Goal: Task Accomplishment & Management: Use online tool/utility

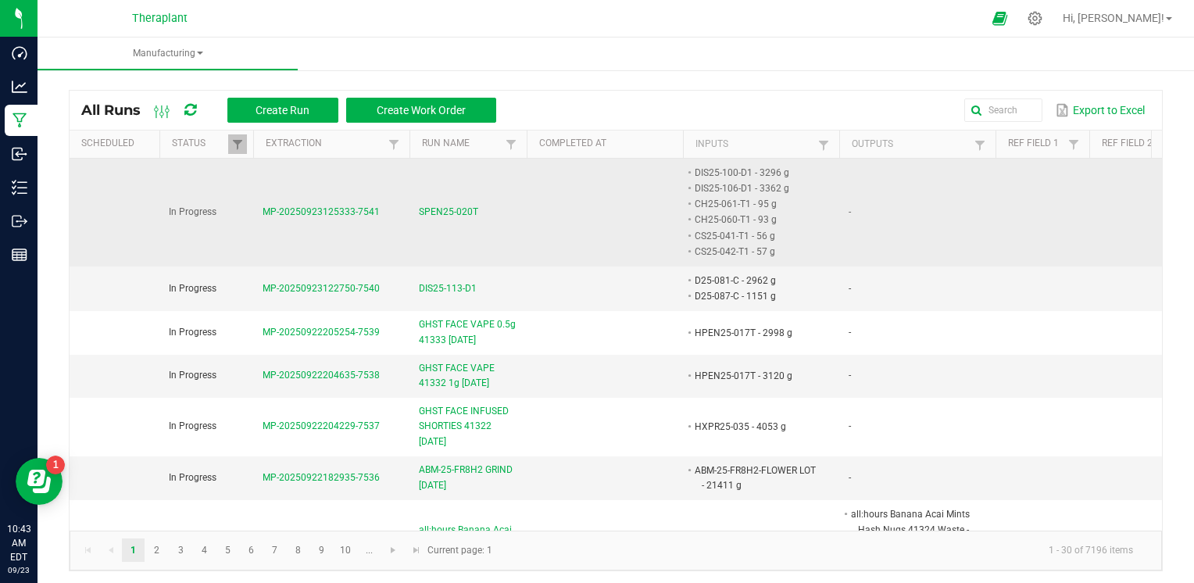
click at [469, 210] on span "SPEN25-020T" at bounding box center [448, 212] width 59 height 15
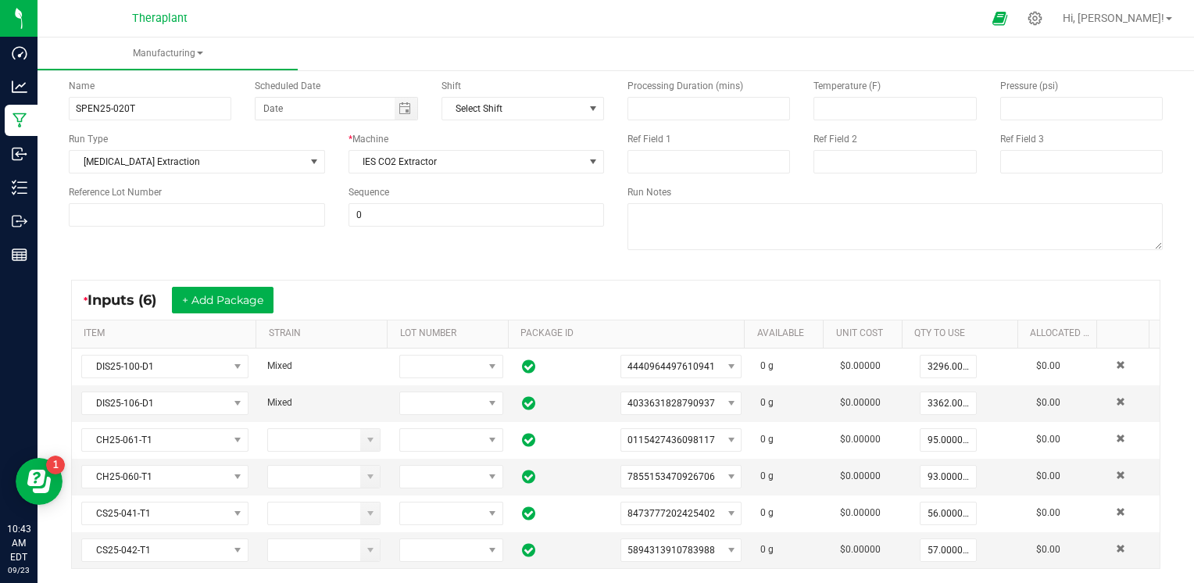
scroll to position [97, 0]
click at [935, 402] on input "3362" at bounding box center [948, 403] width 55 height 22
type input "2468.0000 g"
click at [1163, 209] on div "< All Runs In Progress MP-20250923125333-7541 Started: [DATE] 8:53 AM EDT by [P…" at bounding box center [616, 510] width 1157 height 1081
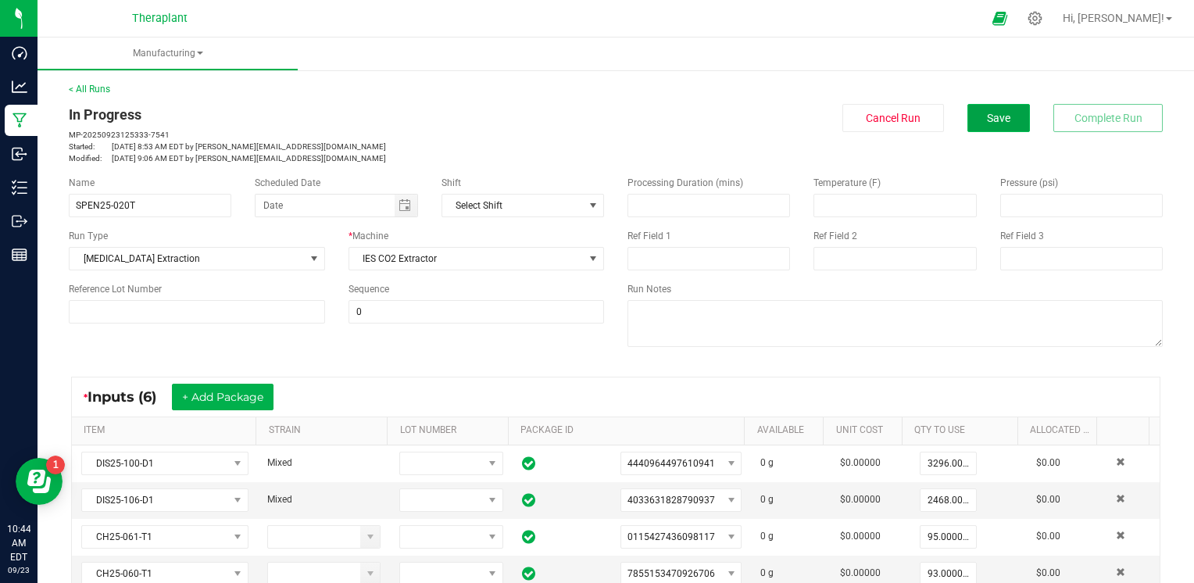
click at [980, 107] on button "Save" at bounding box center [998, 118] width 63 height 28
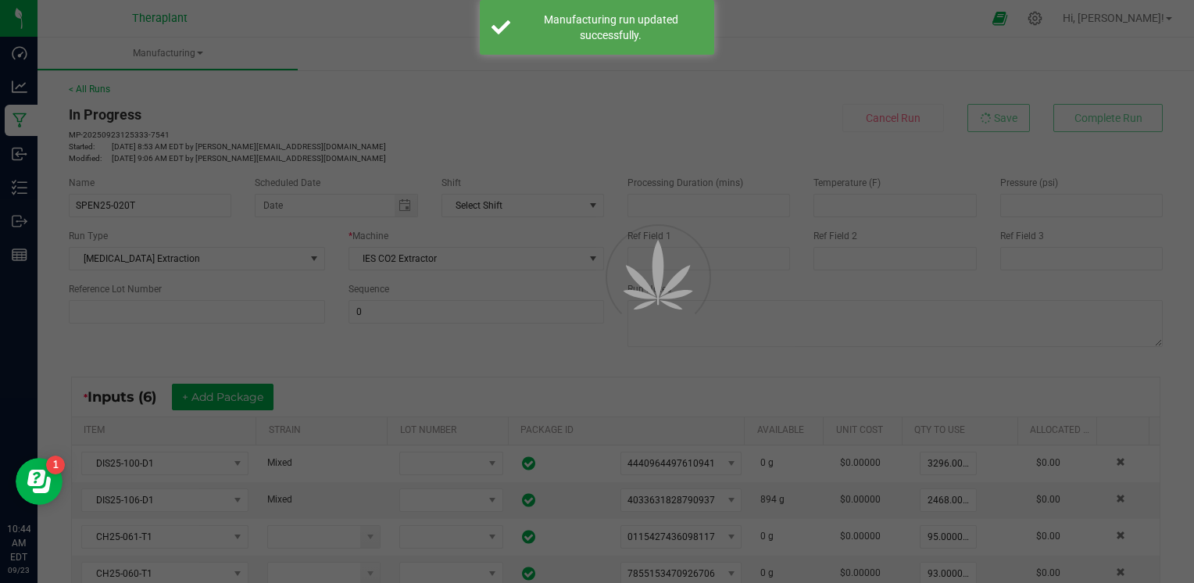
click at [317, 151] on div at bounding box center [597, 291] width 1194 height 583
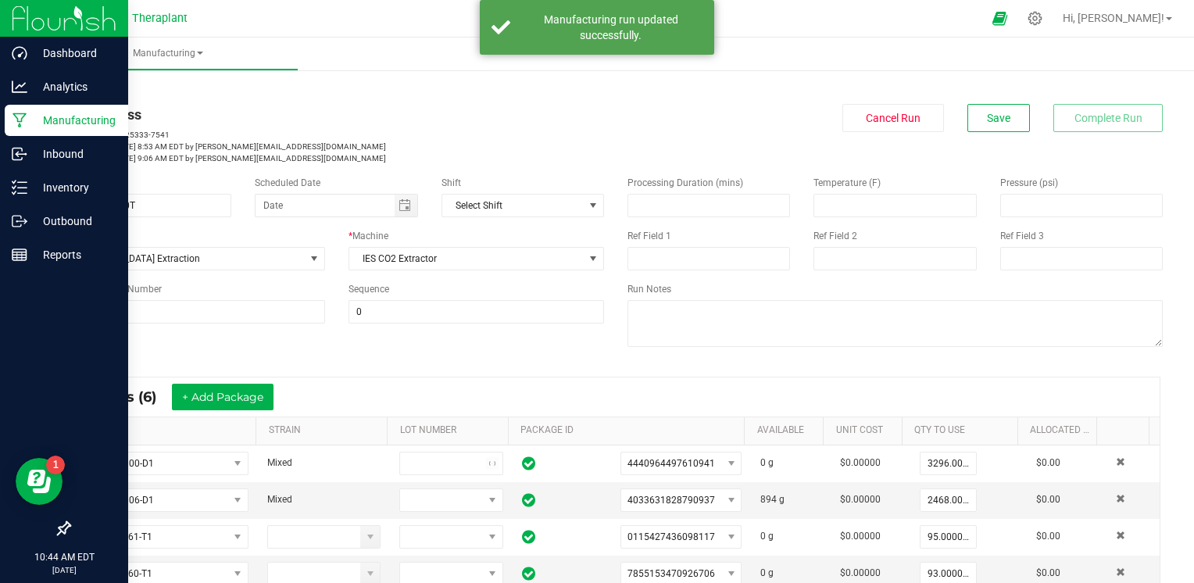
click at [18, 120] on icon at bounding box center [20, 120] width 14 height 15
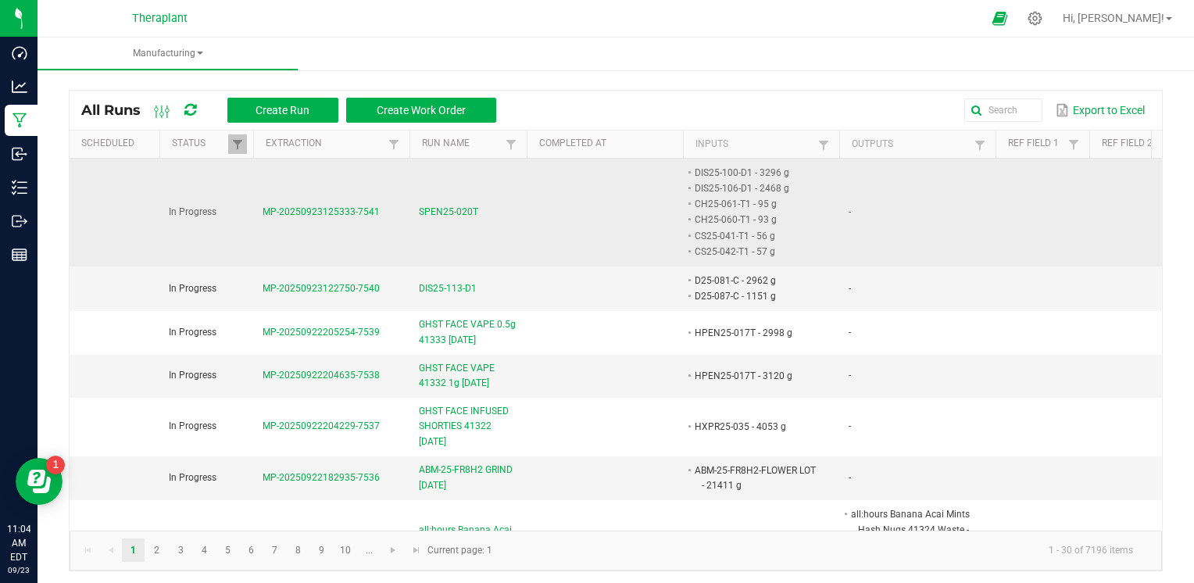
click at [463, 213] on span "SPEN25-020T" at bounding box center [448, 212] width 59 height 15
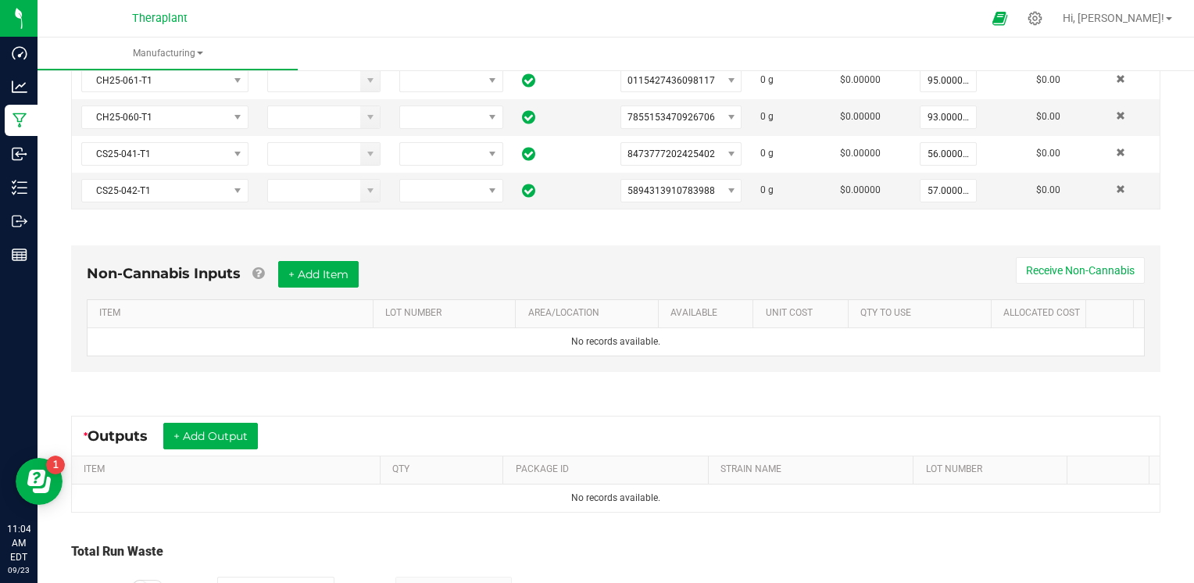
scroll to position [461, 0]
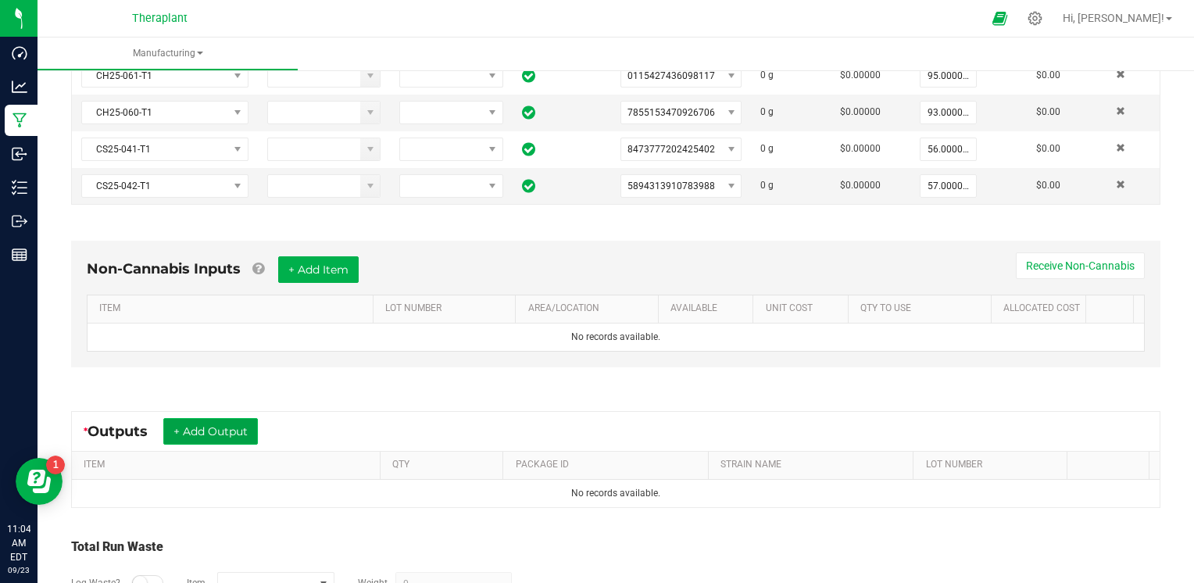
click at [231, 431] on button "+ Add Output" at bounding box center [210, 431] width 95 height 27
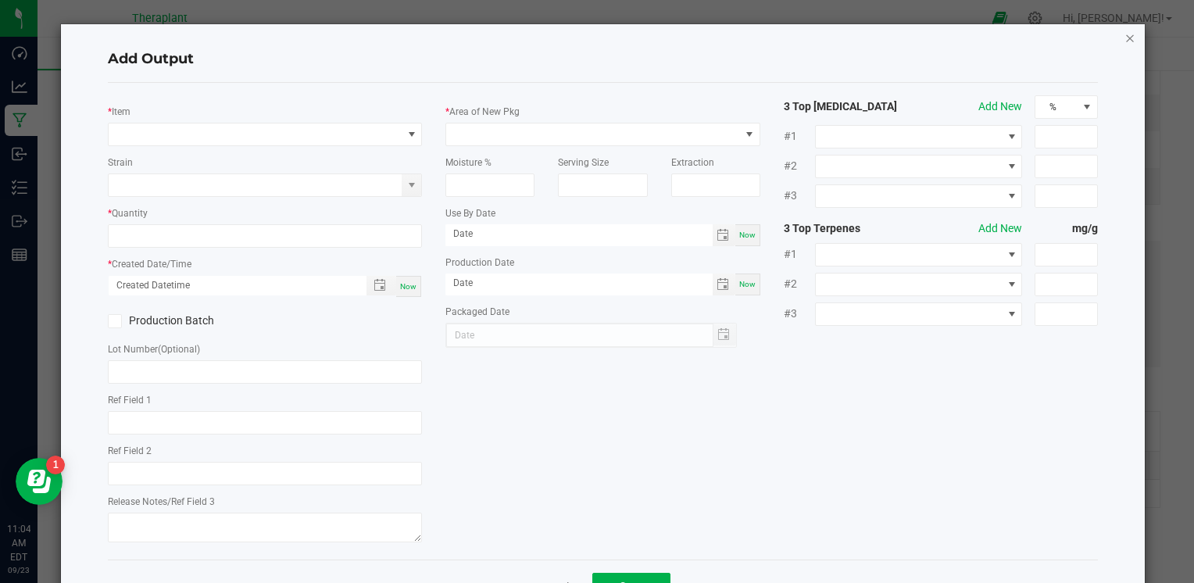
click at [1125, 31] on icon "button" at bounding box center [1130, 37] width 11 height 19
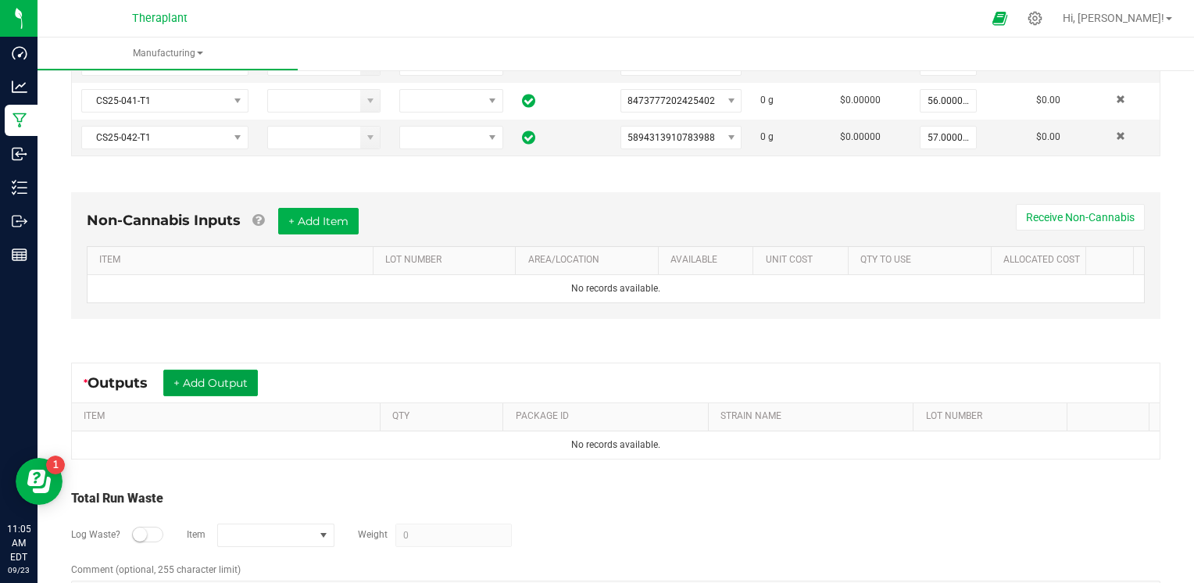
scroll to position [510, 0]
click at [195, 376] on button "+ Add Output" at bounding box center [210, 383] width 95 height 27
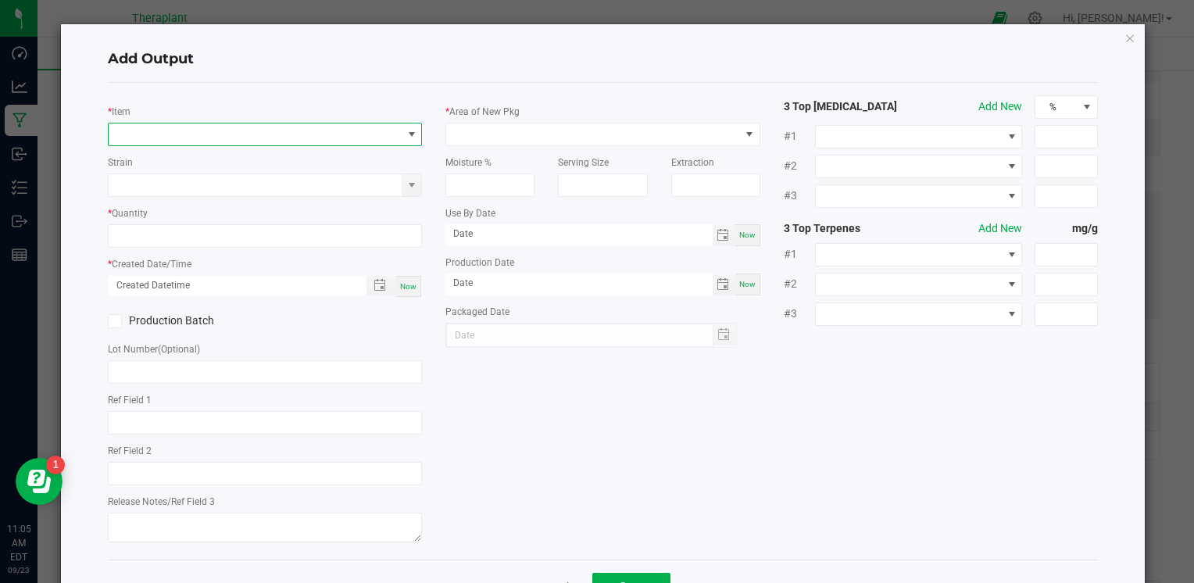
click at [303, 135] on span "NO DATA FOUND" at bounding box center [255, 134] width 293 height 22
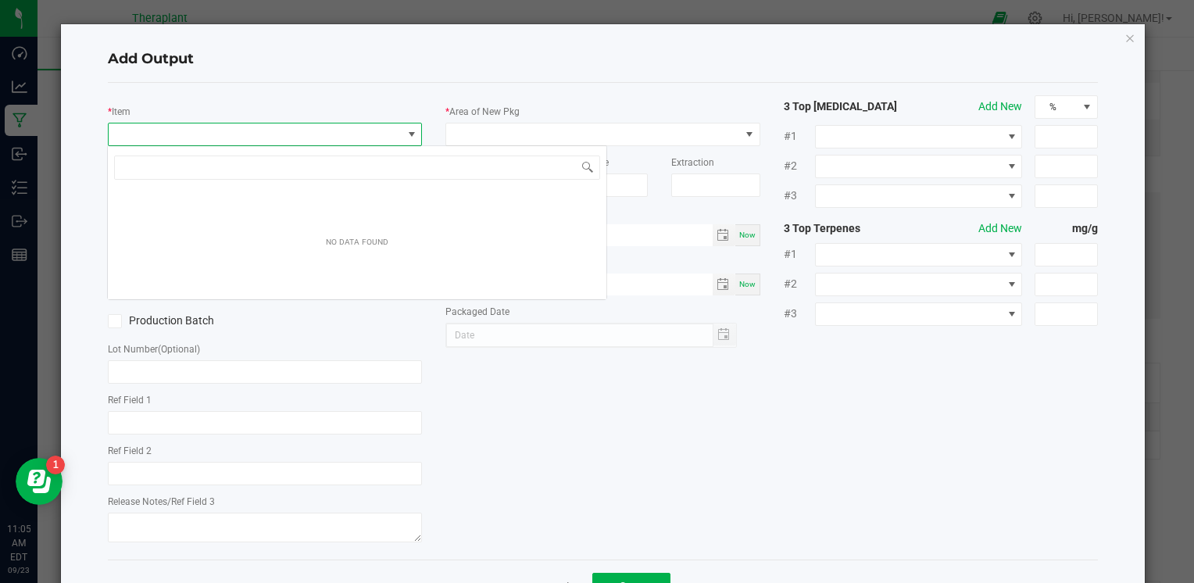
scroll to position [23, 311]
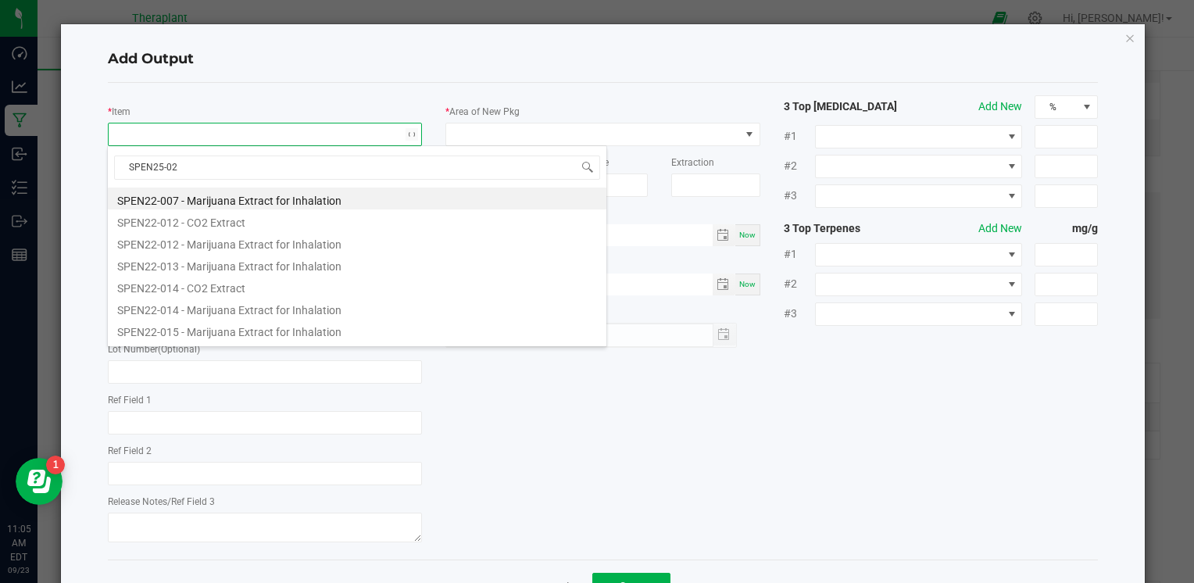
type input "SPEN25-020"
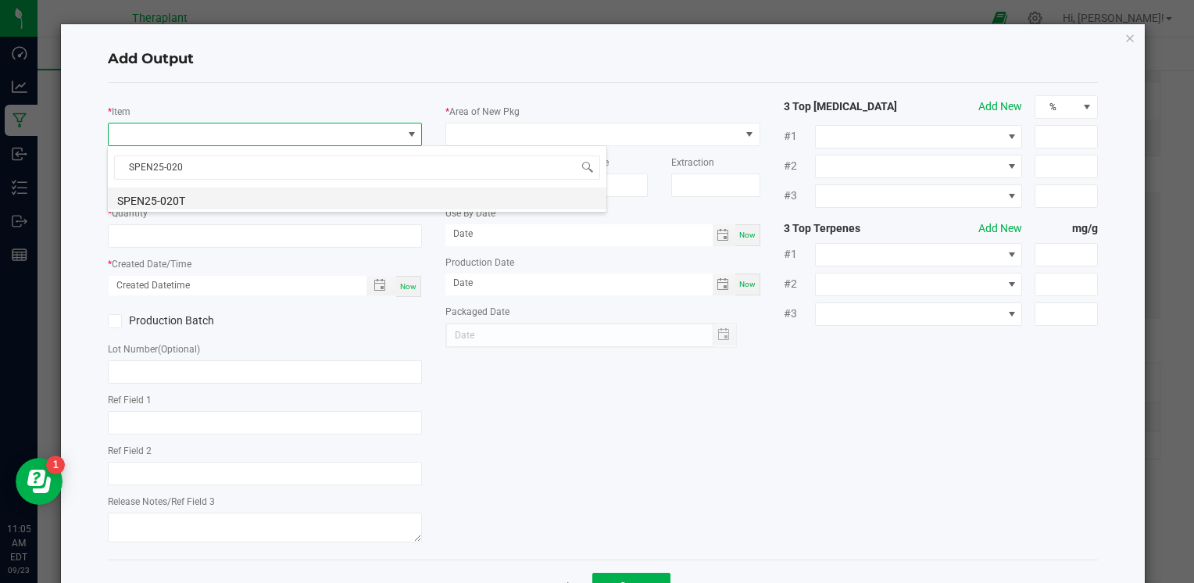
click at [288, 191] on li "SPEN25-020T" at bounding box center [357, 199] width 499 height 22
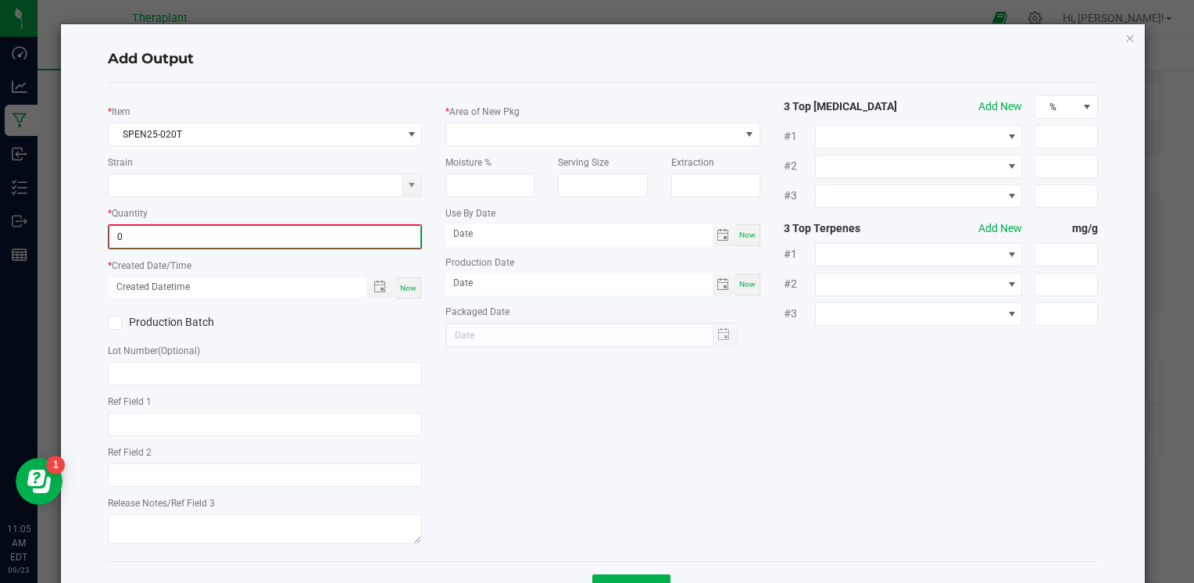
click at [313, 245] on input "0" at bounding box center [264, 237] width 311 height 22
type input "6059.0000 g"
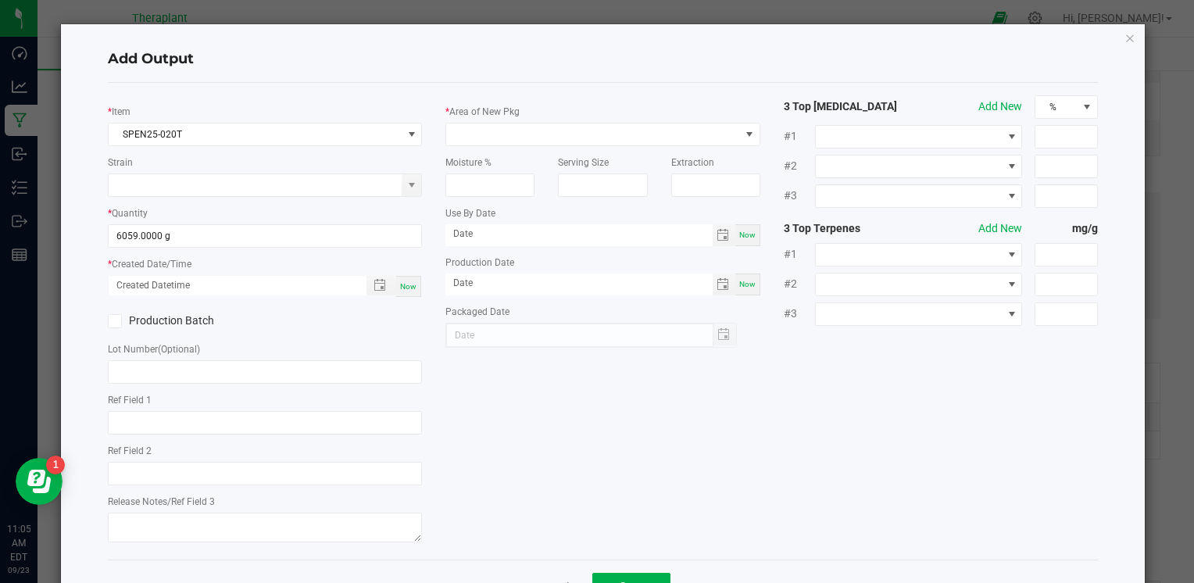
click at [403, 284] on span "Now" at bounding box center [408, 286] width 16 height 9
type input "[DATE] 11:05 AM"
type input "[DATE]"
click at [581, 136] on span at bounding box center [592, 134] width 293 height 22
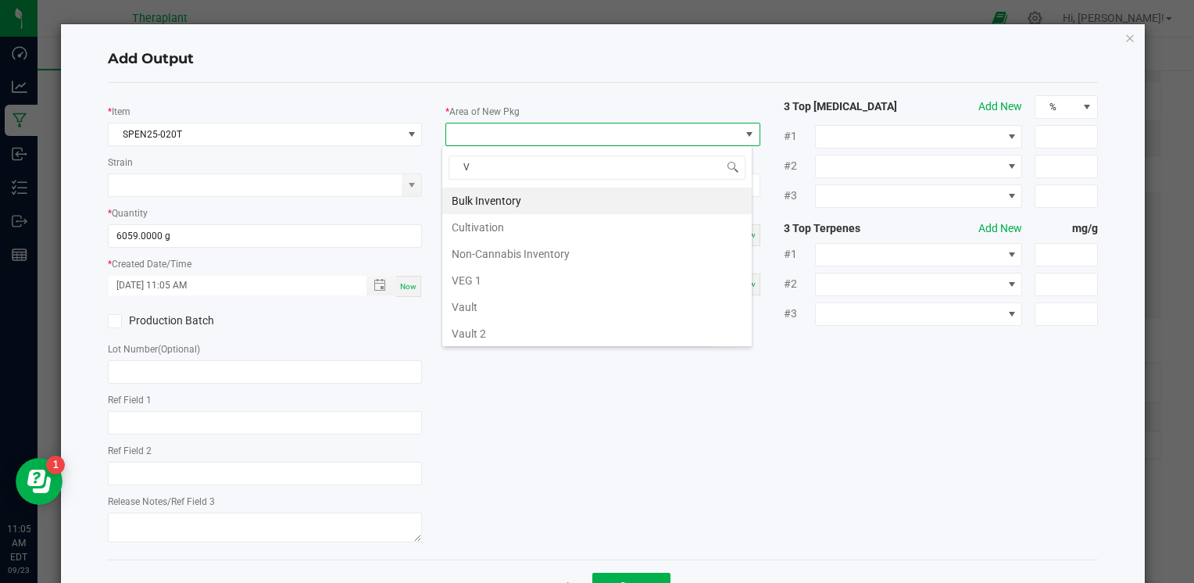
type input "VA"
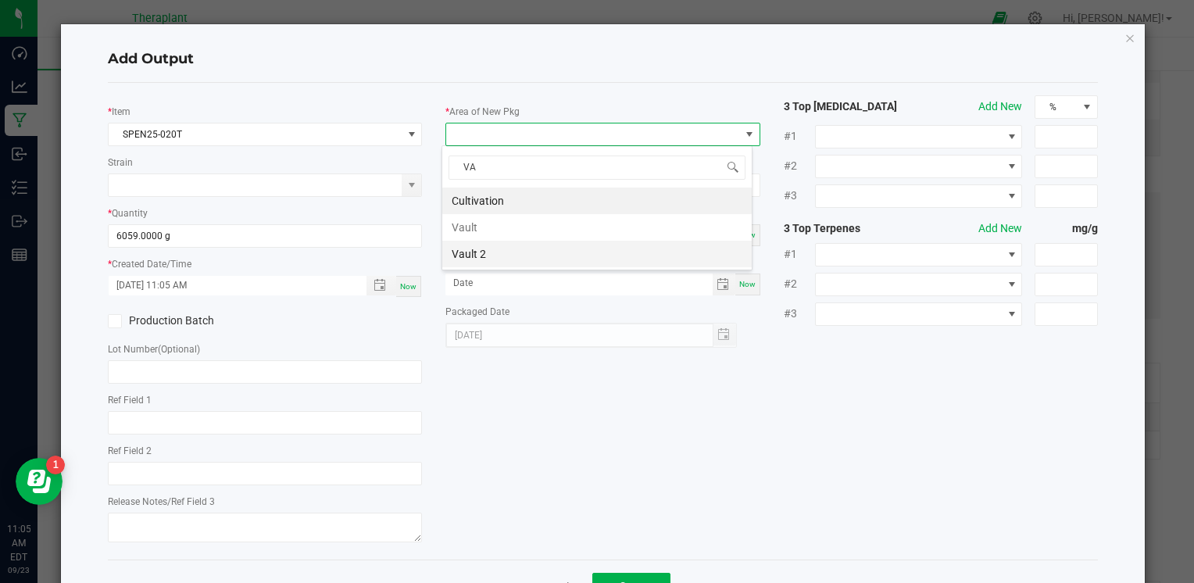
click at [532, 255] on li "Vault 2" at bounding box center [596, 254] width 309 height 27
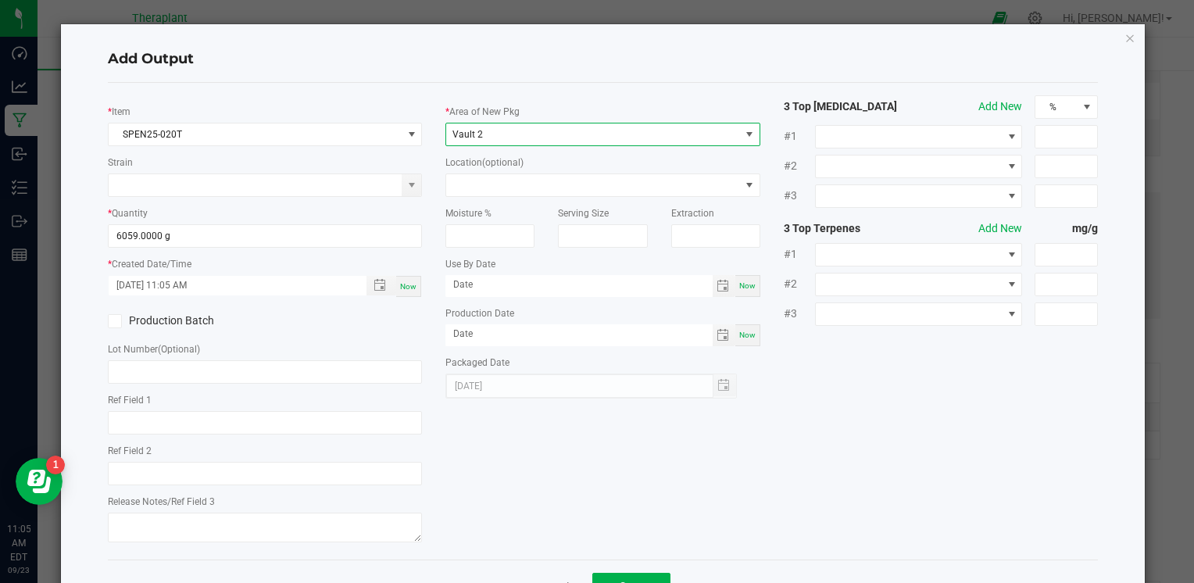
scroll to position [55, 0]
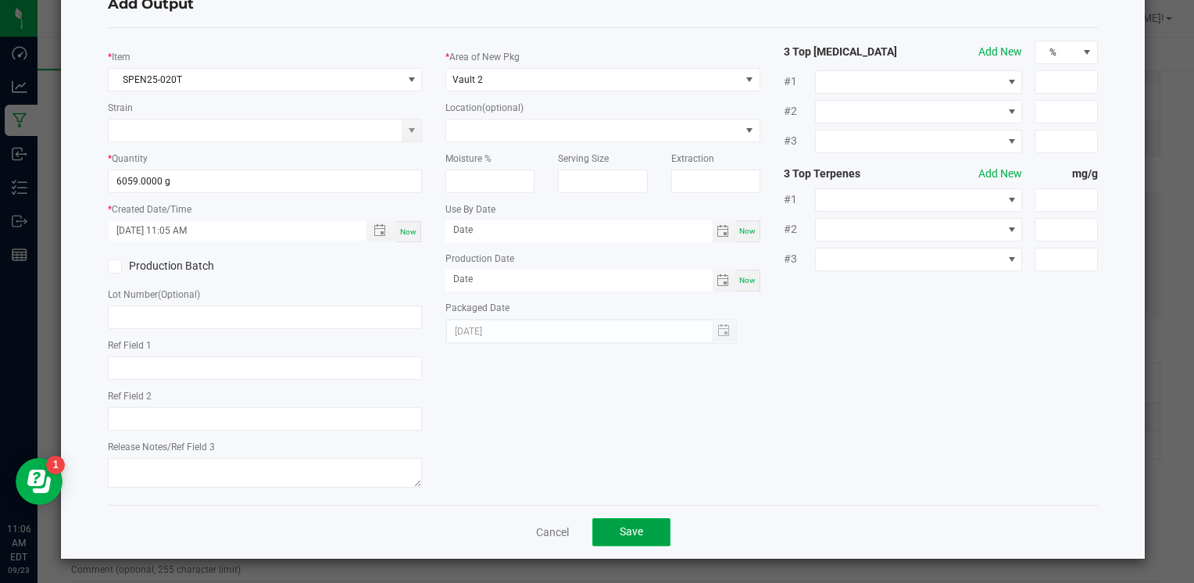
click at [621, 539] on button "Save" at bounding box center [631, 532] width 78 height 28
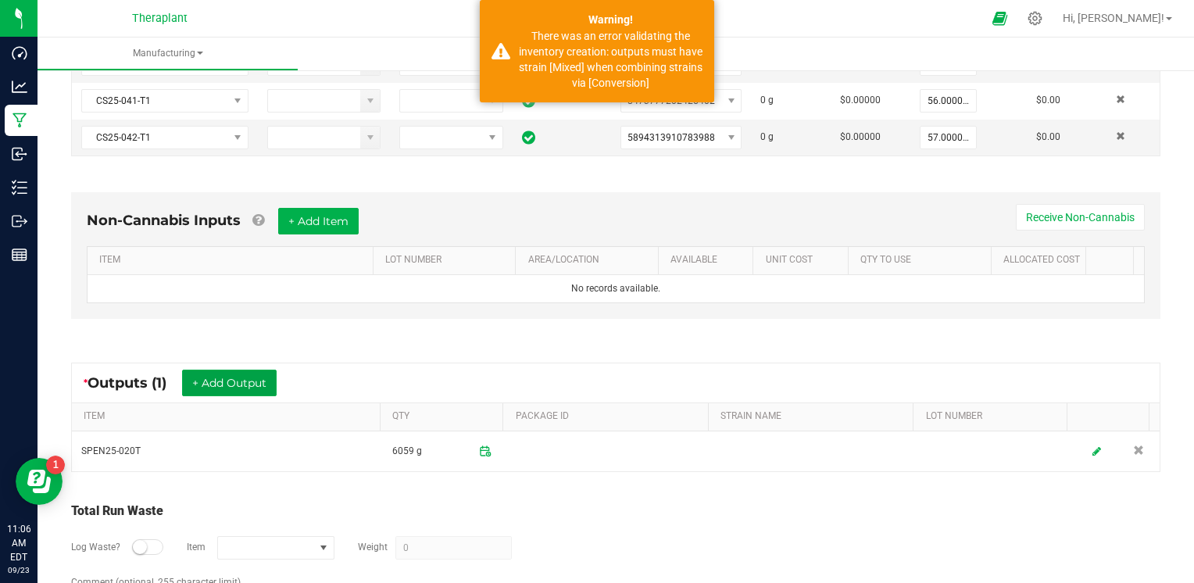
scroll to position [496, 0]
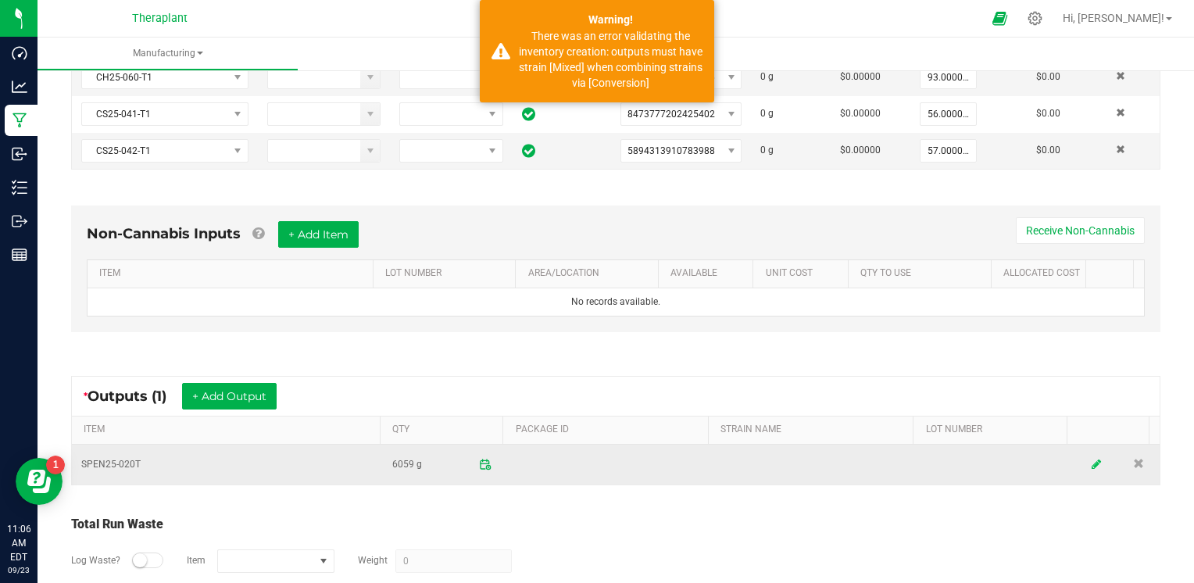
click at [1092, 459] on icon at bounding box center [1096, 464] width 9 height 11
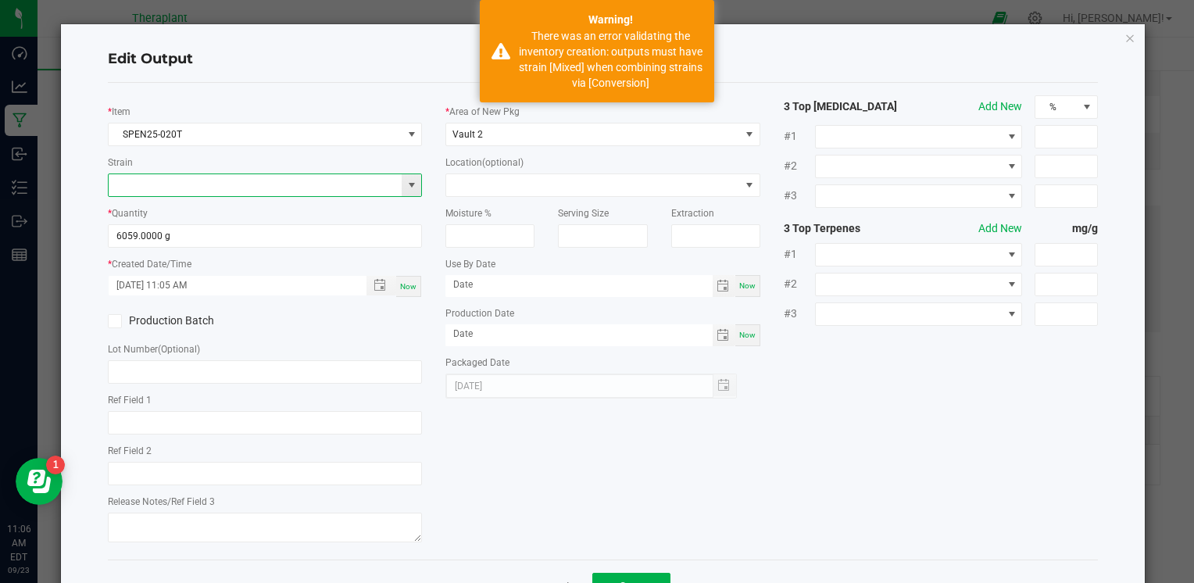
click at [359, 184] on input at bounding box center [255, 185] width 293 height 22
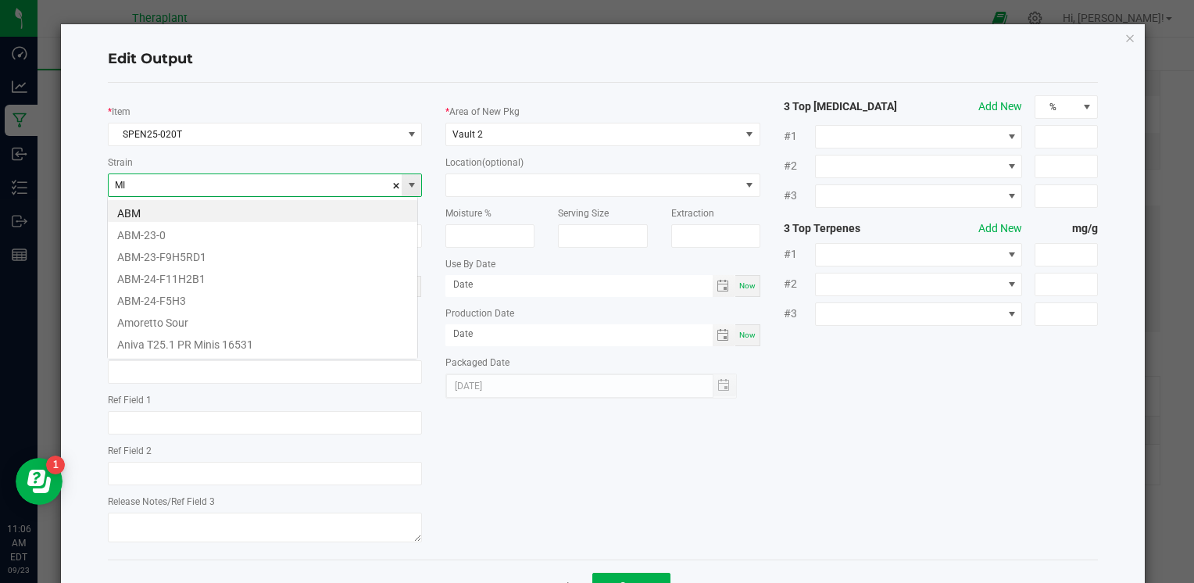
scroll to position [23, 311]
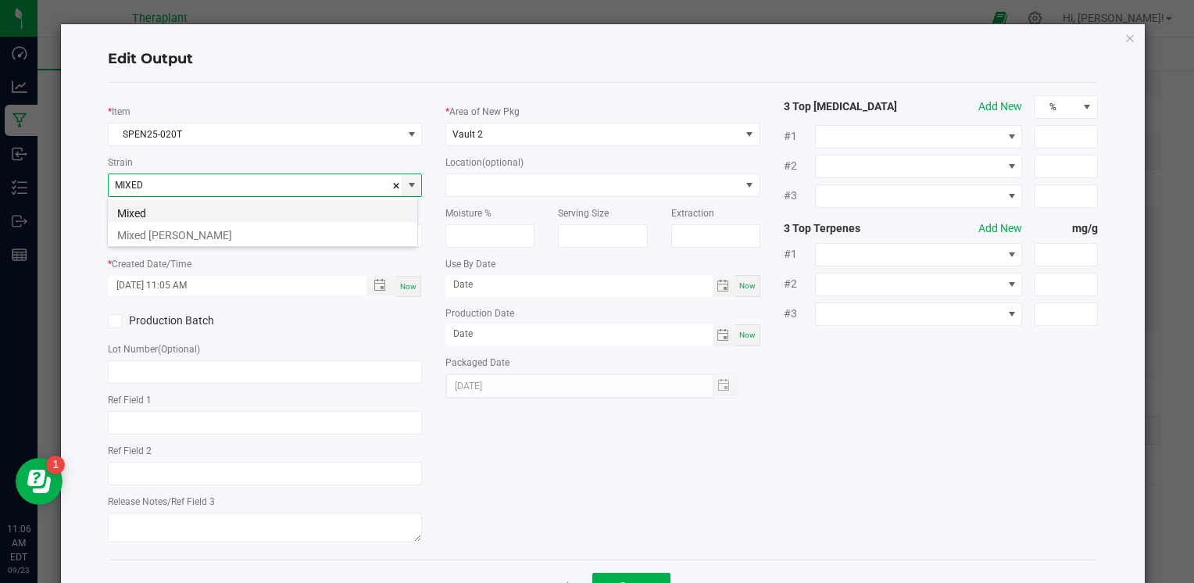
click at [327, 210] on li "Mixed" at bounding box center [262, 211] width 309 height 22
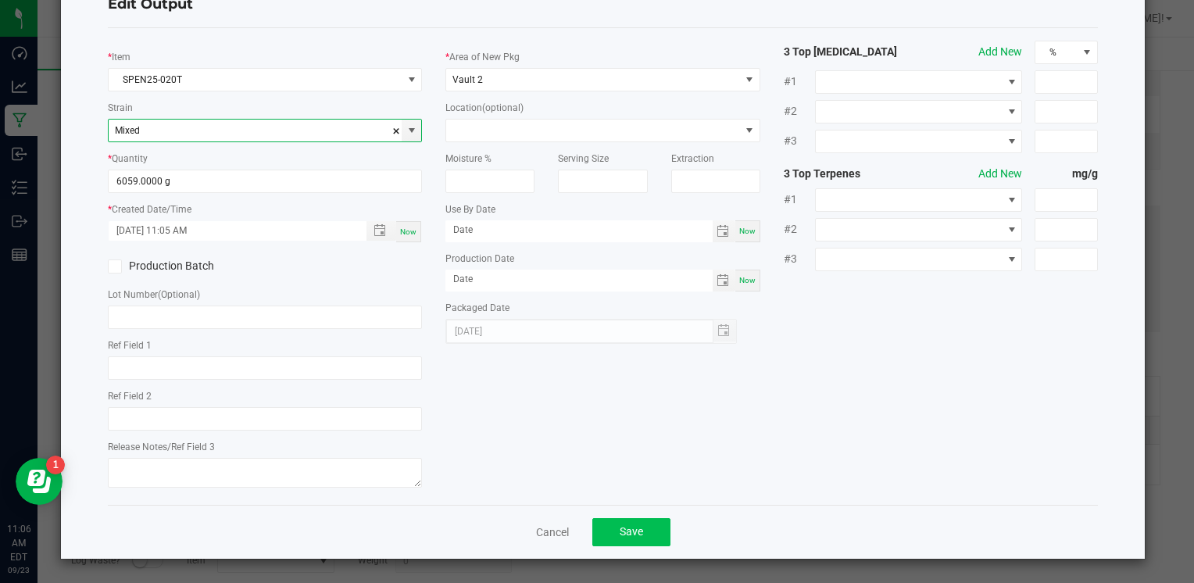
type input "Mixed"
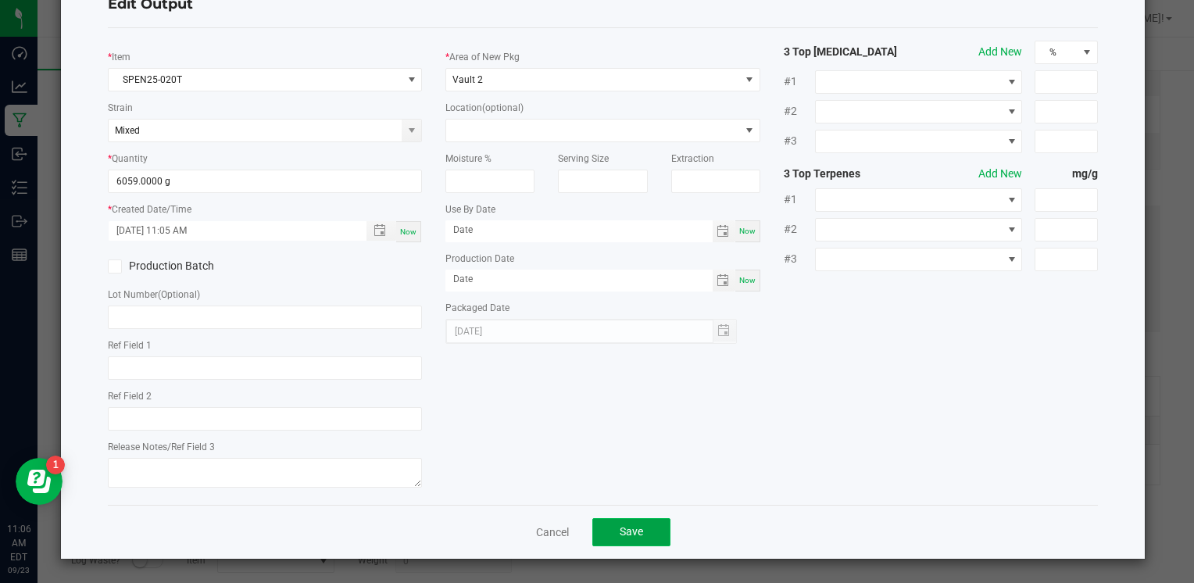
click at [653, 525] on button "Save" at bounding box center [631, 532] width 78 height 28
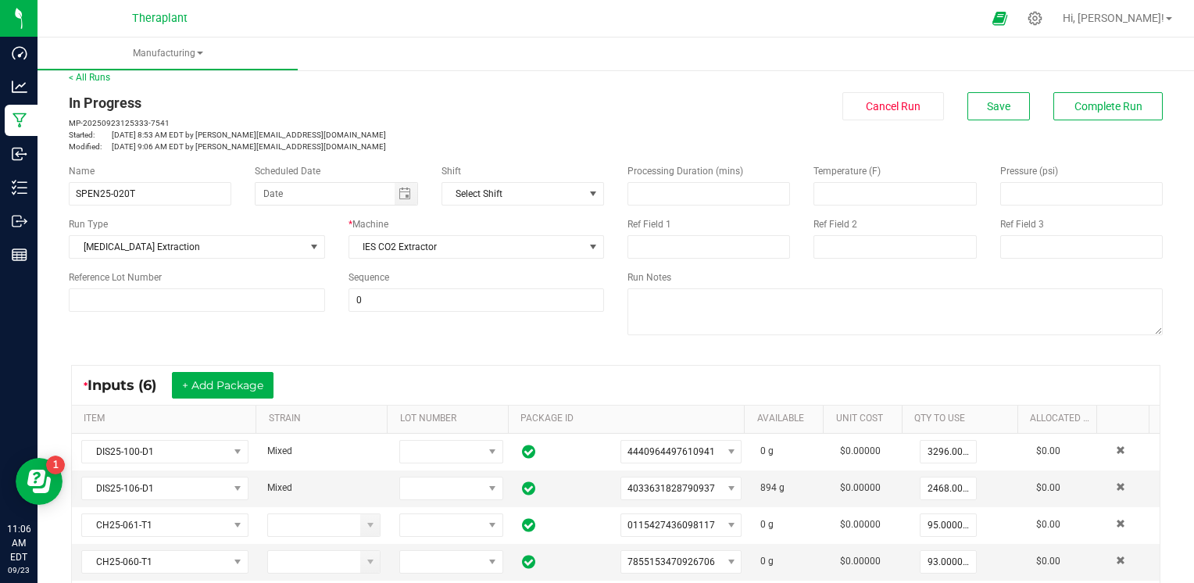
scroll to position [0, 0]
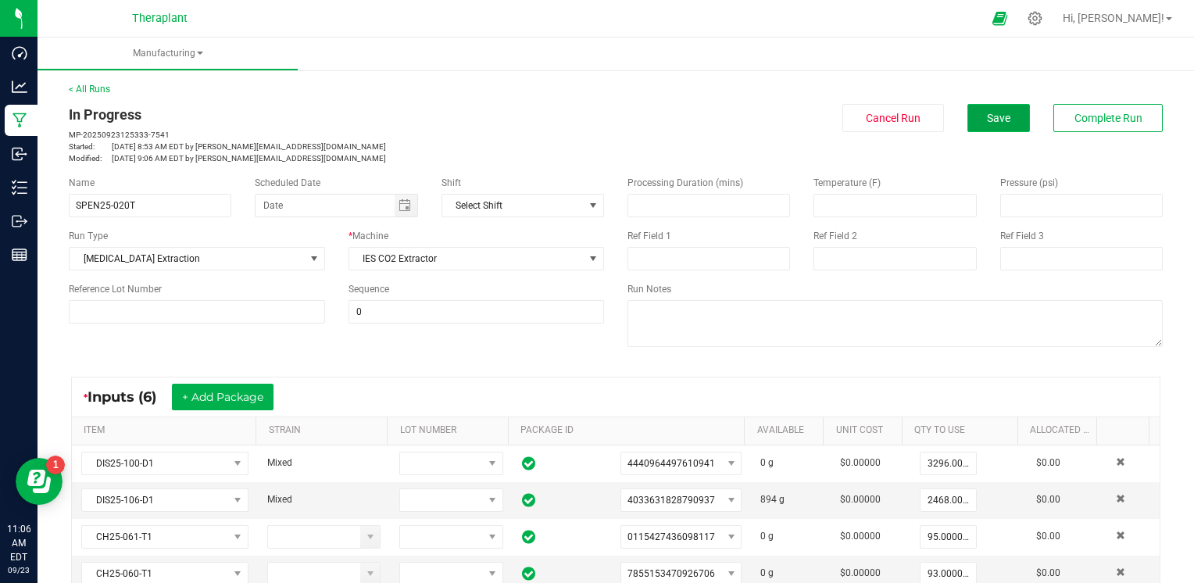
click at [987, 121] on span "Save" at bounding box center [998, 118] width 23 height 13
click at [1090, 108] on button "Complete Run" at bounding box center [1107, 118] width 109 height 28
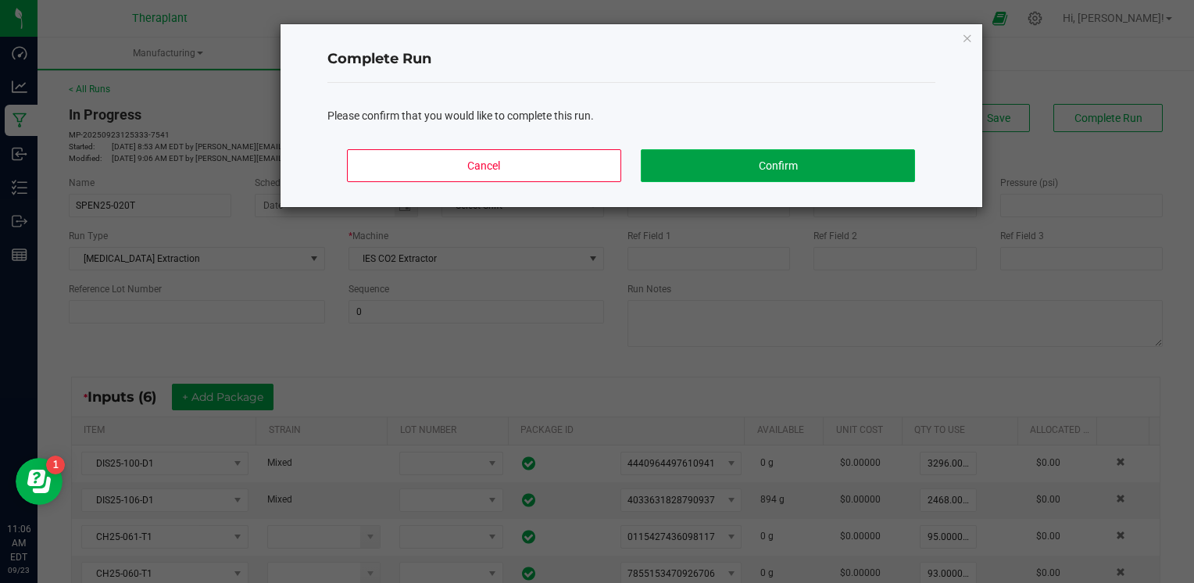
click at [885, 170] on button "Confirm" at bounding box center [778, 165] width 274 height 33
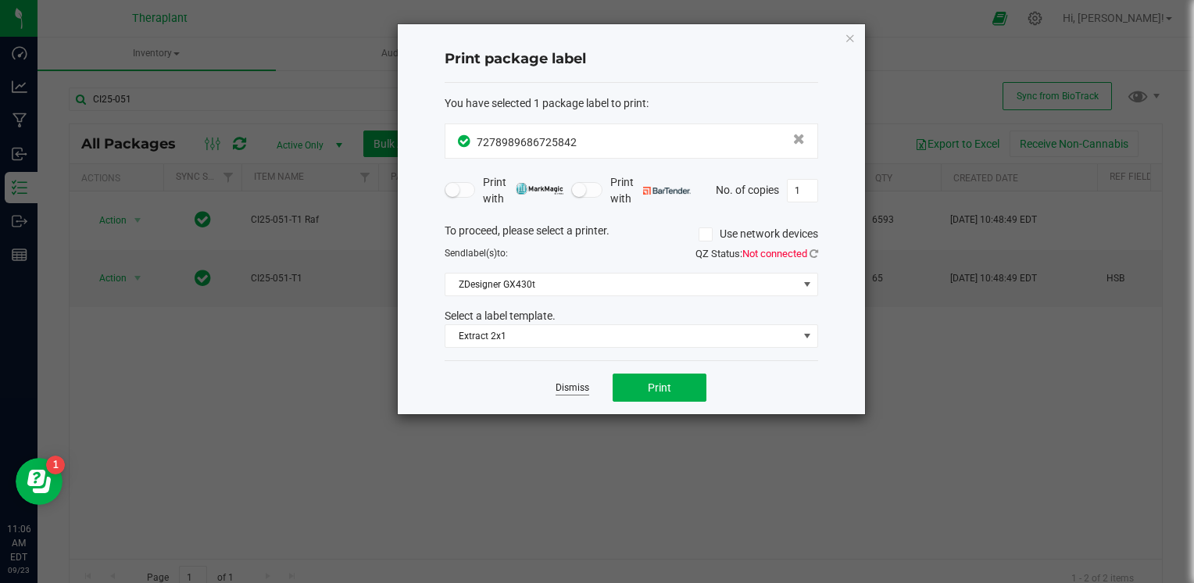
click at [577, 383] on link "Dismiss" at bounding box center [573, 387] width 34 height 13
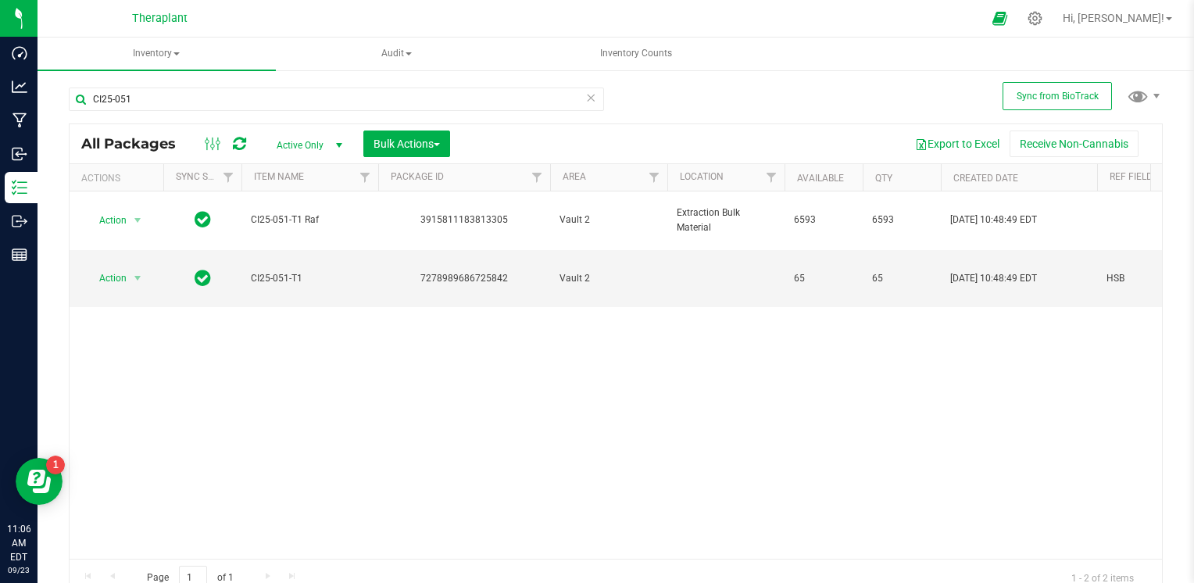
click at [587, 102] on icon at bounding box center [590, 97] width 11 height 19
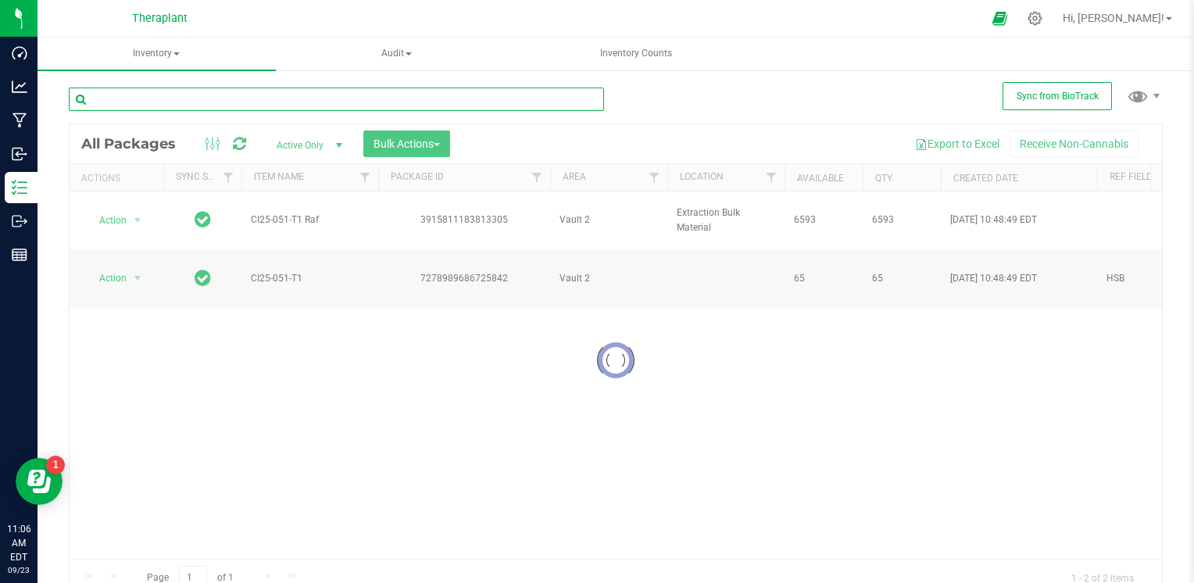
click at [547, 100] on input "text" at bounding box center [336, 99] width 535 height 23
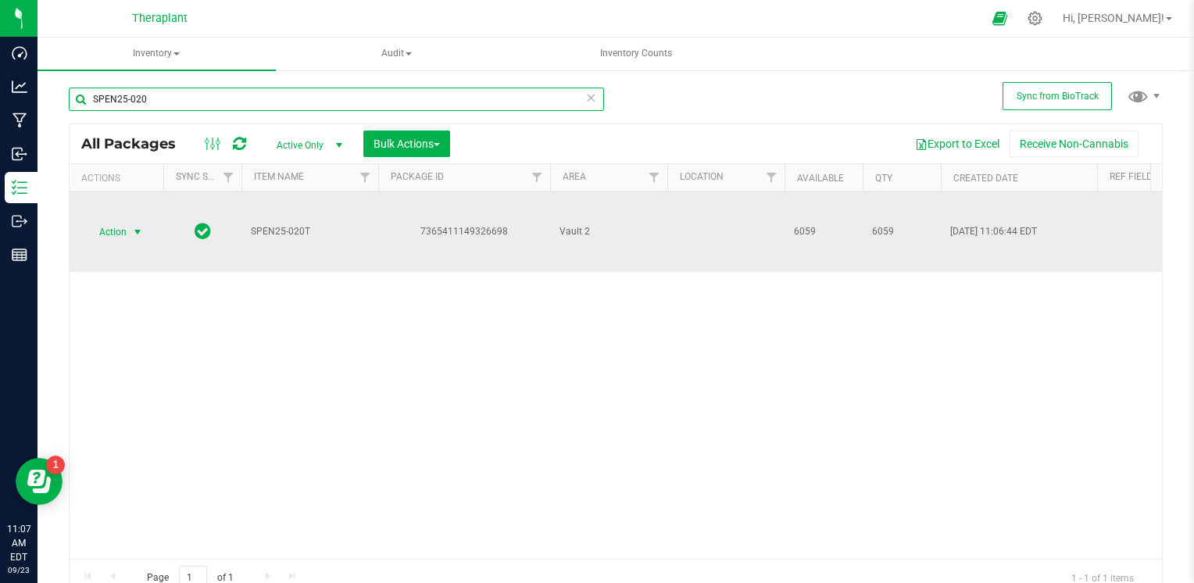
type input "SPEN25-020"
click at [119, 226] on span "Action" at bounding box center [106, 232] width 42 height 22
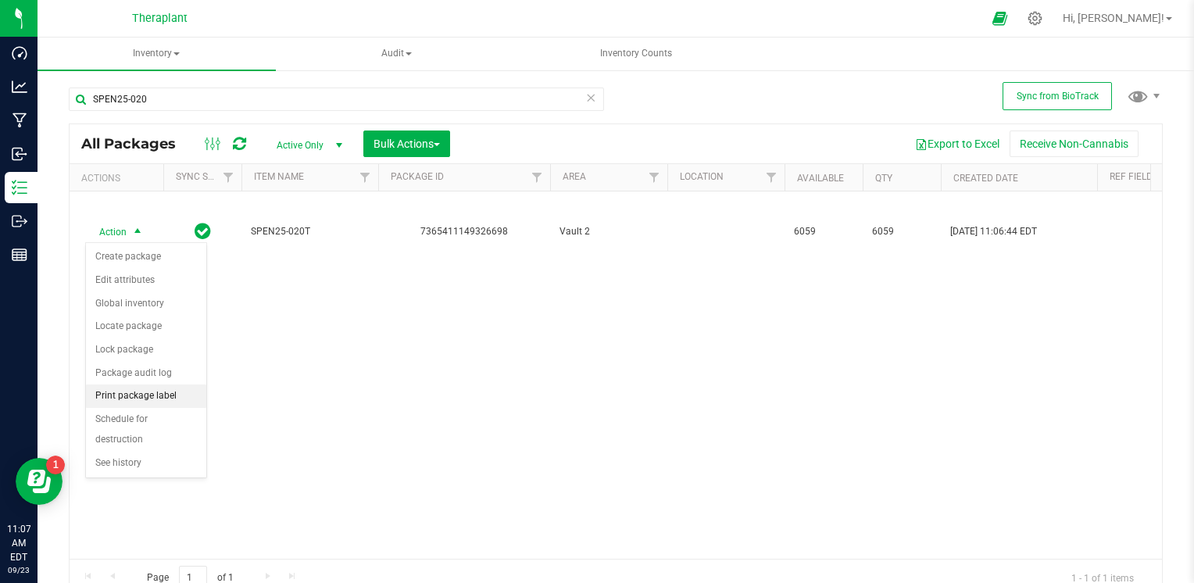
click at [126, 395] on li "Print package label" at bounding box center [146, 395] width 120 height 23
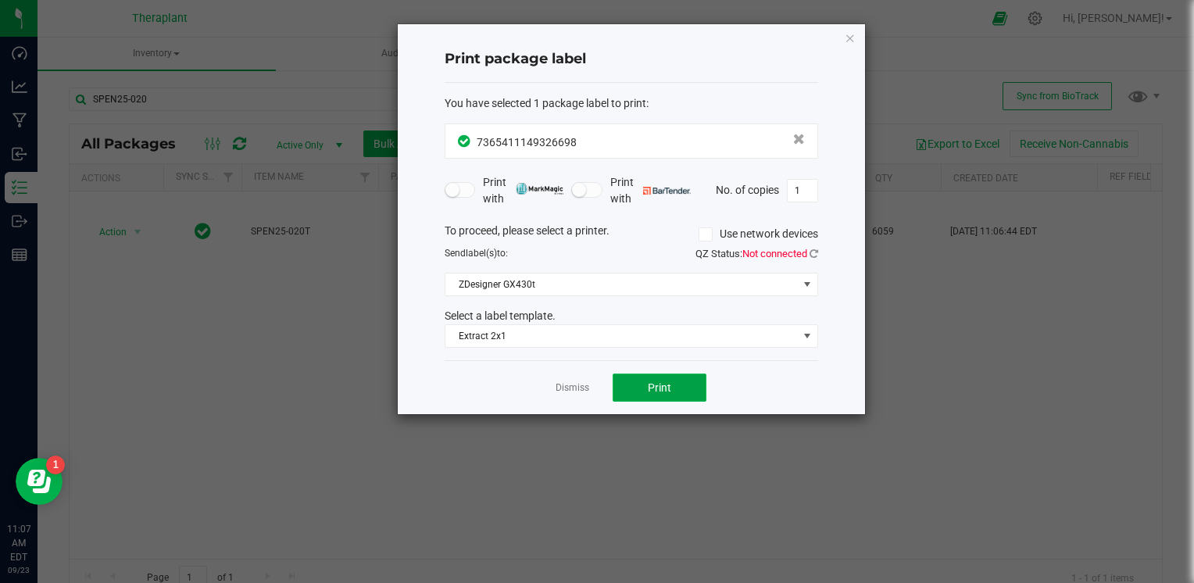
click at [691, 380] on button "Print" at bounding box center [660, 388] width 94 height 28
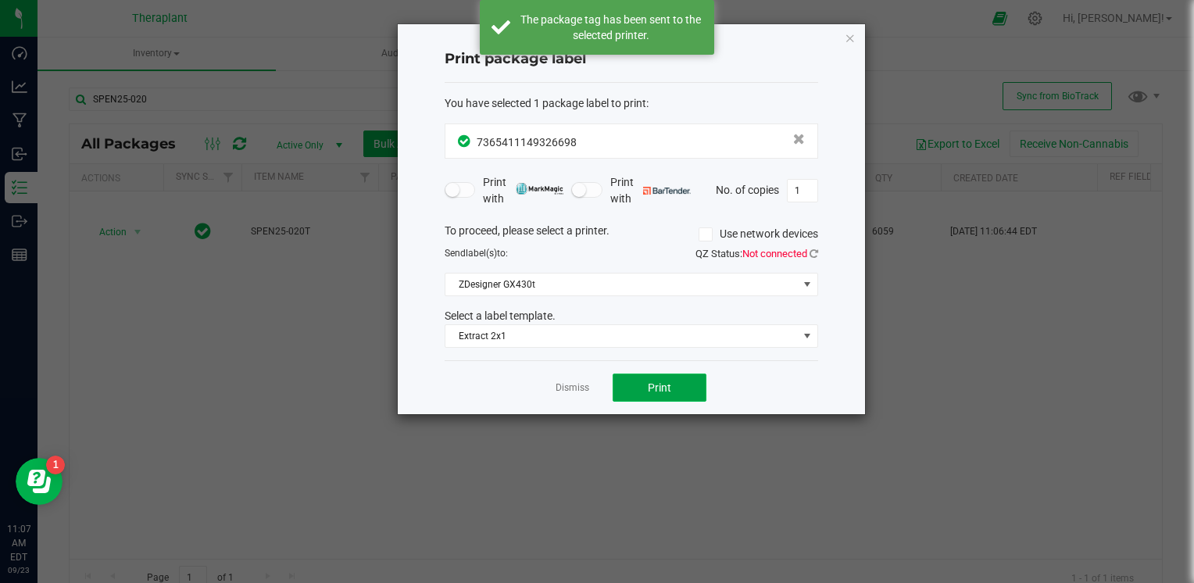
click at [691, 380] on button "Print" at bounding box center [660, 388] width 94 height 28
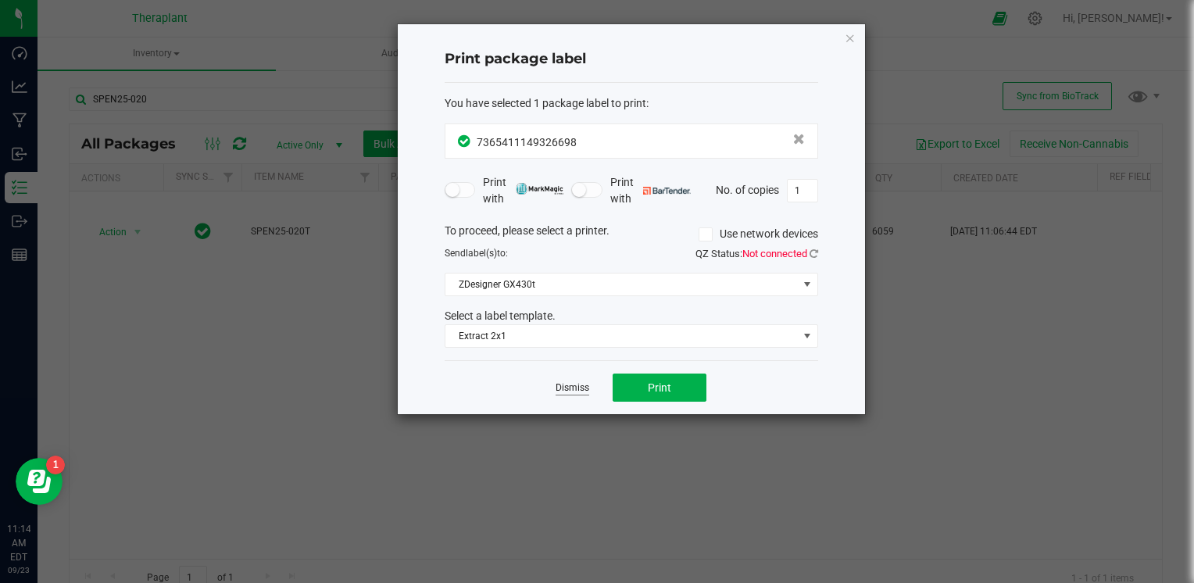
click at [582, 392] on link "Dismiss" at bounding box center [573, 387] width 34 height 13
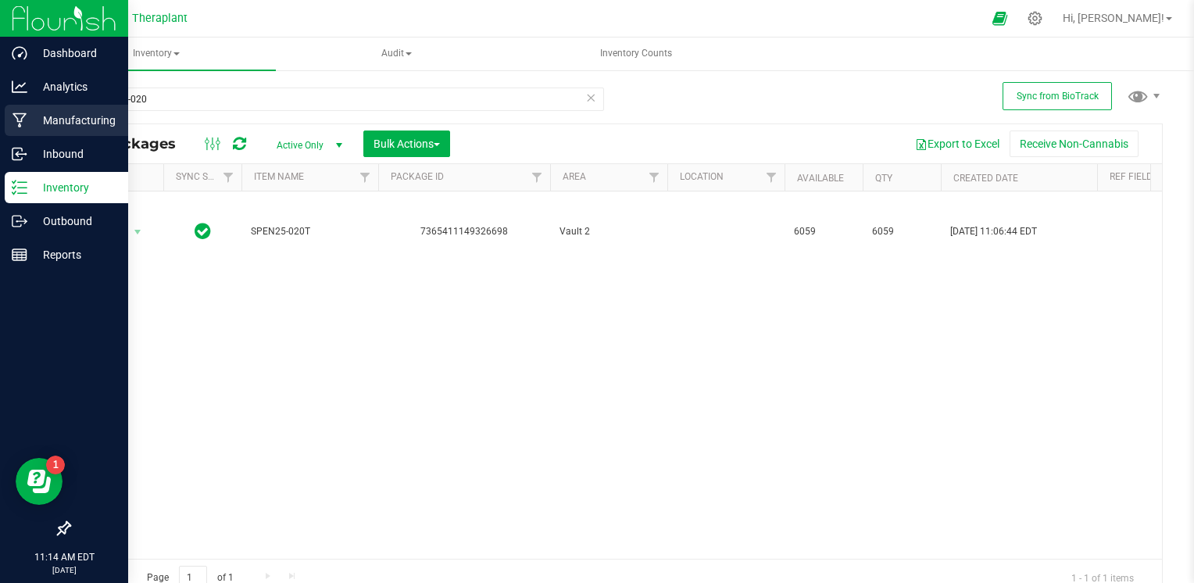
click at [30, 109] on div "Manufacturing" at bounding box center [66, 120] width 123 height 31
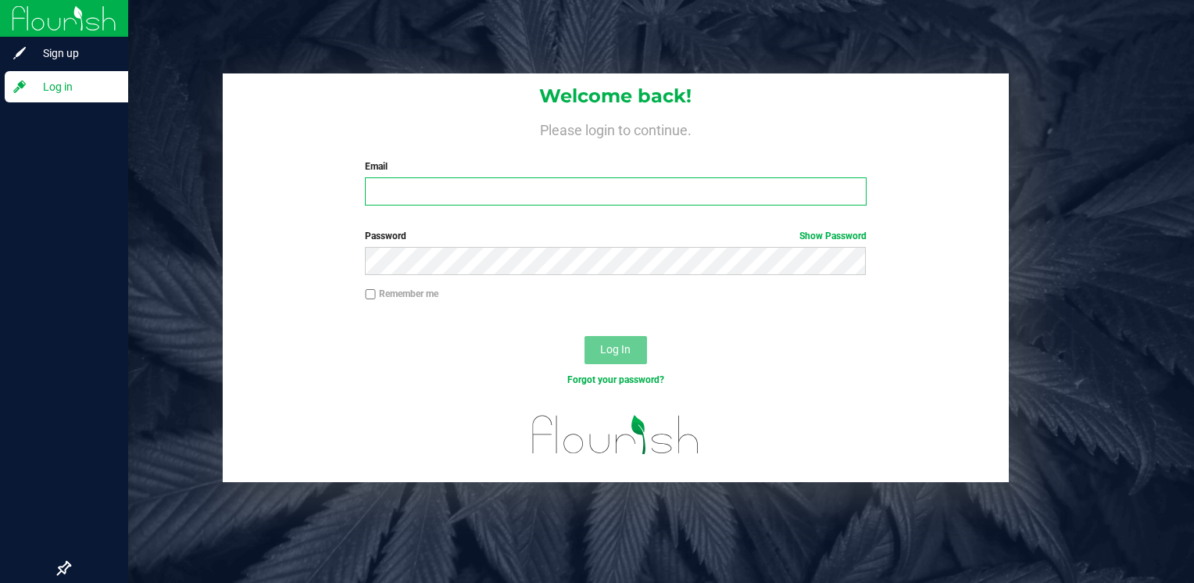
type input "b.jasensky@theraplant.com"
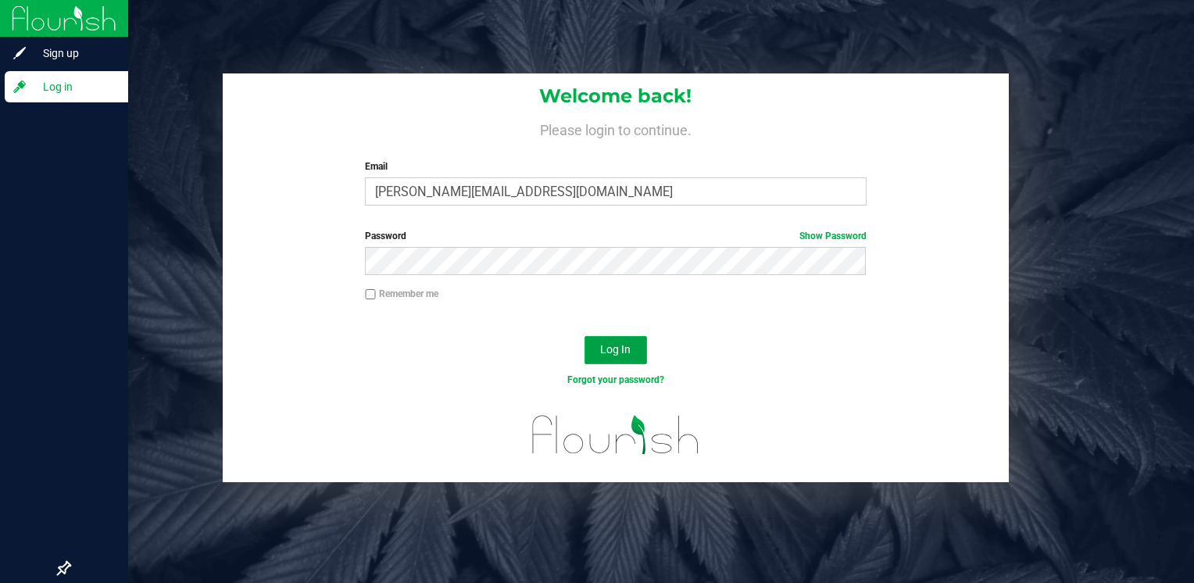
click at [628, 352] on span "Log In" at bounding box center [615, 349] width 30 height 13
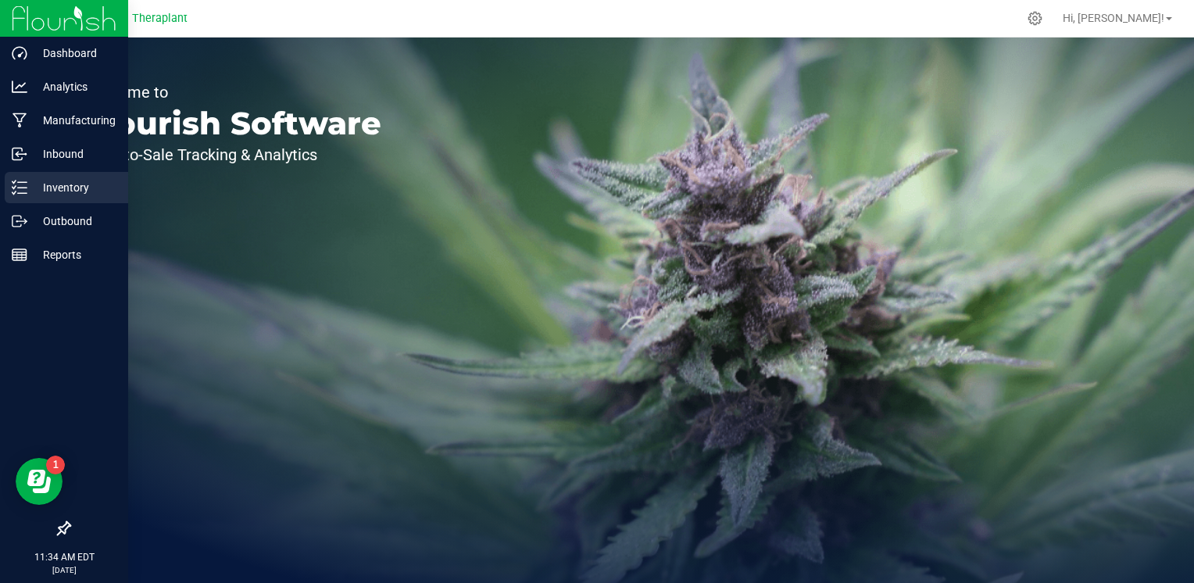
click at [25, 181] on icon at bounding box center [20, 188] width 16 height 16
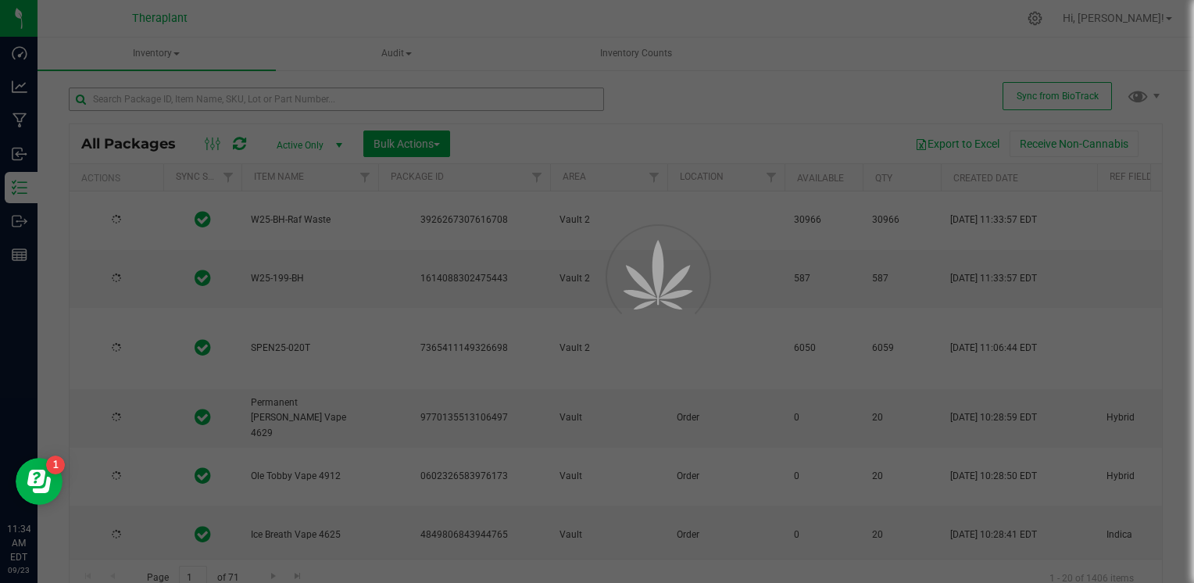
click at [281, 102] on div at bounding box center [597, 291] width 1194 height 583
type input "2025-12-12"
type input "2026-04-25"
type input "2025-12-12"
type input "2026-05-23"
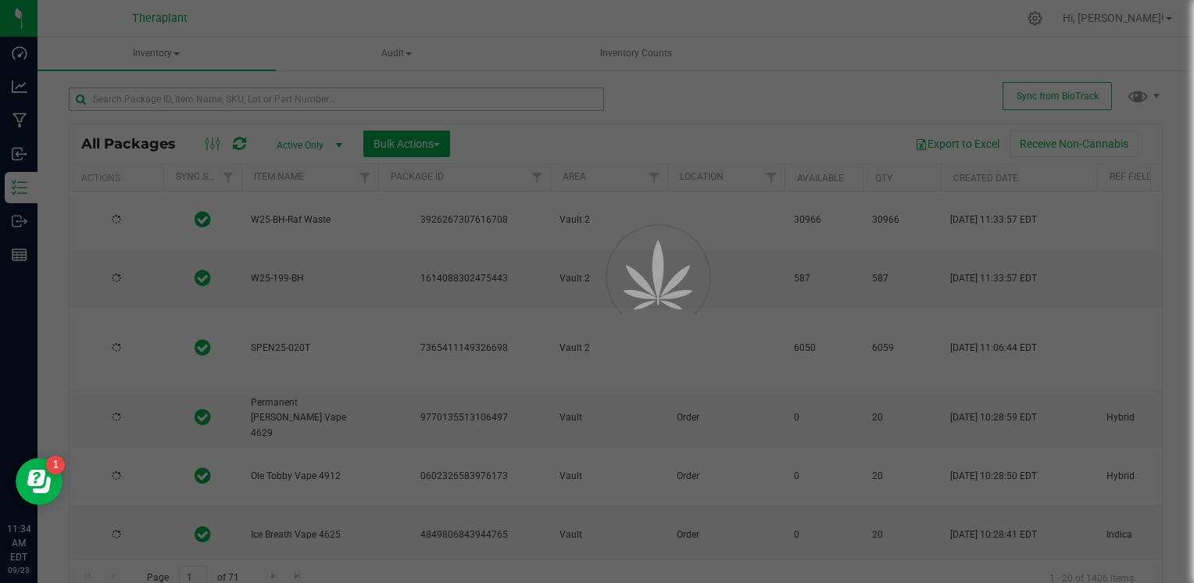
type input "2026-05-28"
type input "2026-04-23"
type input "2026-03-17"
type input "2026-04-30"
type input "2026-08-18"
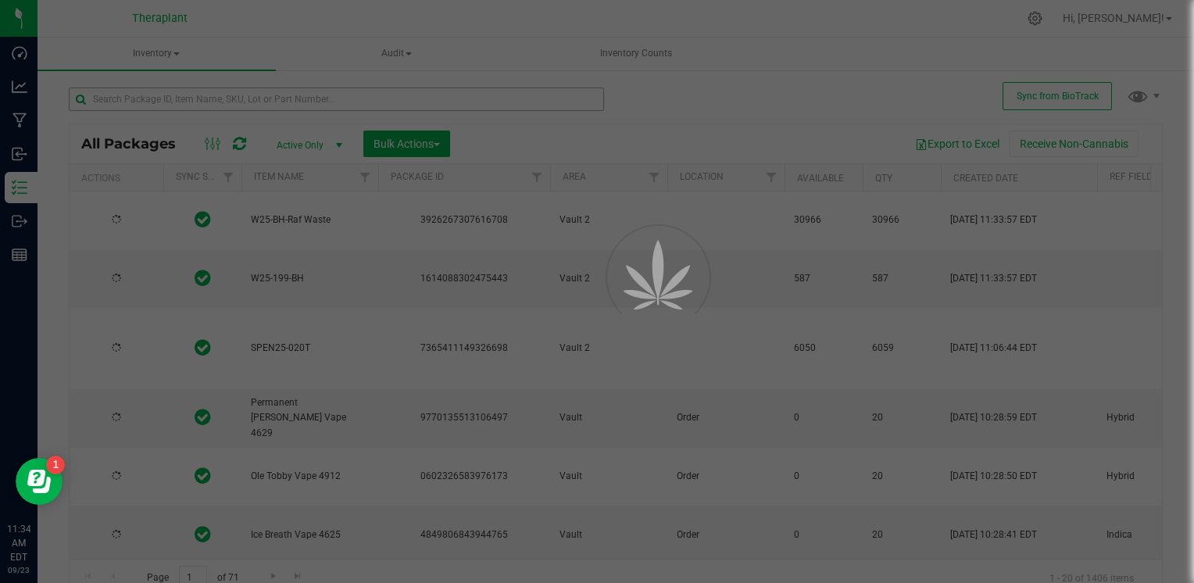
type input "2026-03-31"
type input "2026-03-25"
type input "2026-04-25"
type input "2026-08-14"
type input "2026-05-19"
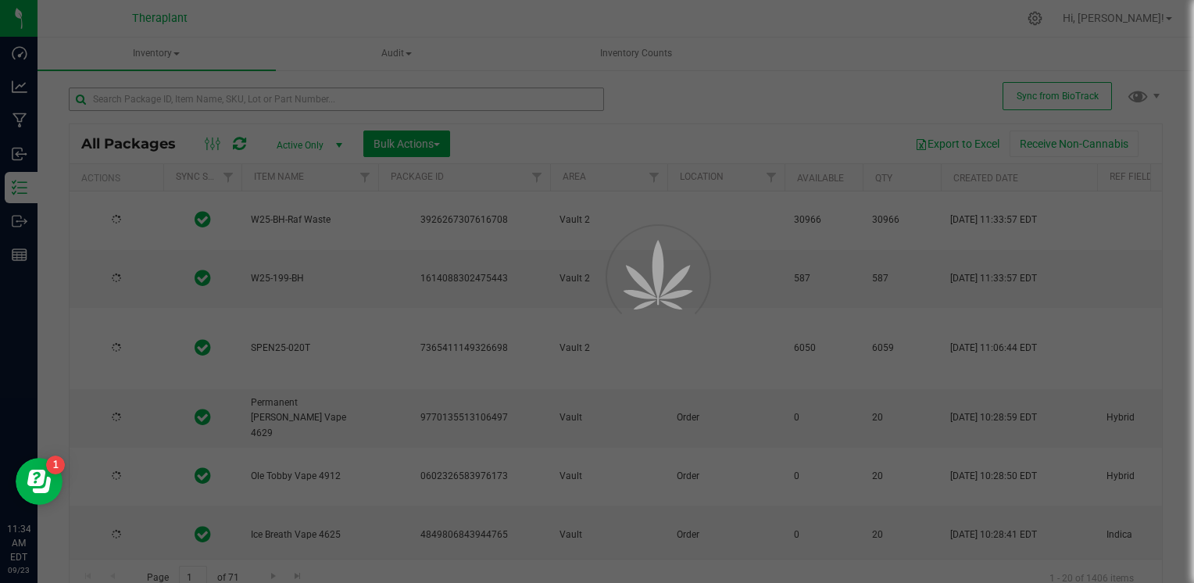
type input "2026-04-03"
type input "2026-02-17"
type input "2025-12-19"
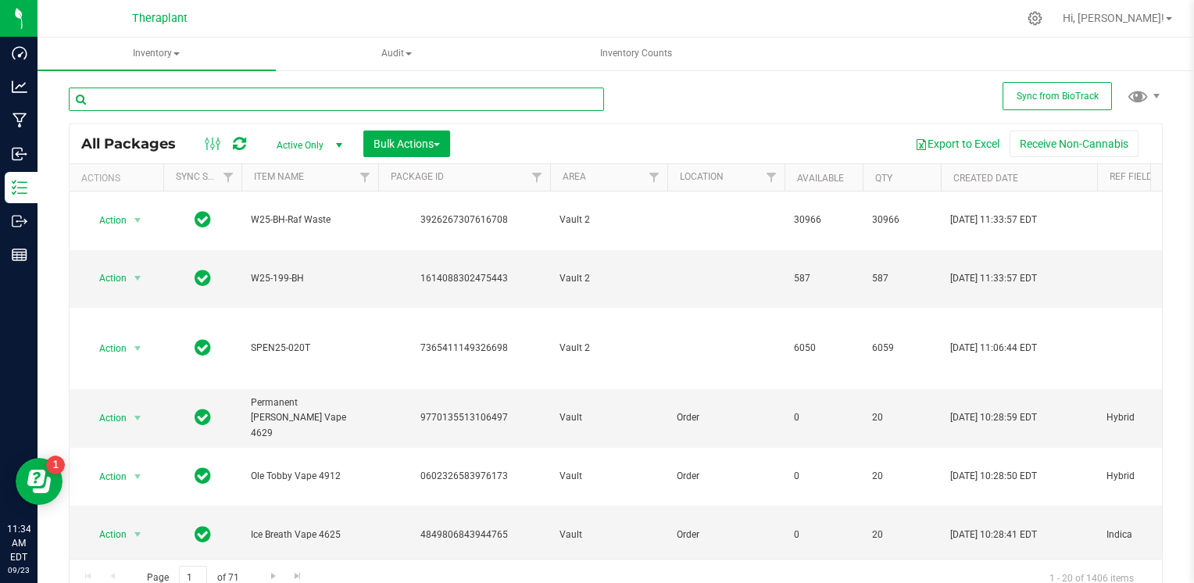
click at [281, 100] on input "text" at bounding box center [336, 99] width 535 height 23
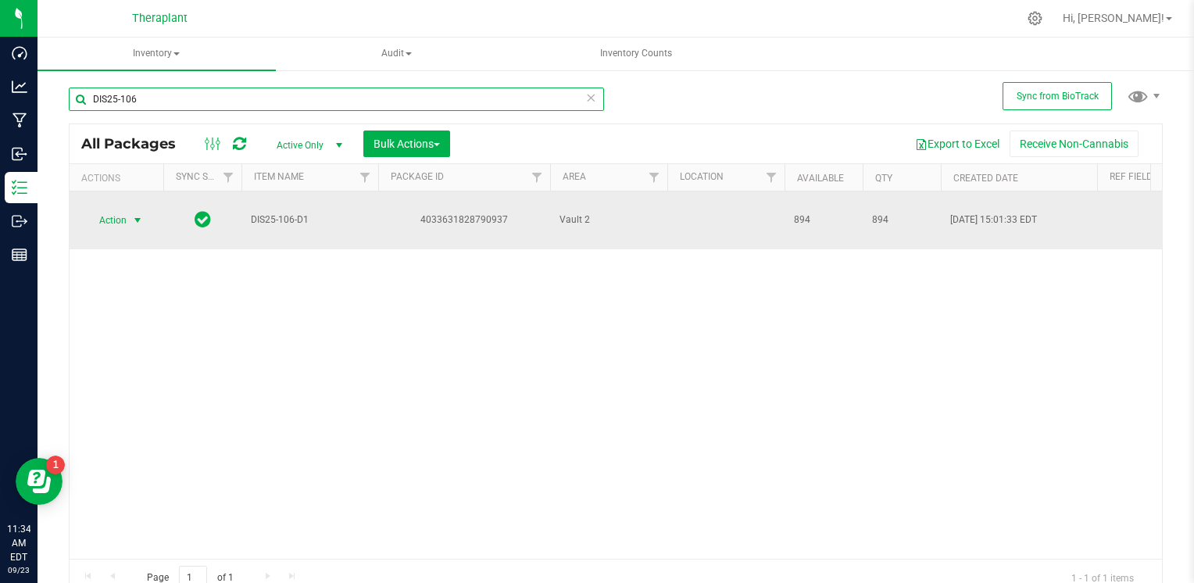
type input "DIS25-106"
click at [115, 210] on span "Action" at bounding box center [106, 220] width 42 height 22
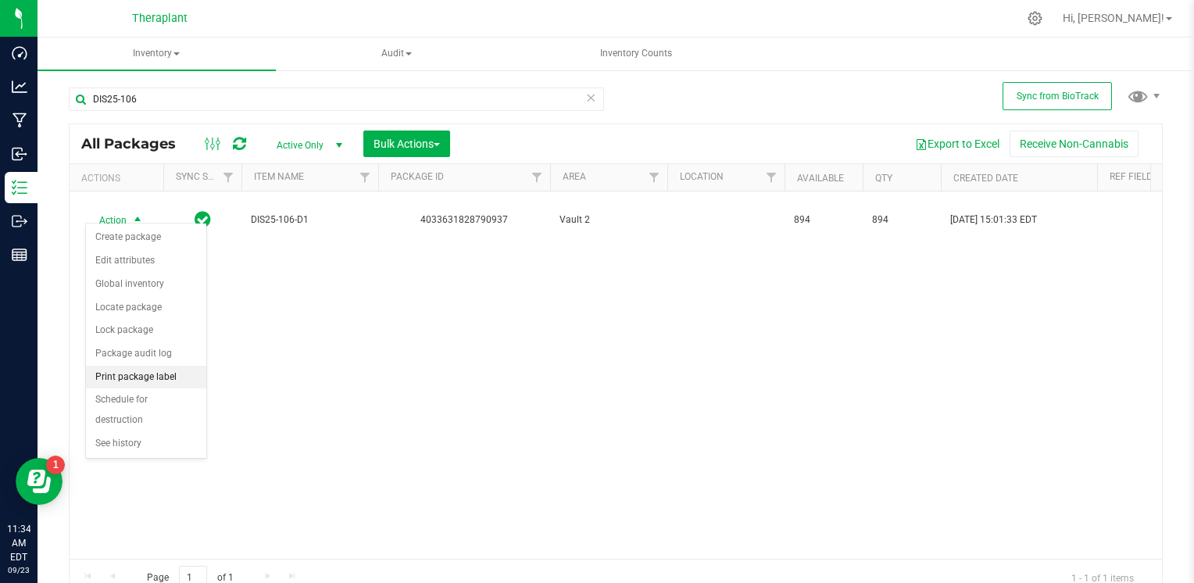
click at [116, 374] on li "Print package label" at bounding box center [146, 377] width 120 height 23
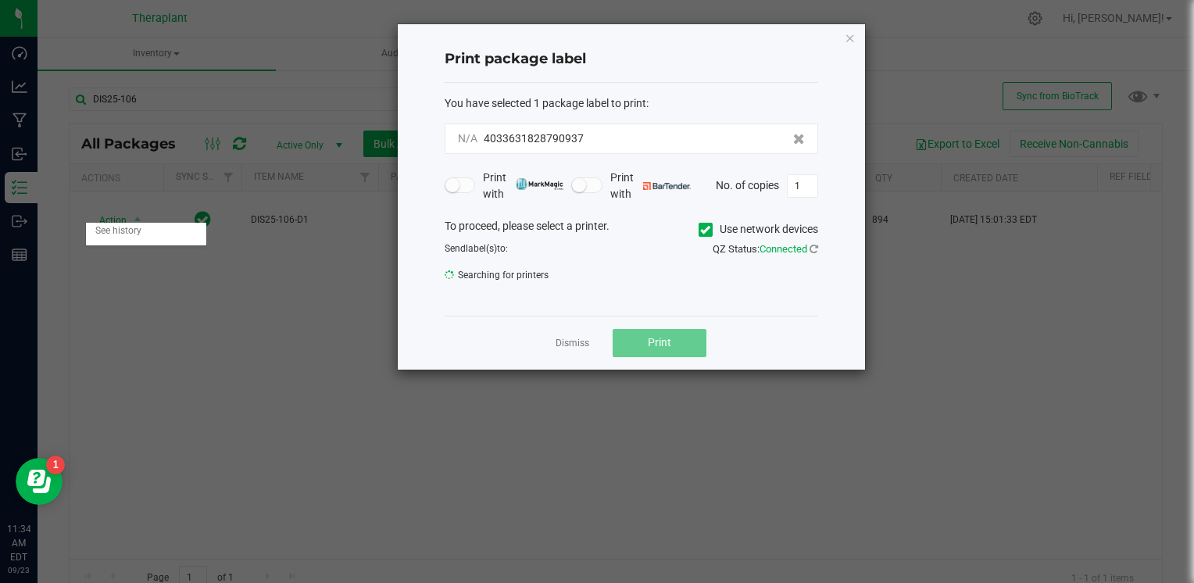
click at [116, 374] on body "Dashboard Analytics Manufacturing Inbound Inventory Outbound Reports 11:34 AM E…" at bounding box center [597, 291] width 1194 height 583
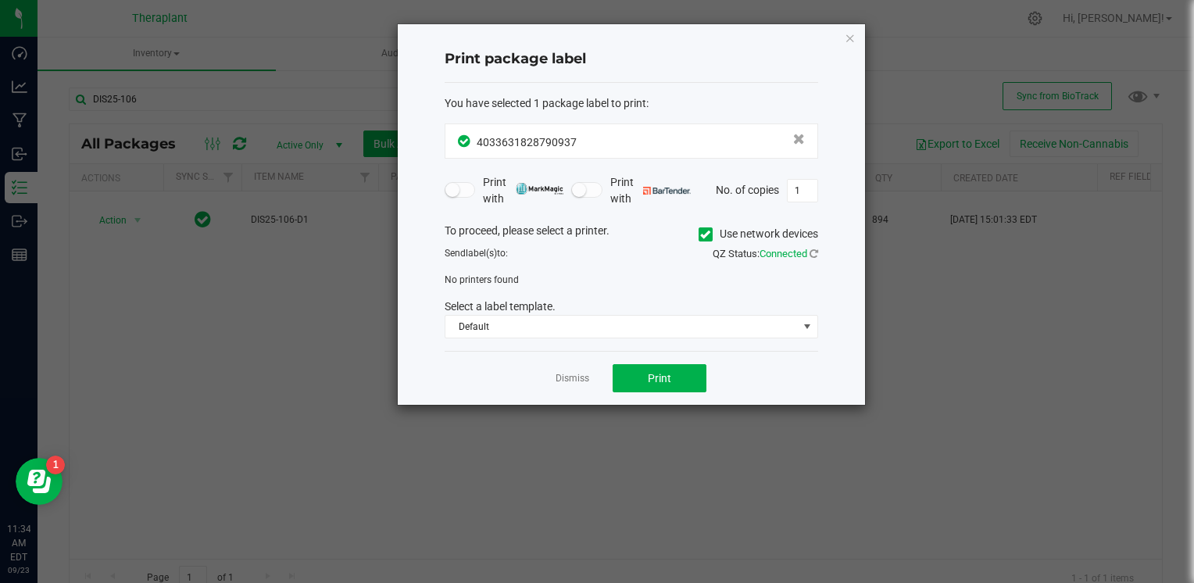
click button "button" at bounding box center [850, 37] width 11 height 19
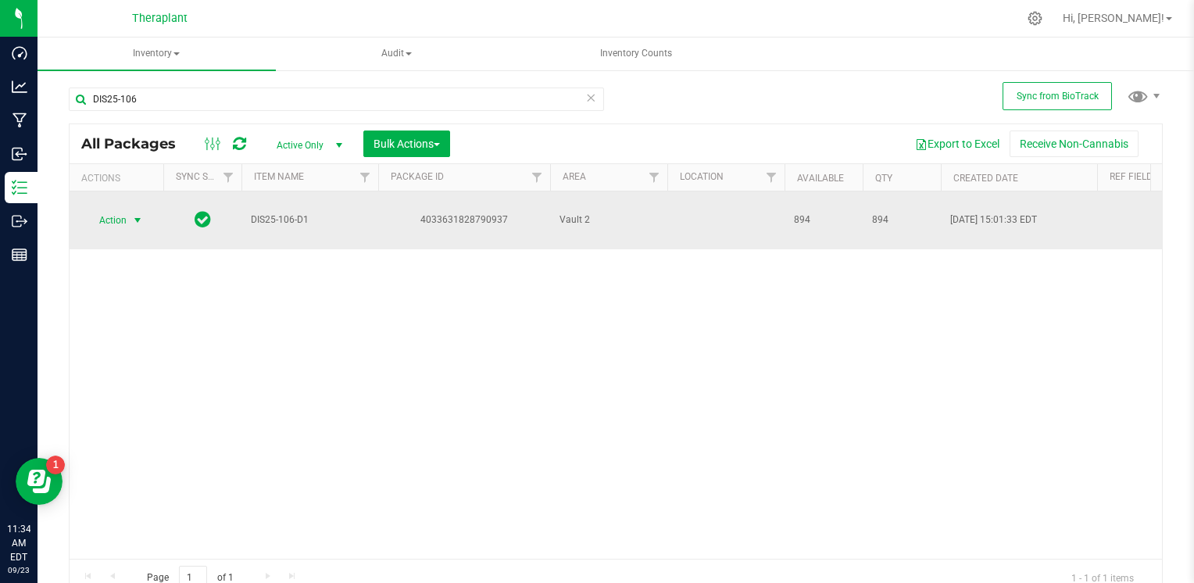
drag, startPoint x: 258, startPoint y: 278, endPoint x: 130, endPoint y: 213, distance: 143.6
click at [130, 213] on span "select" at bounding box center [138, 220] width 20 height 22
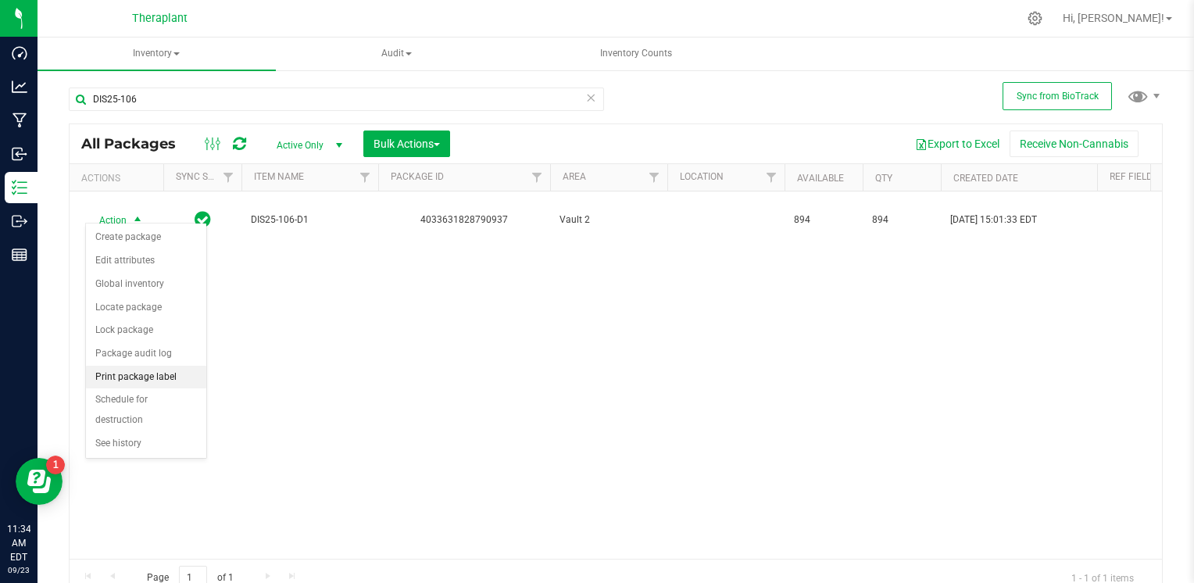
click at [147, 377] on li "Print package label" at bounding box center [146, 377] width 120 height 23
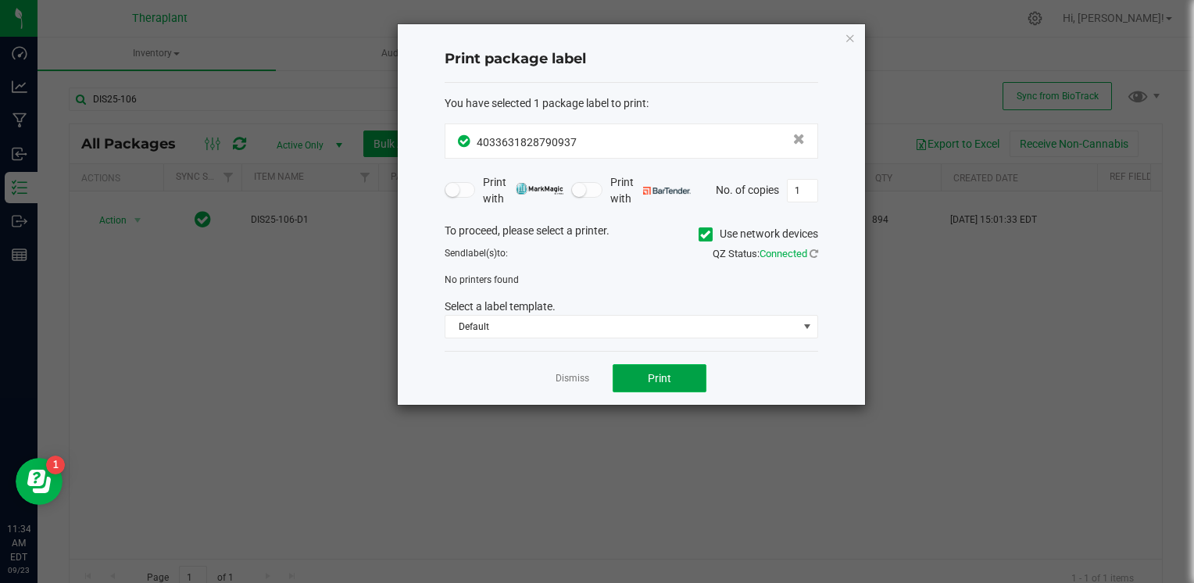
click at [663, 381] on span "Print" at bounding box center [659, 378] width 23 height 13
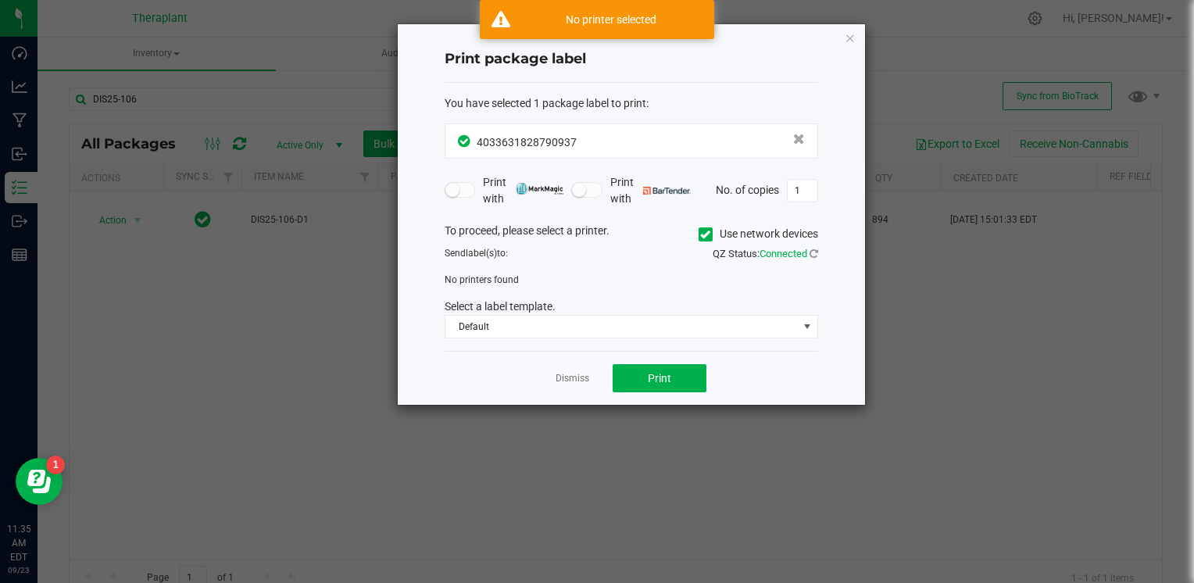
click at [700, 234] on icon at bounding box center [705, 234] width 10 height 0
click at [0, 0] on input "Use network devices" at bounding box center [0, 0] width 0 height 0
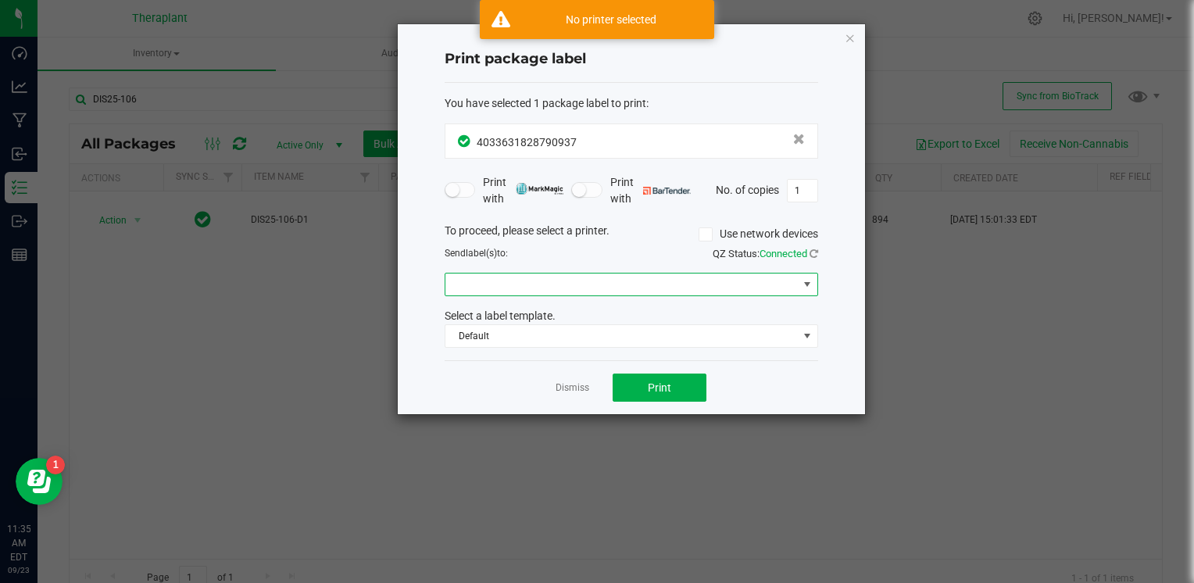
click at [638, 279] on span at bounding box center [621, 285] width 352 height 22
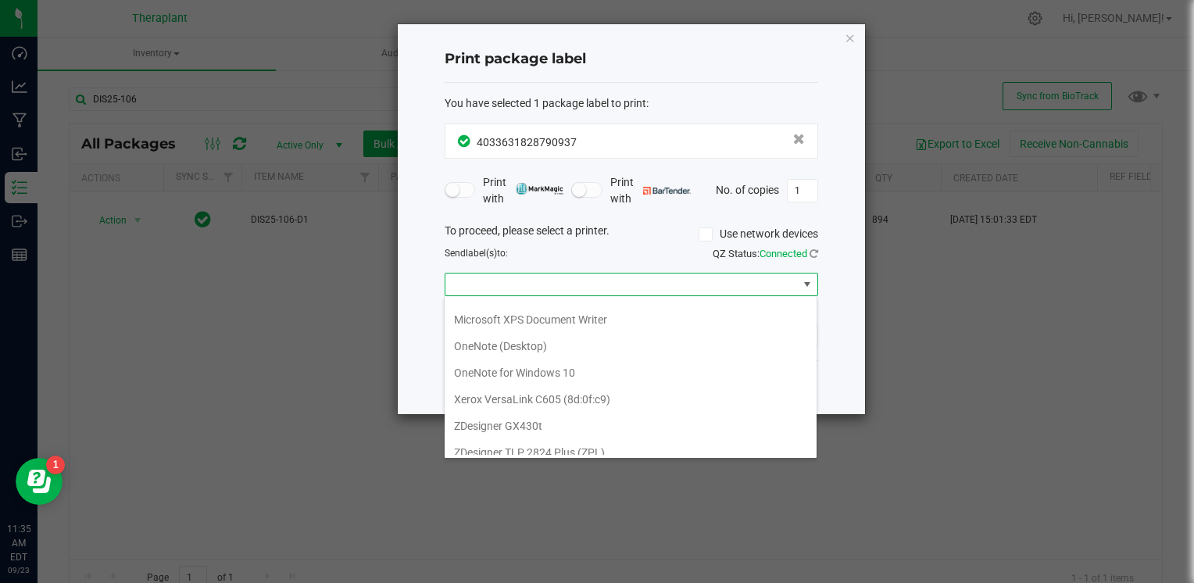
scroll to position [100, 0]
click at [569, 422] on GX430t "ZDesigner GX430t" at bounding box center [631, 424] width 372 height 27
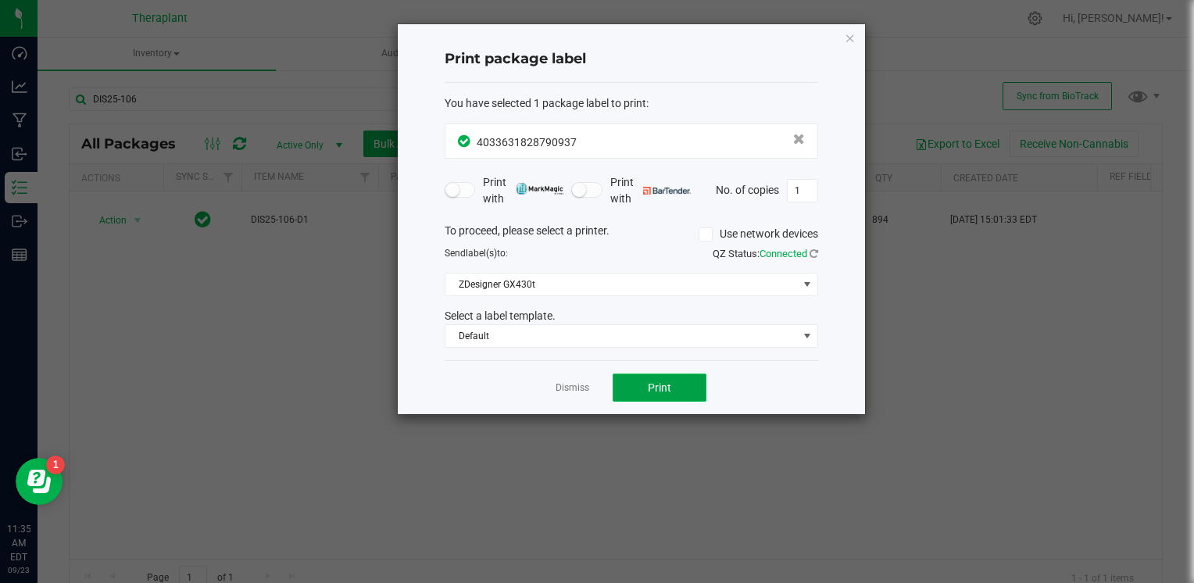
click at [634, 392] on button "Print" at bounding box center [660, 388] width 94 height 28
click at [560, 330] on span "Default" at bounding box center [621, 336] width 352 height 22
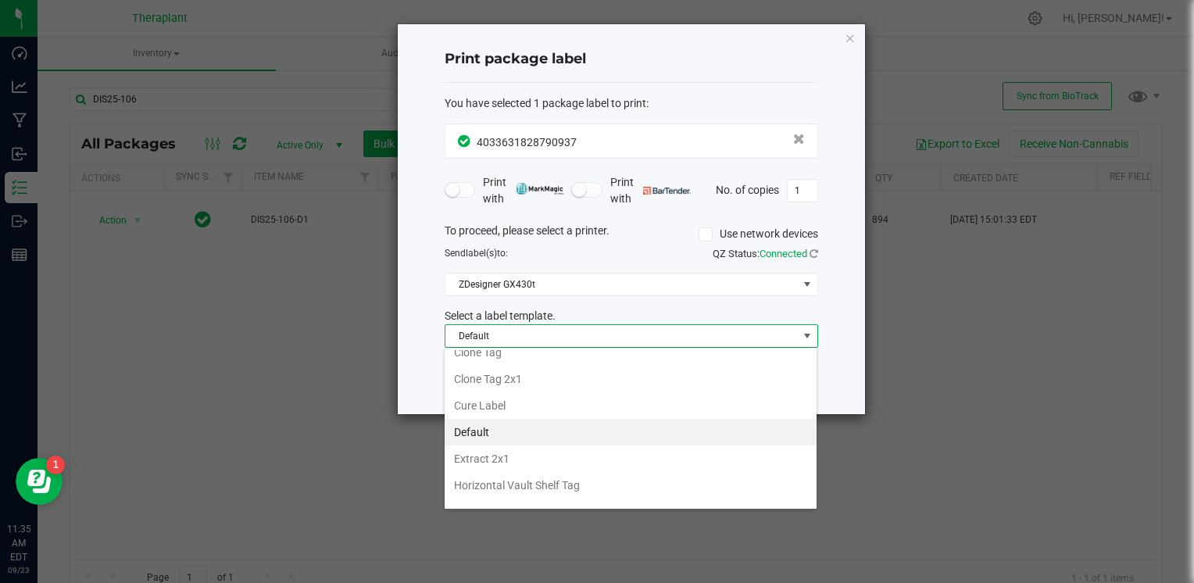
scroll to position [94, 0]
click at [511, 447] on li "Extract 2x1" at bounding box center [631, 455] width 372 height 27
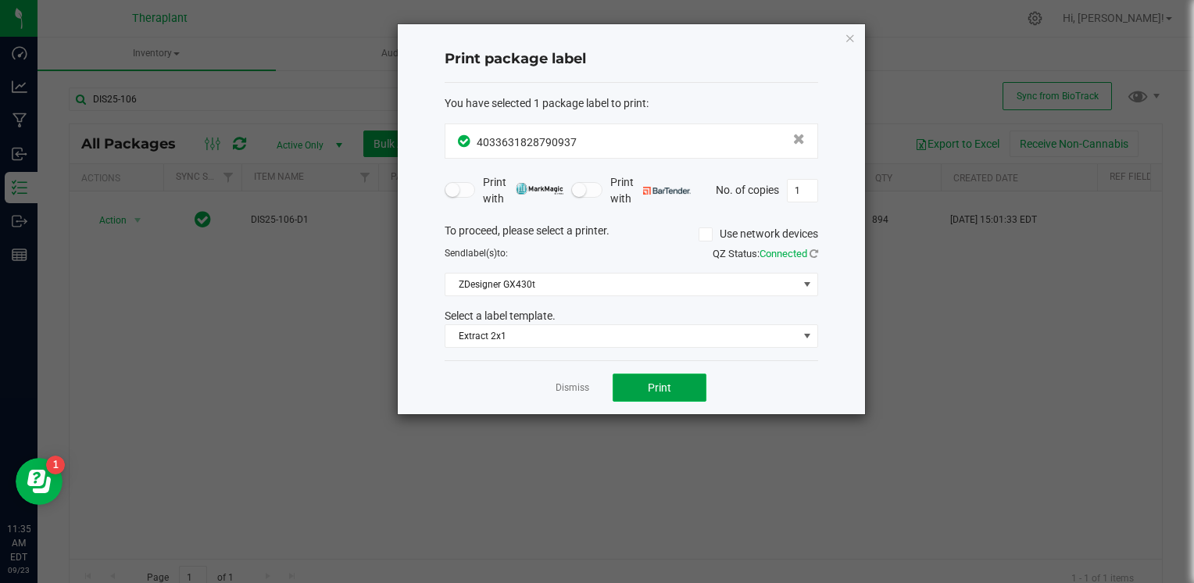
click at [646, 395] on button "Print" at bounding box center [660, 388] width 94 height 28
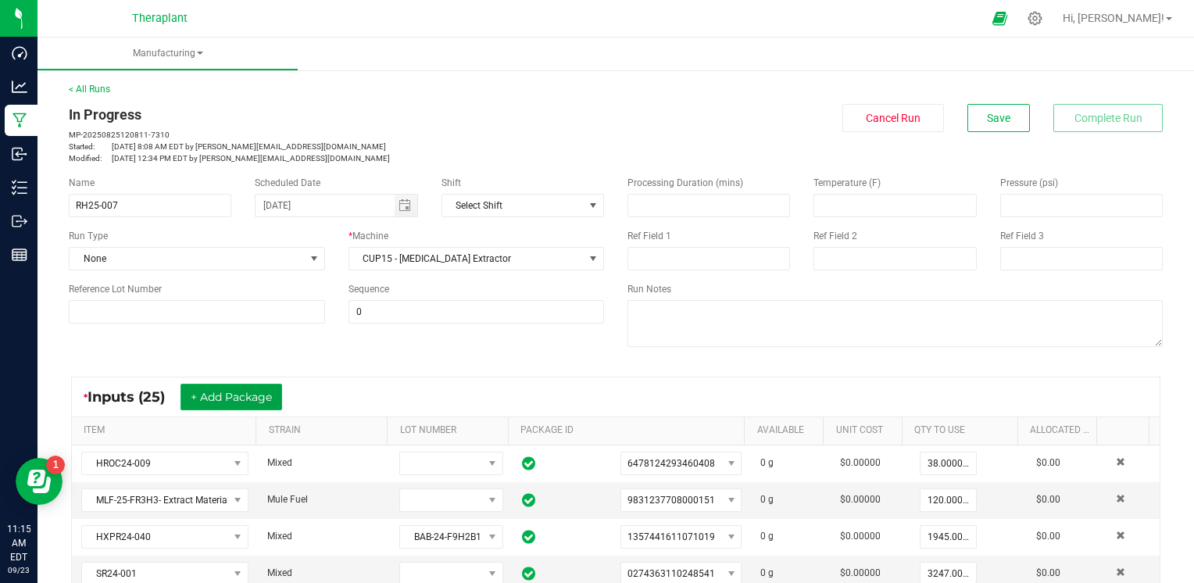
click at [202, 400] on button "+ Add Package" at bounding box center [232, 397] width 102 height 27
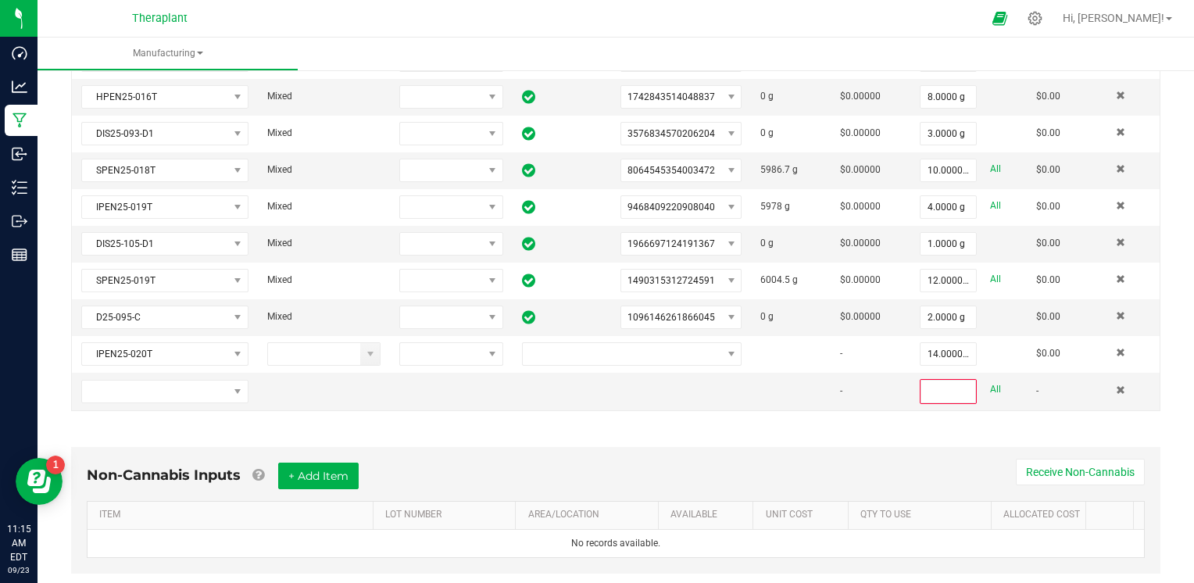
scroll to position [1006, 0]
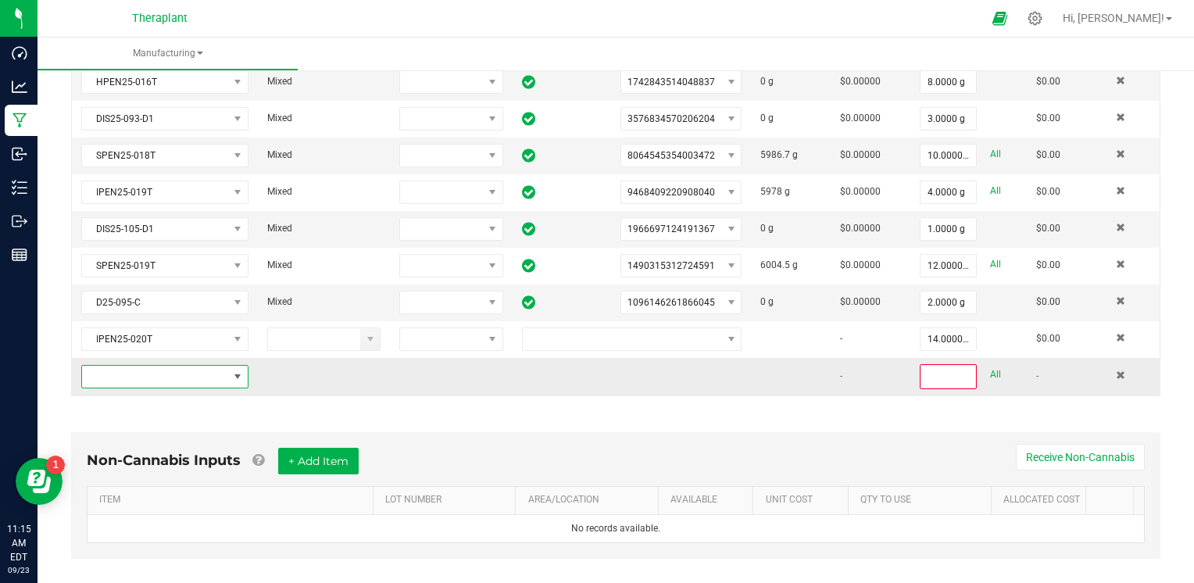
click at [177, 366] on span "NO DATA FOUND" at bounding box center [155, 377] width 146 height 22
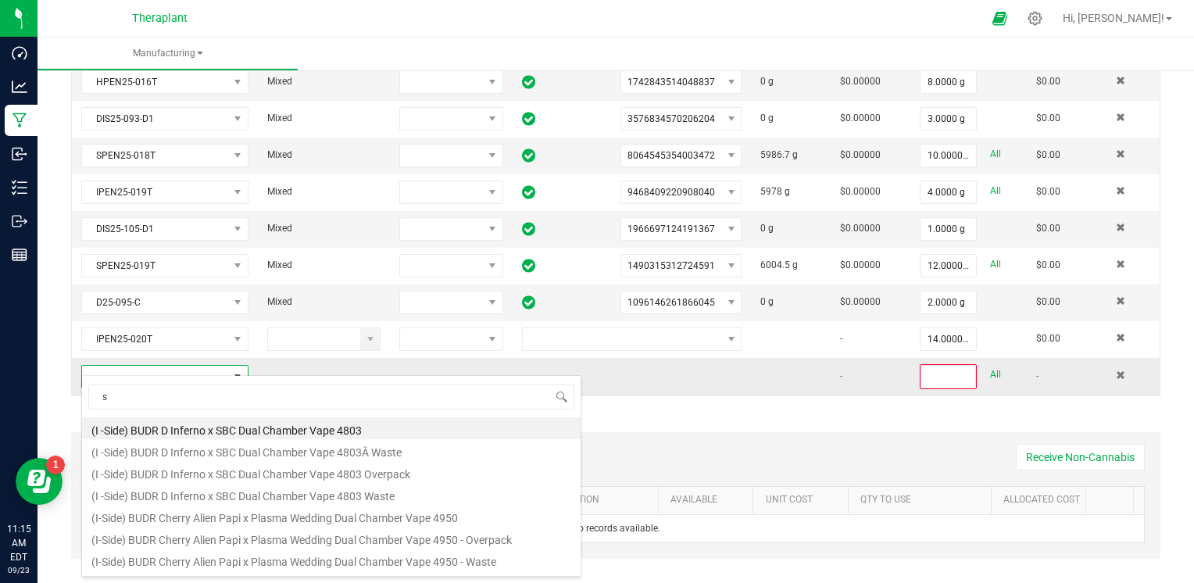
scroll to position [23, 161]
type input "spen25-020"
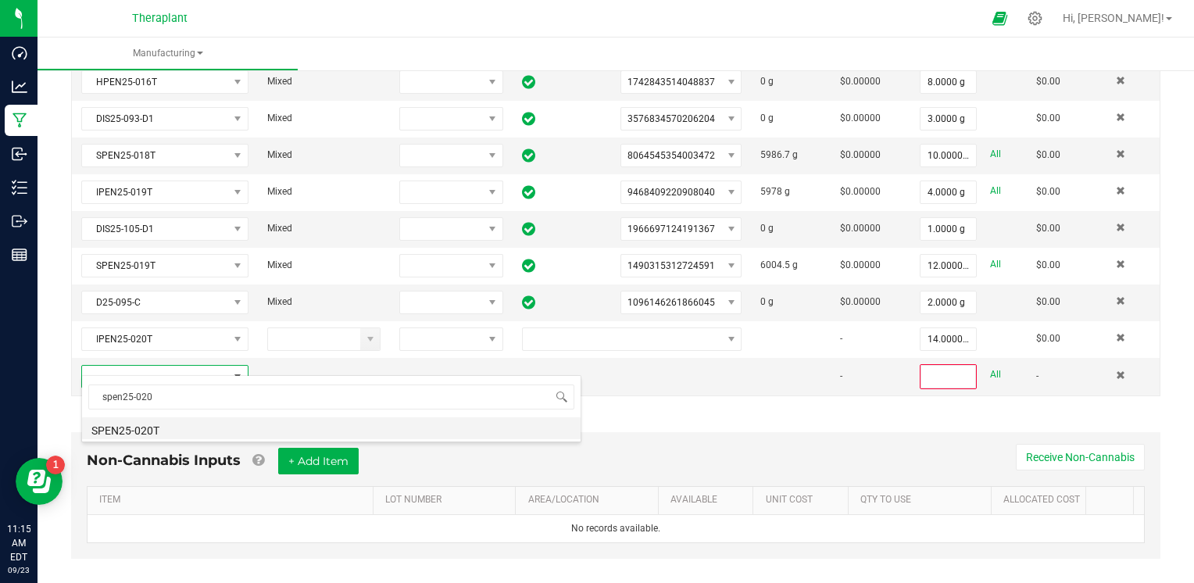
click at [177, 424] on li "SPEN25-020T" at bounding box center [331, 428] width 499 height 22
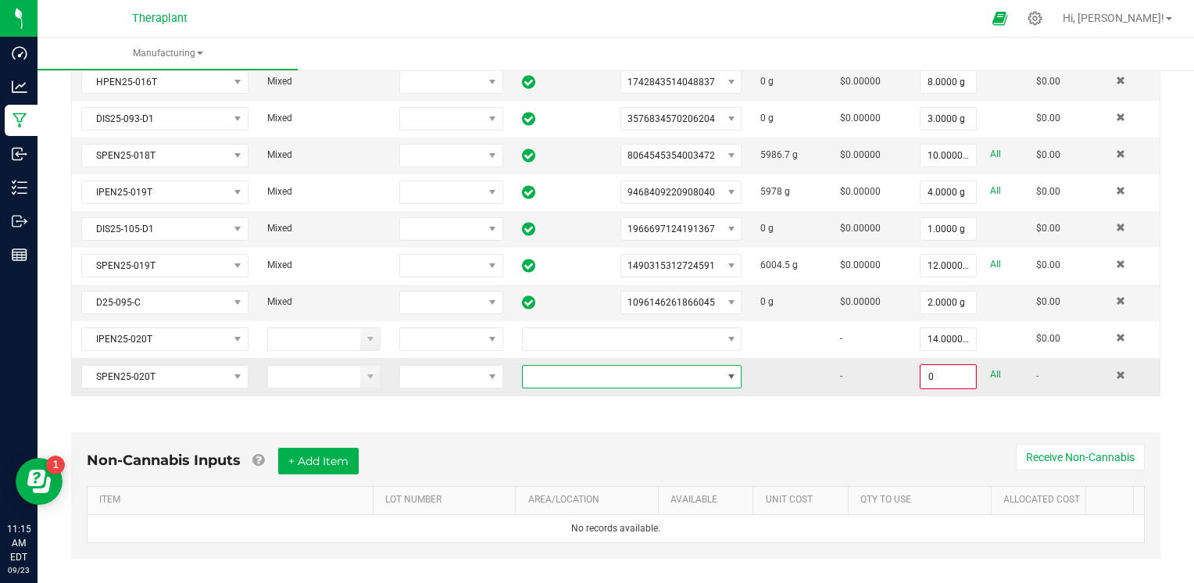
click at [581, 366] on span at bounding box center [622, 377] width 199 height 22
click at [580, 427] on li "7365411149326698" at bounding box center [619, 430] width 213 height 27
click at [924, 368] on input "0" at bounding box center [948, 377] width 54 height 22
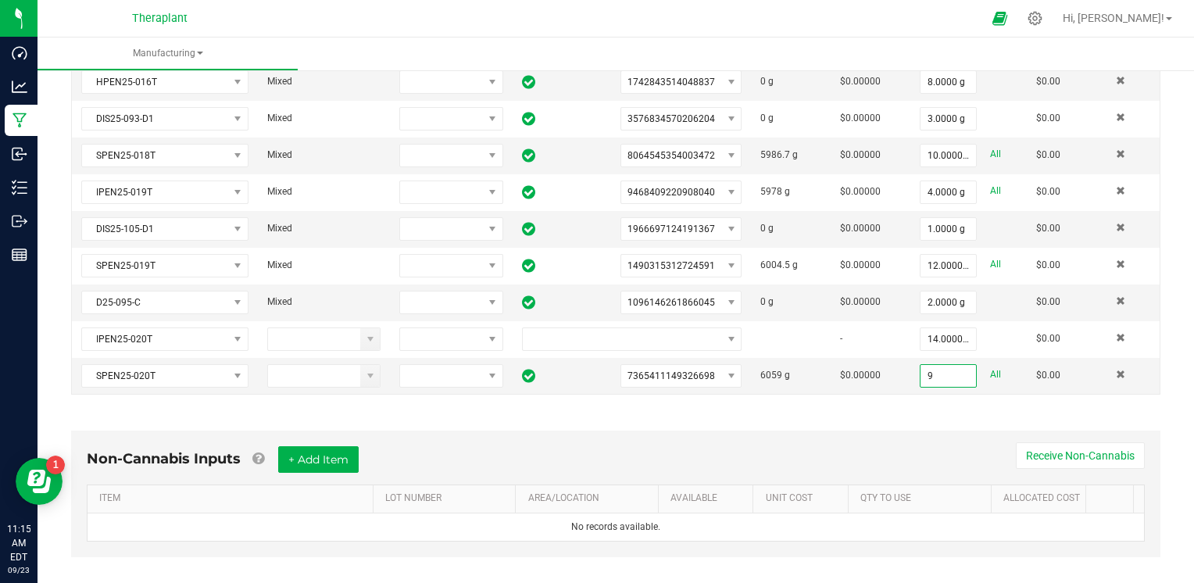
type input "9.0000 g"
click at [928, 409] on div "Non-Cannabis Inputs + Add Item Receive Non-Cannabis ITEM LOT NUMBER AREA/LOCATI…" at bounding box center [615, 498] width 1117 height 178
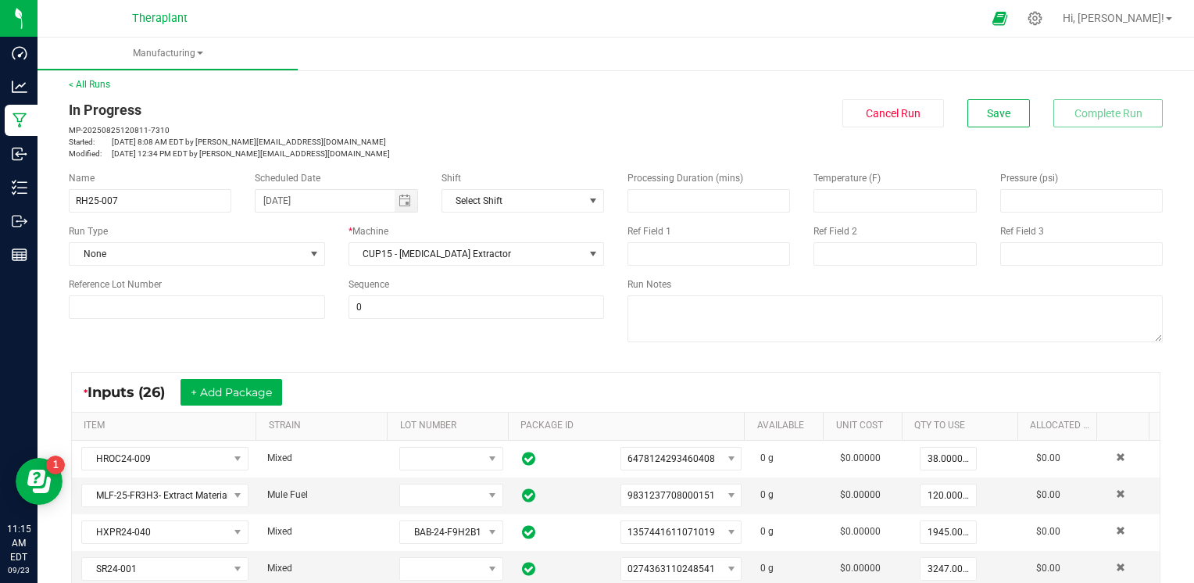
scroll to position [0, 0]
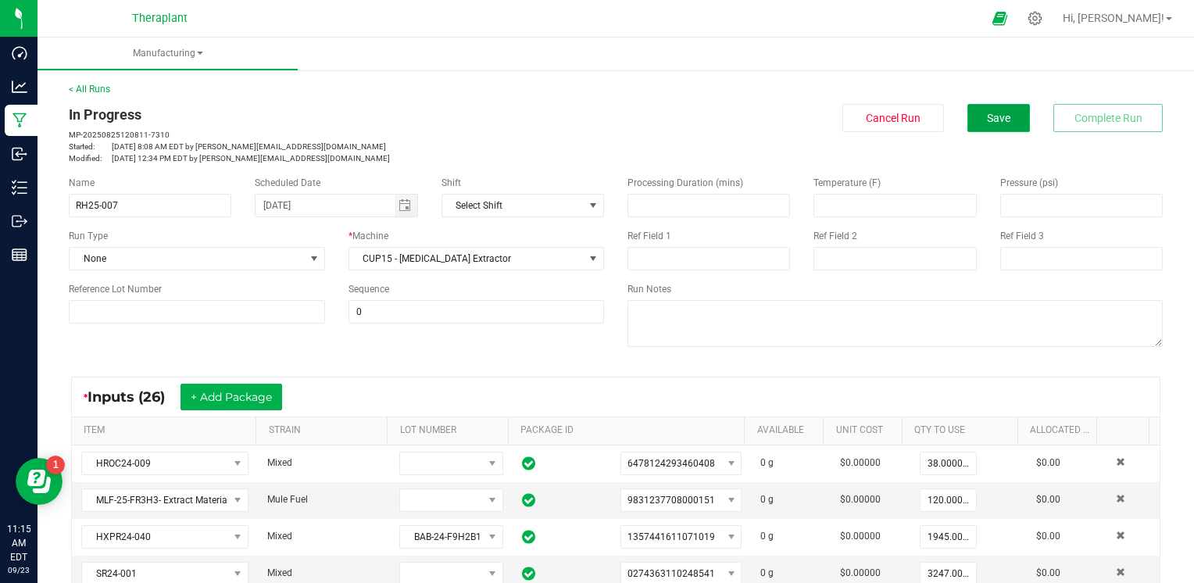
click at [991, 127] on button "Save" at bounding box center [998, 118] width 63 height 28
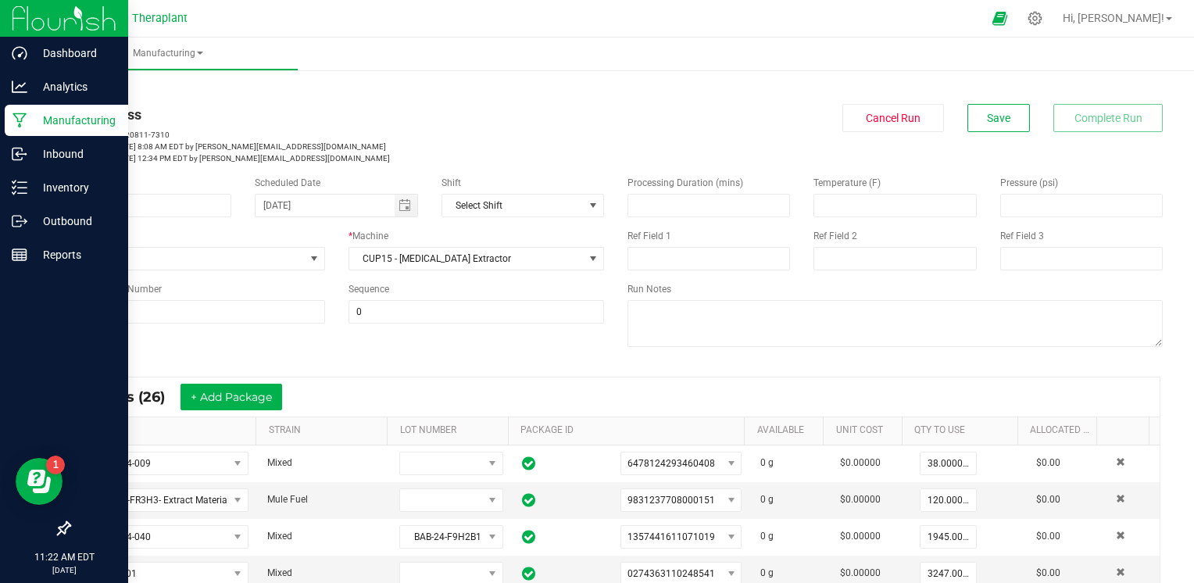
click at [33, 116] on p "Manufacturing" at bounding box center [74, 120] width 94 height 19
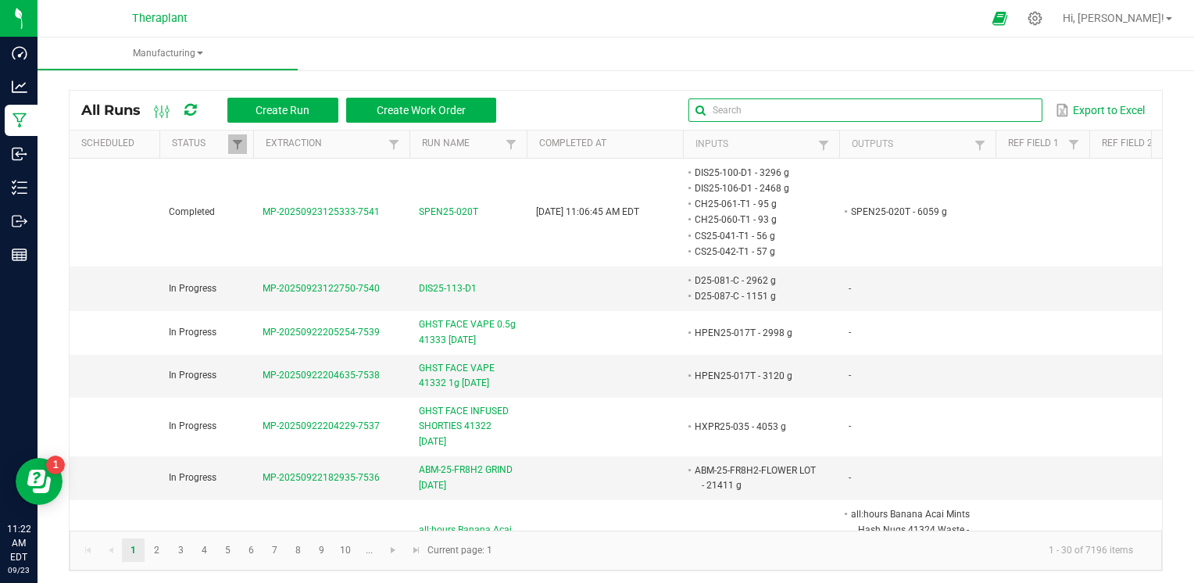
click at [992, 113] on input "text" at bounding box center [864, 109] width 353 height 23
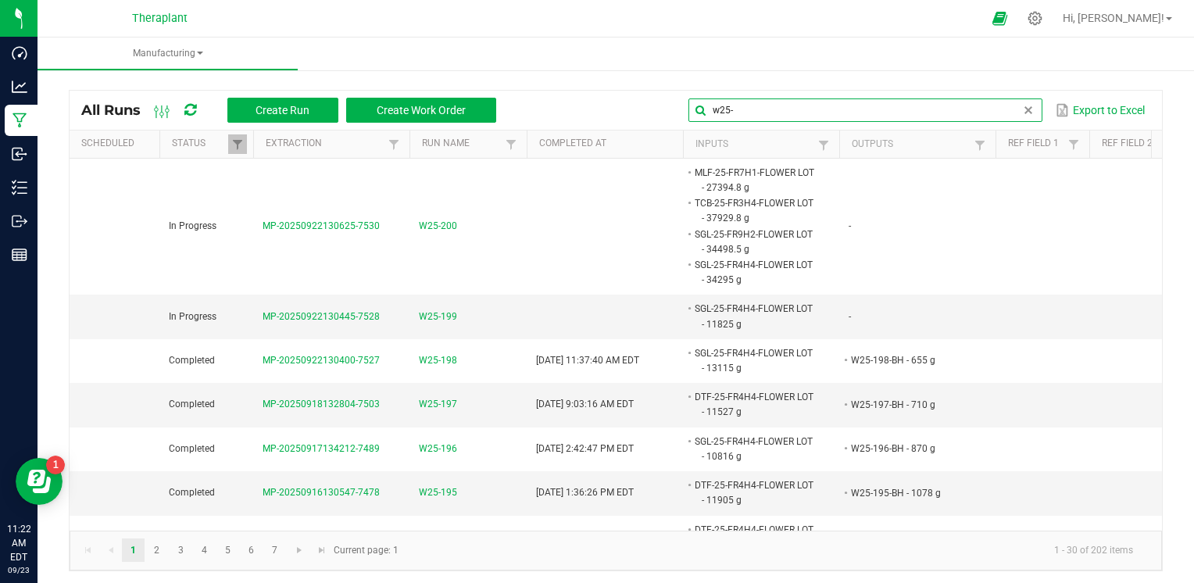
type input "w25-"
click at [449, 320] on span "W25-199" at bounding box center [438, 316] width 38 height 15
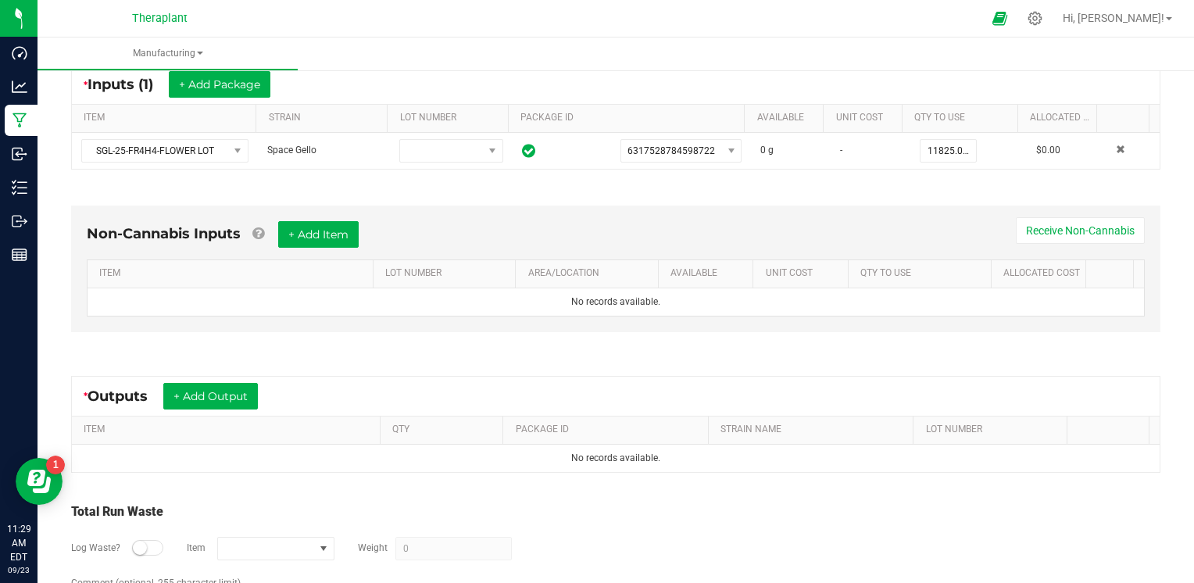
scroll to position [377, 0]
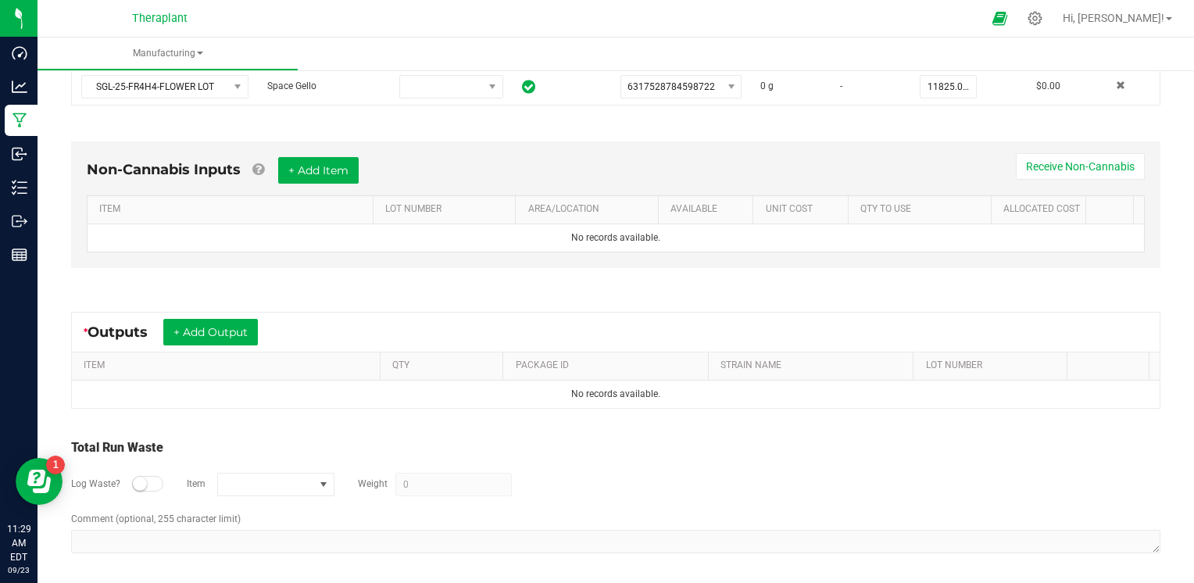
click at [138, 480] on small at bounding box center [140, 484] width 14 height 14
click at [254, 483] on span "NO DATA FOUND" at bounding box center [266, 485] width 96 height 22
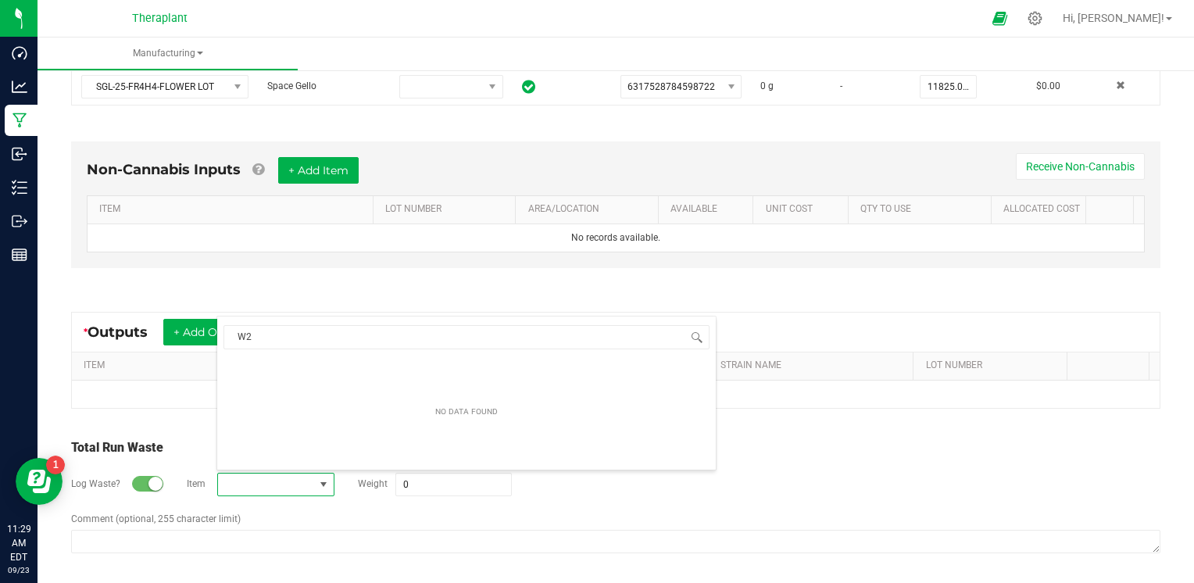
type input "W25"
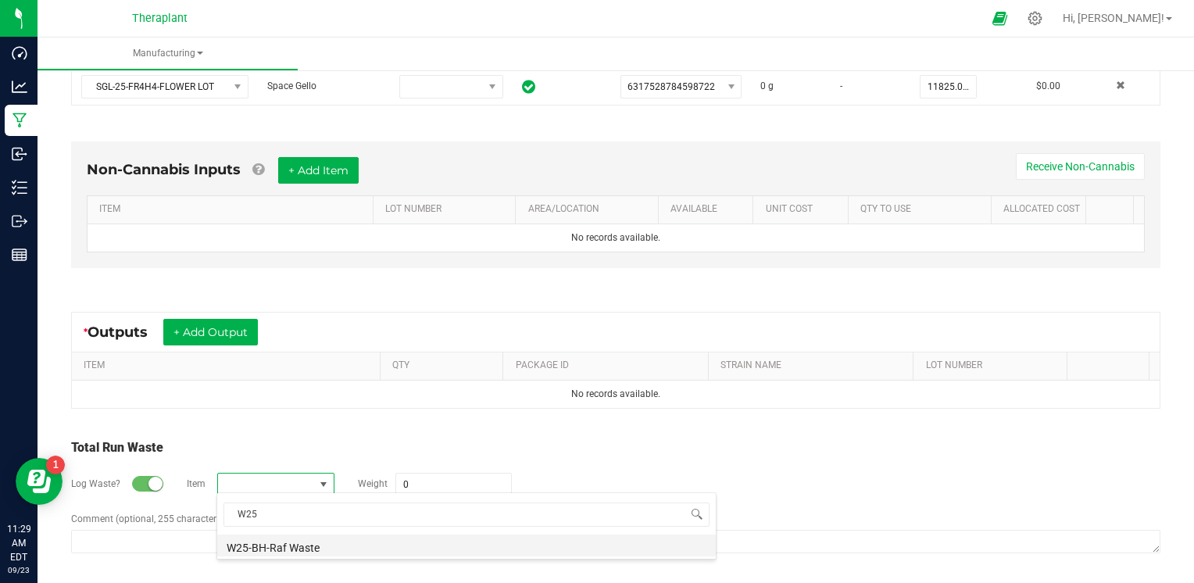
click at [266, 546] on li "W25-BH-Raf Waste" at bounding box center [466, 546] width 499 height 22
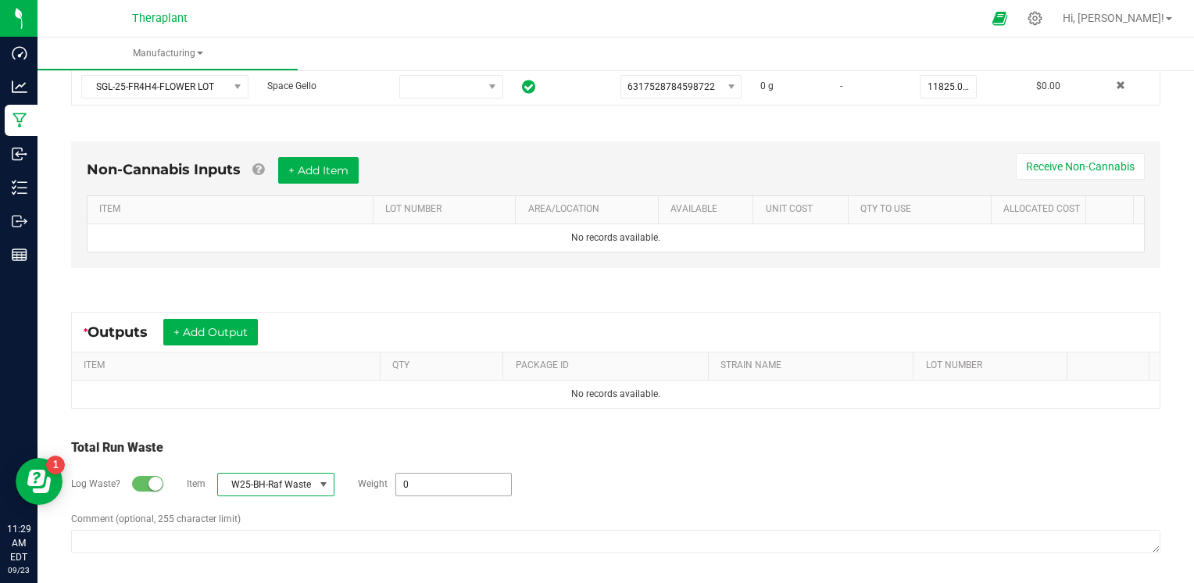
click at [410, 484] on input "0" at bounding box center [453, 485] width 115 height 22
type input "30966 g"
click at [612, 457] on div "Log Waste? Item W25-BH-Raf Waste Weight 30966 g" at bounding box center [615, 484] width 1089 height 55
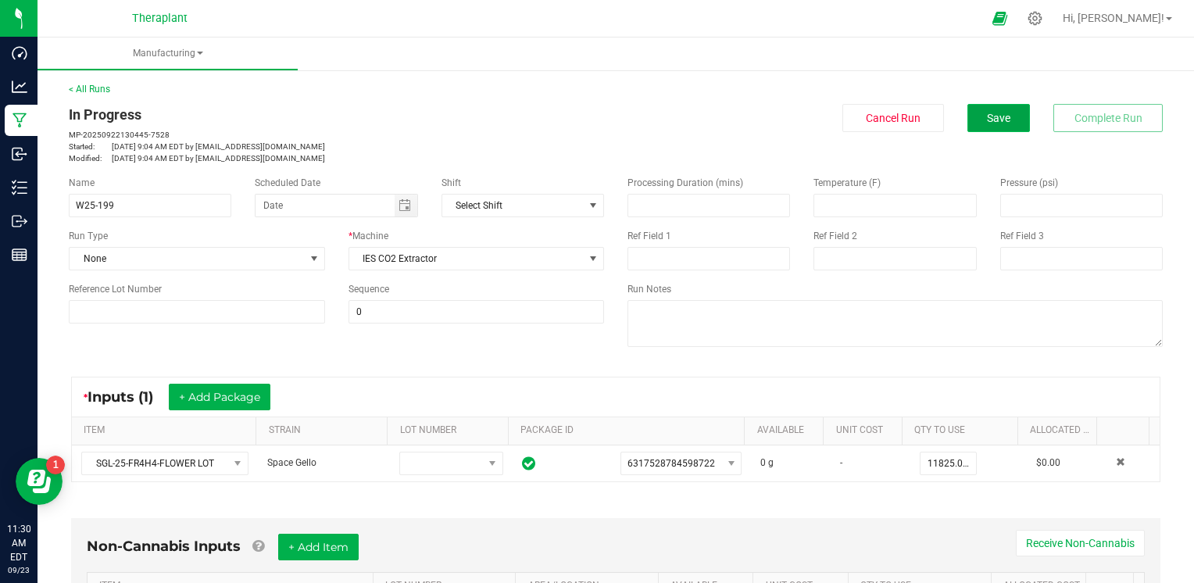
click at [982, 109] on button "Save" at bounding box center [998, 118] width 63 height 28
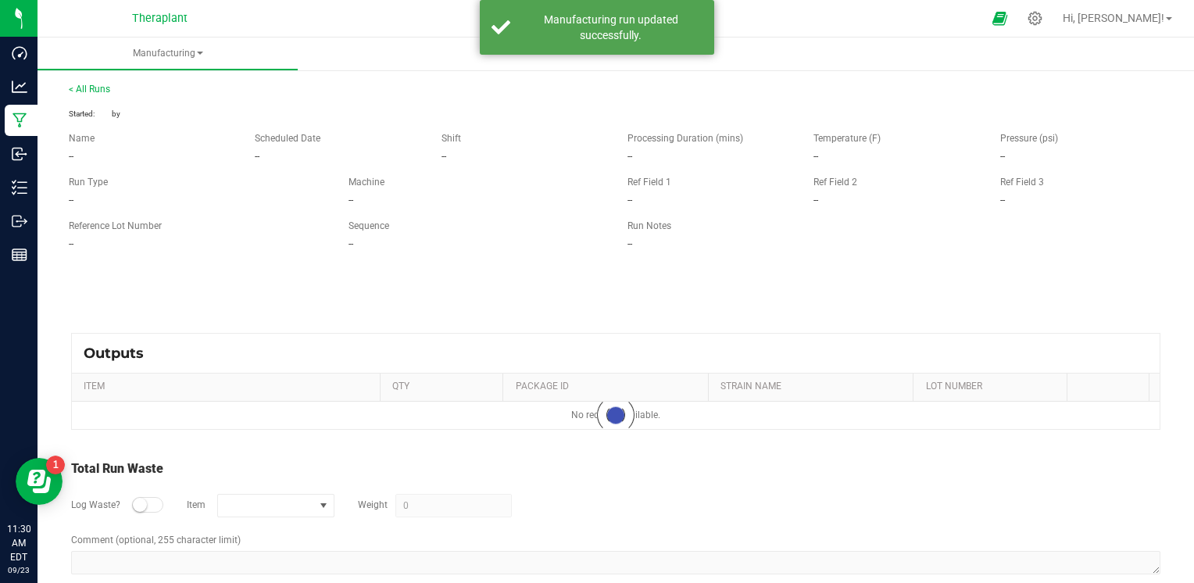
type input "30966 g"
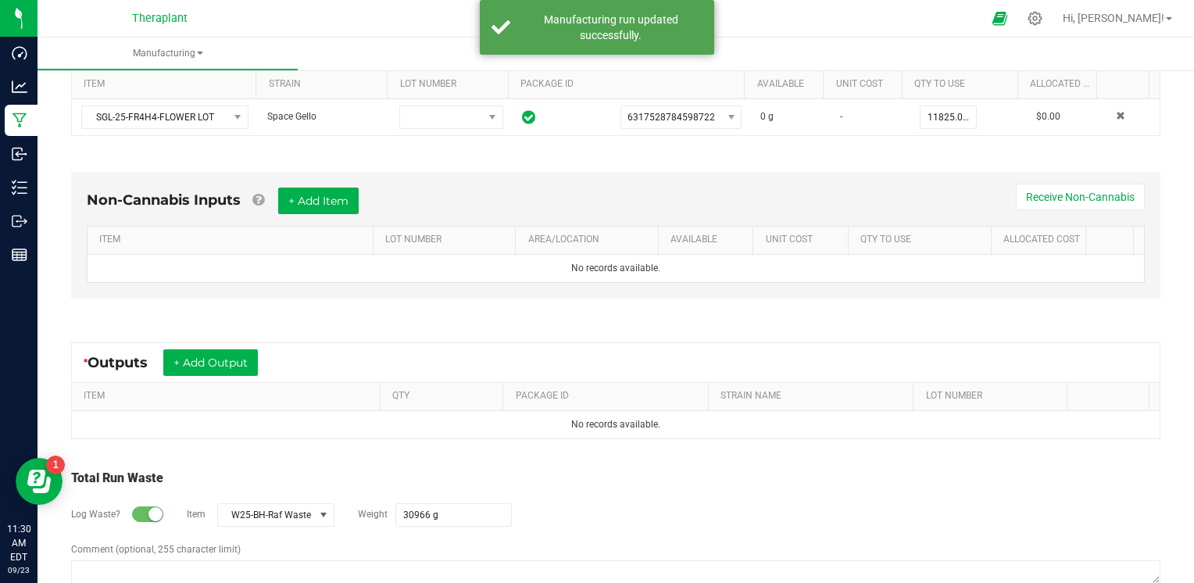
scroll to position [372, 0]
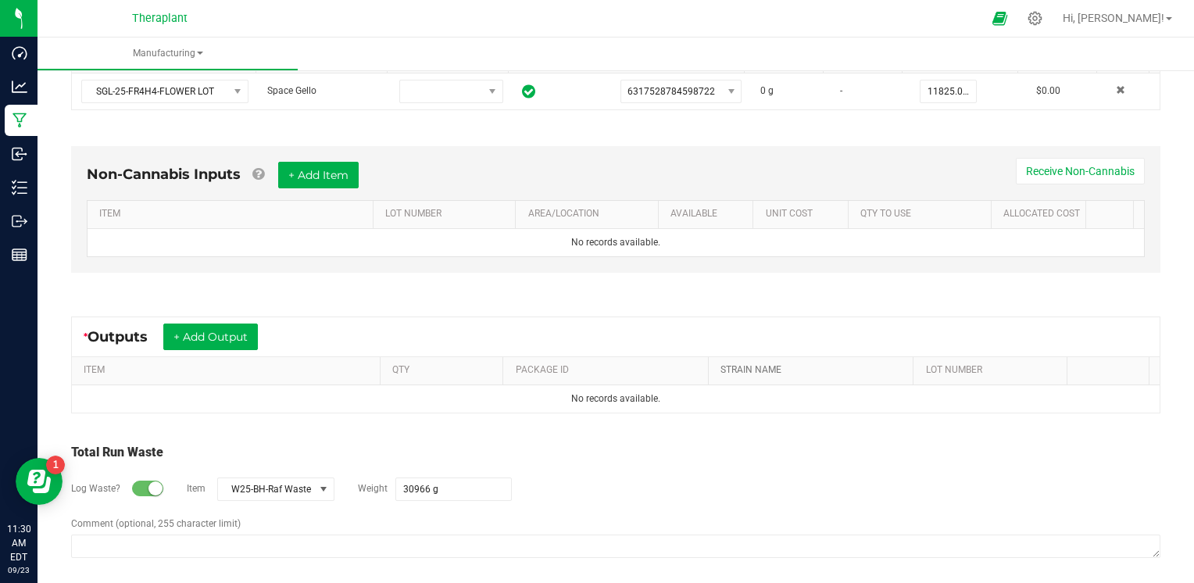
click at [866, 370] on link "STRAIN NAME" at bounding box center [814, 370] width 187 height 13
click at [1043, 24] on icon at bounding box center [1035, 18] width 16 height 16
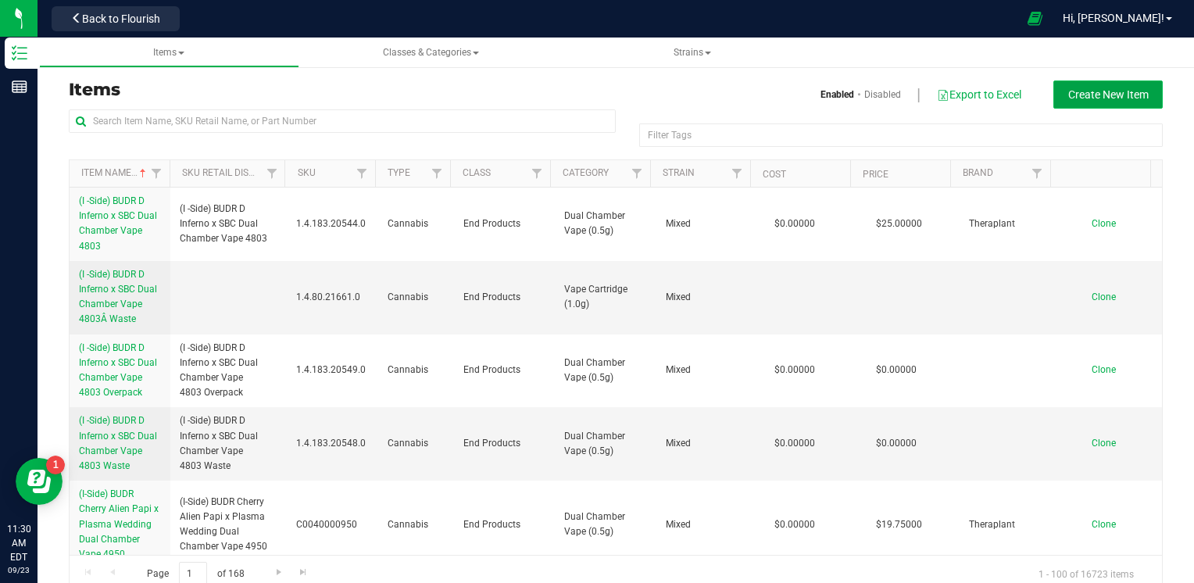
click at [1082, 95] on span "Create New Item" at bounding box center [1108, 94] width 80 height 13
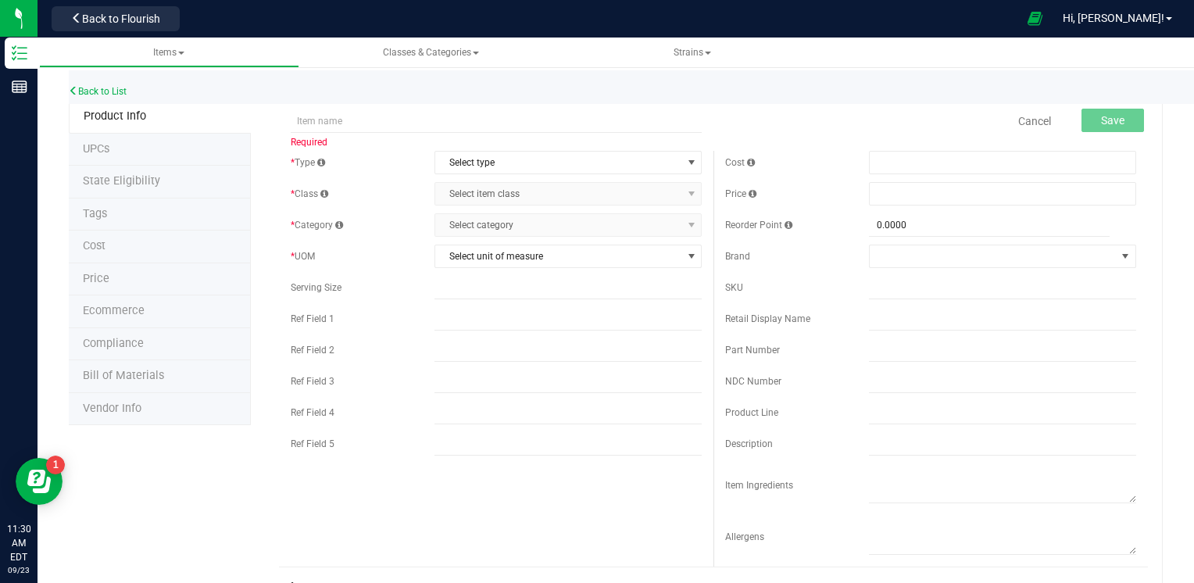
click at [1078, 94] on div "Back to List" at bounding box center [666, 87] width 1194 height 34
click at [341, 120] on input "text" at bounding box center [496, 120] width 411 height 23
type input "W25-199-BH"
click at [567, 170] on span "Select type" at bounding box center [558, 163] width 246 height 22
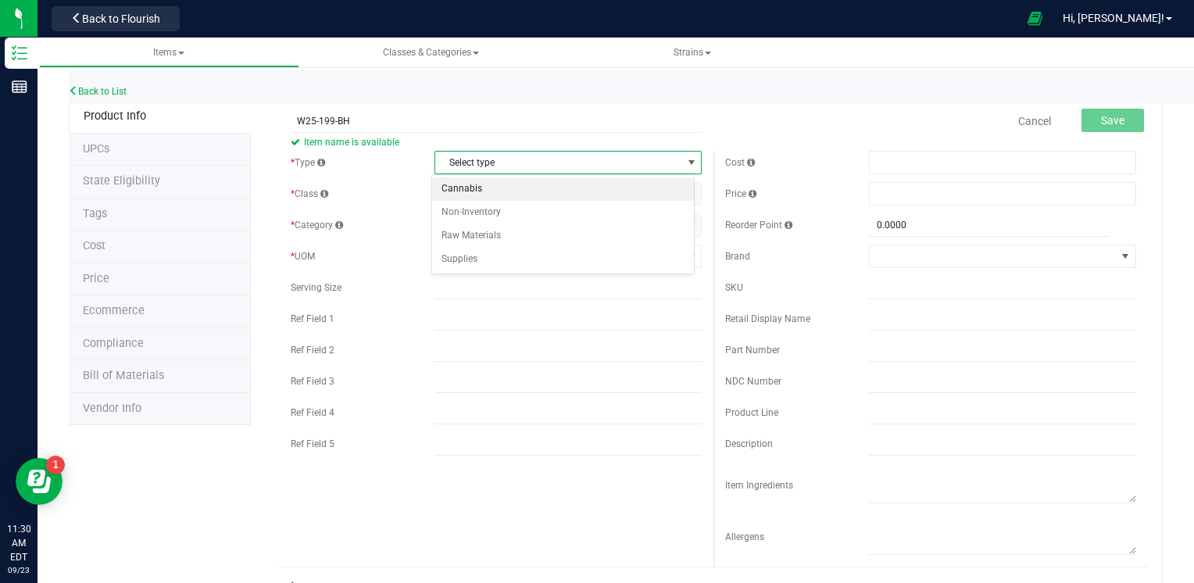
click at [553, 192] on li "Cannabis" at bounding box center [563, 188] width 263 height 23
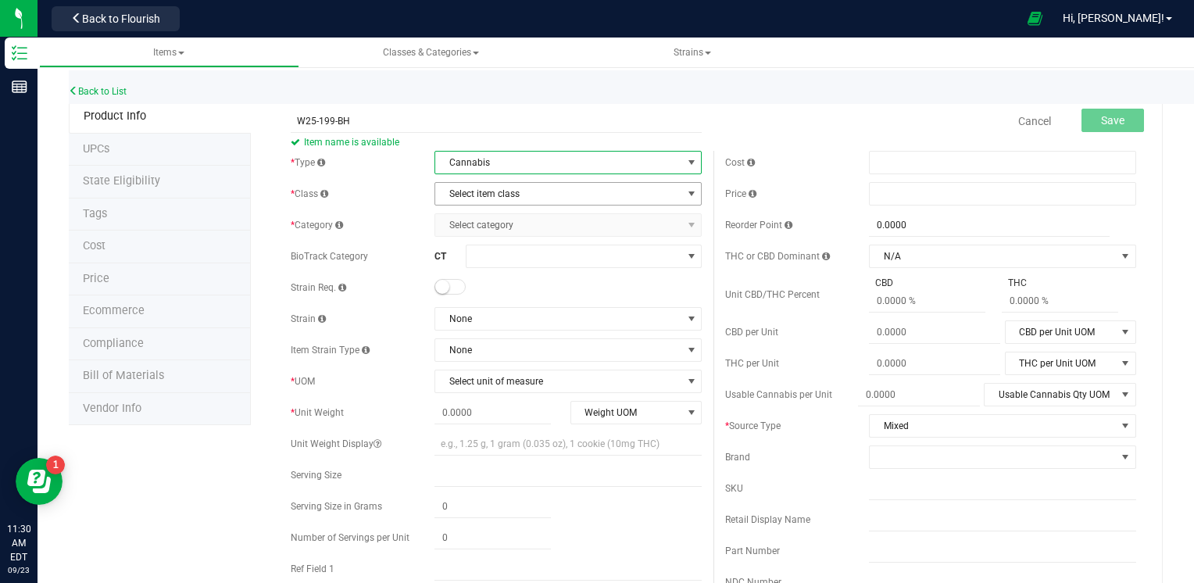
click at [555, 191] on span "Select item class" at bounding box center [558, 194] width 246 height 22
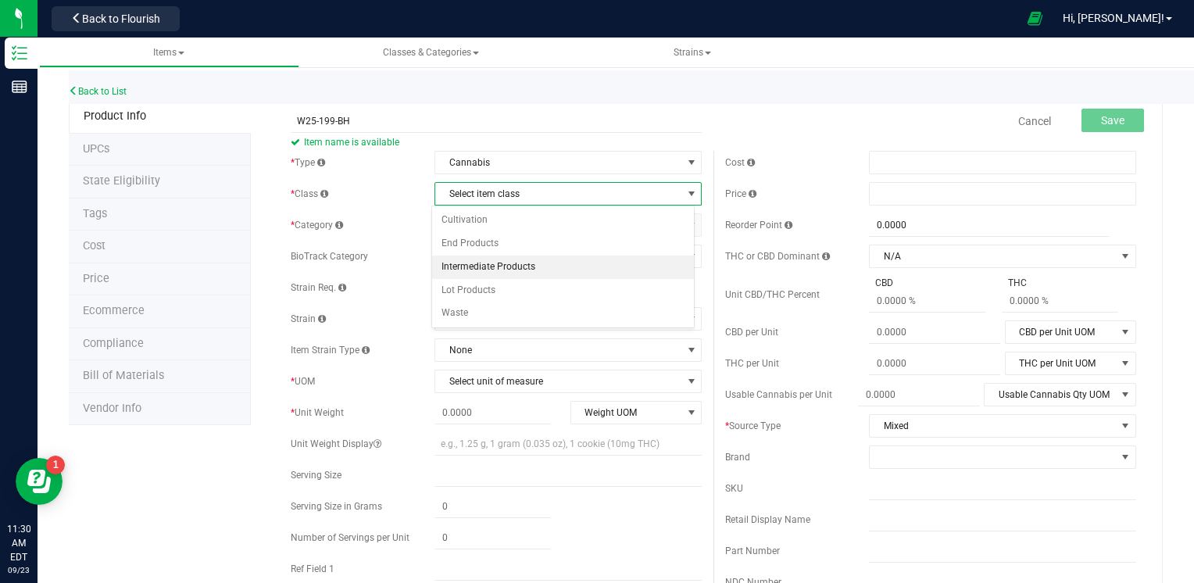
click at [545, 264] on li "Intermediate Products" at bounding box center [563, 267] width 263 height 23
click at [570, 223] on span "Select category" at bounding box center [558, 225] width 246 height 22
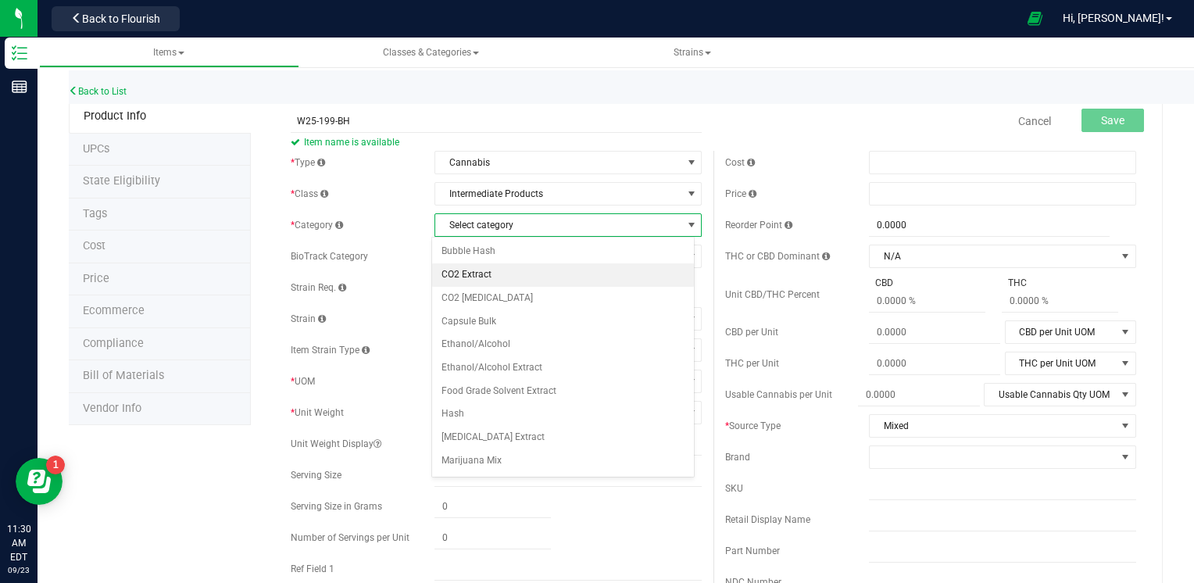
click at [524, 274] on li "CO2 Extract" at bounding box center [563, 274] width 263 height 23
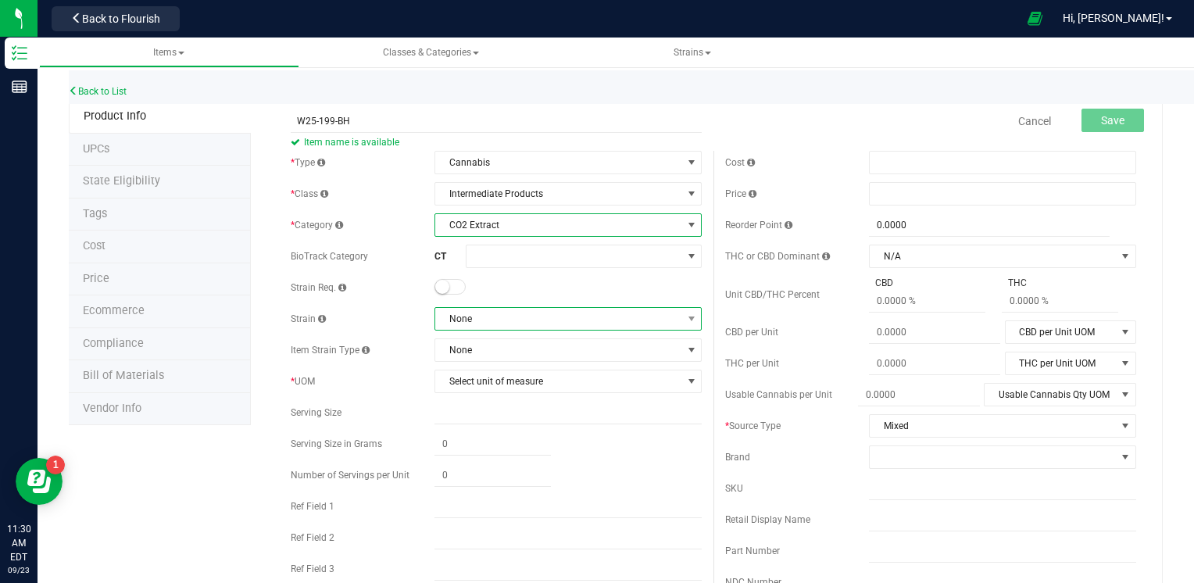
click at [521, 314] on span "None" at bounding box center [558, 319] width 246 height 22
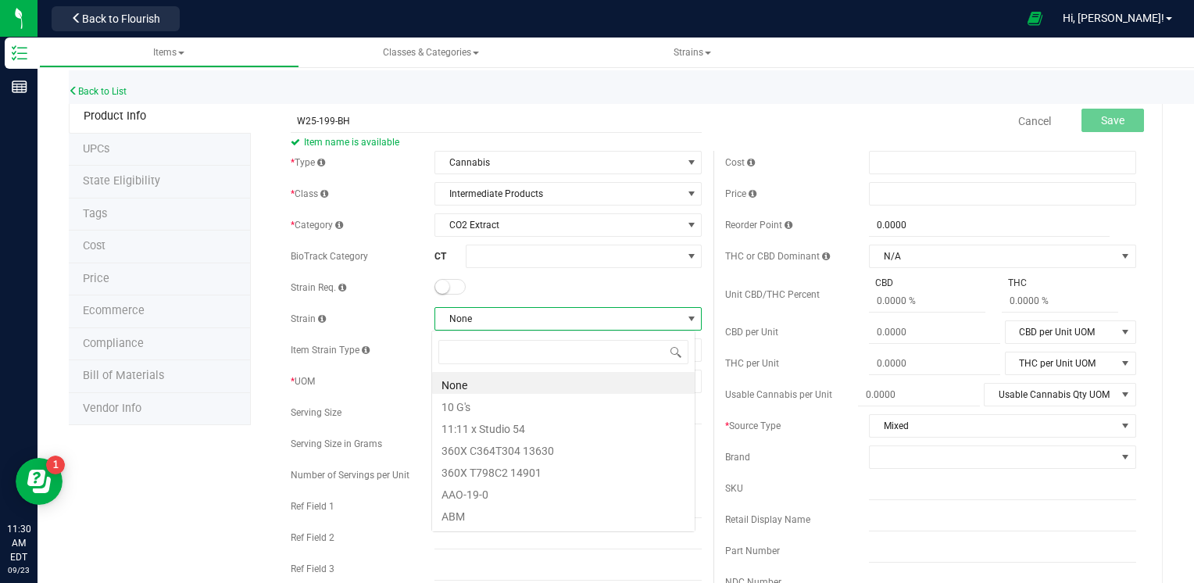
scroll to position [23, 263]
type input "MIXED"
click at [469, 391] on li "Mixed" at bounding box center [563, 383] width 263 height 22
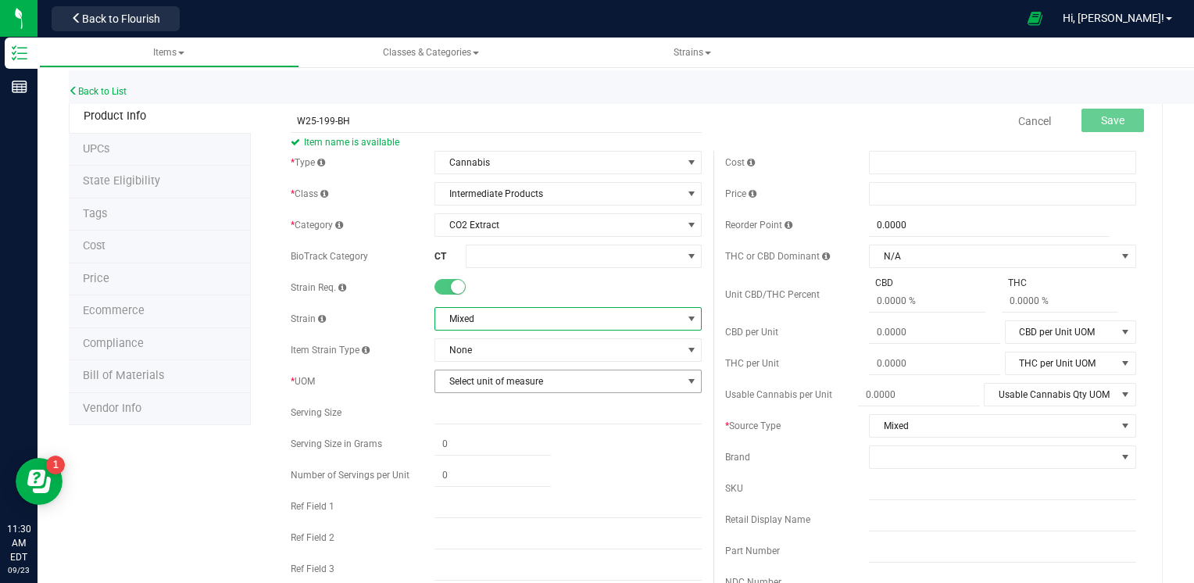
click at [496, 380] on span "Select unit of measure" at bounding box center [558, 381] width 246 height 22
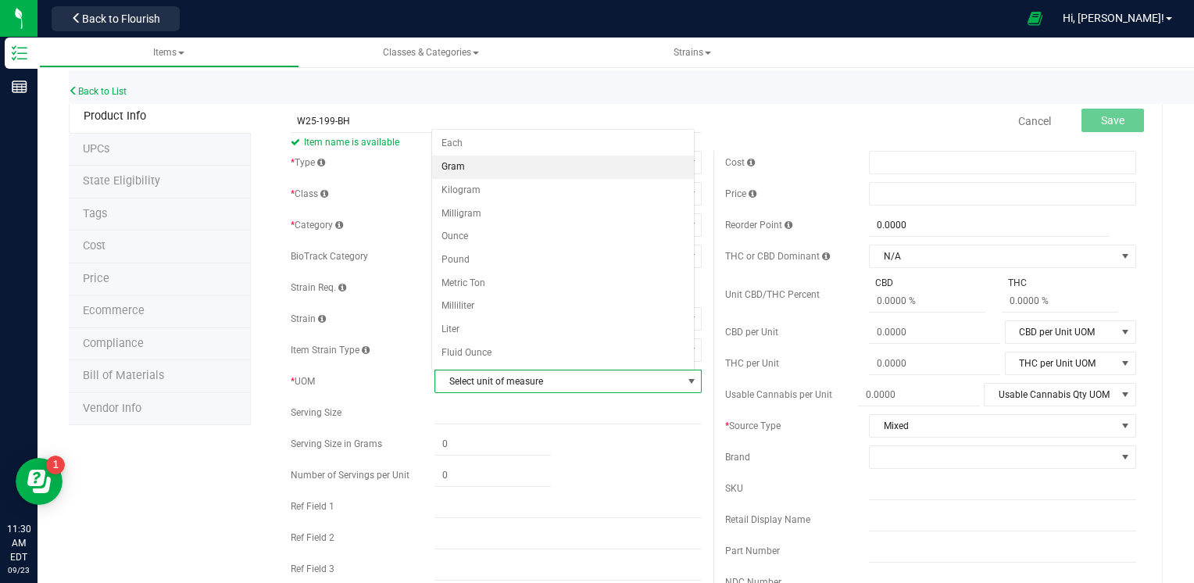
click at [513, 172] on li "Gram" at bounding box center [563, 167] width 263 height 23
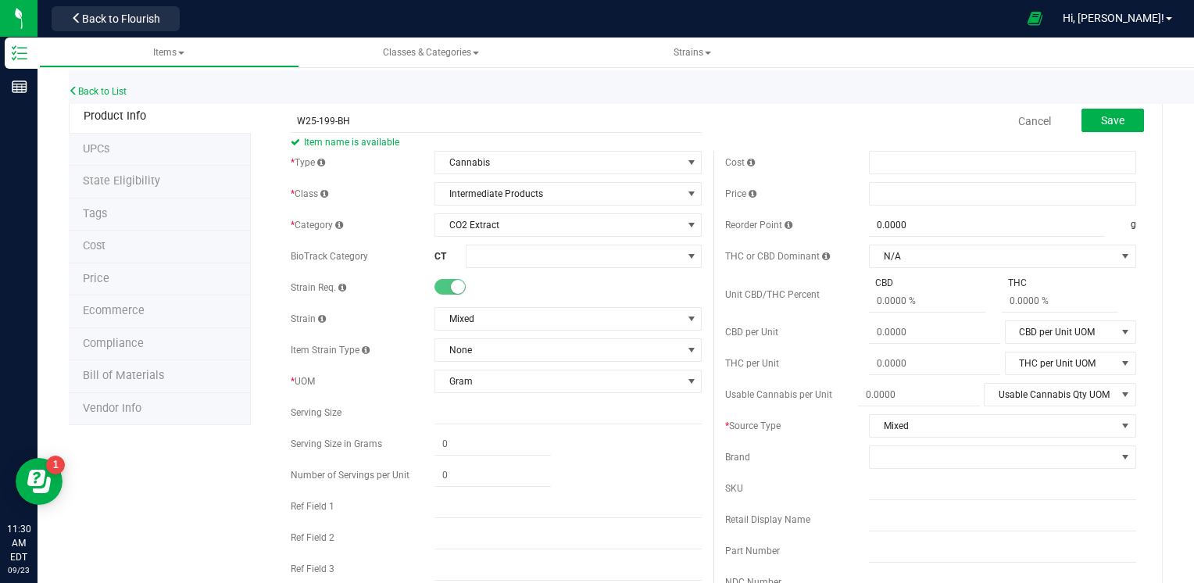
click at [762, 125] on div "Cancel Save" at bounding box center [930, 121] width 434 height 39
click at [1107, 117] on span "Save" at bounding box center [1112, 120] width 23 height 13
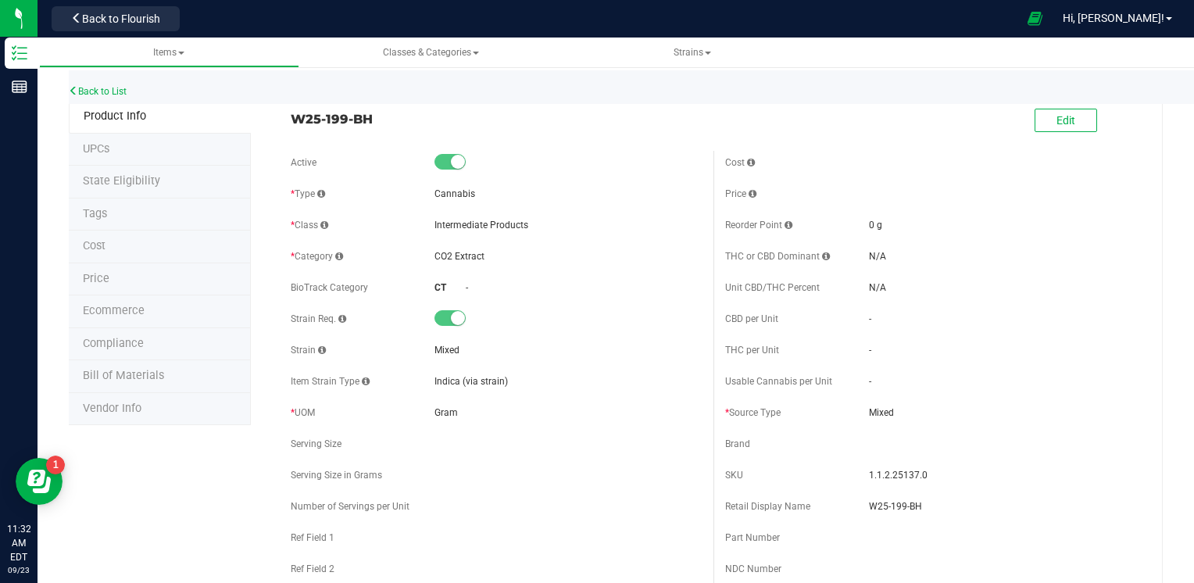
click at [621, 411] on div "Gram" at bounding box center [567, 413] width 267 height 14
click at [170, 19] on button "Back to Flourish" at bounding box center [116, 18] width 128 height 25
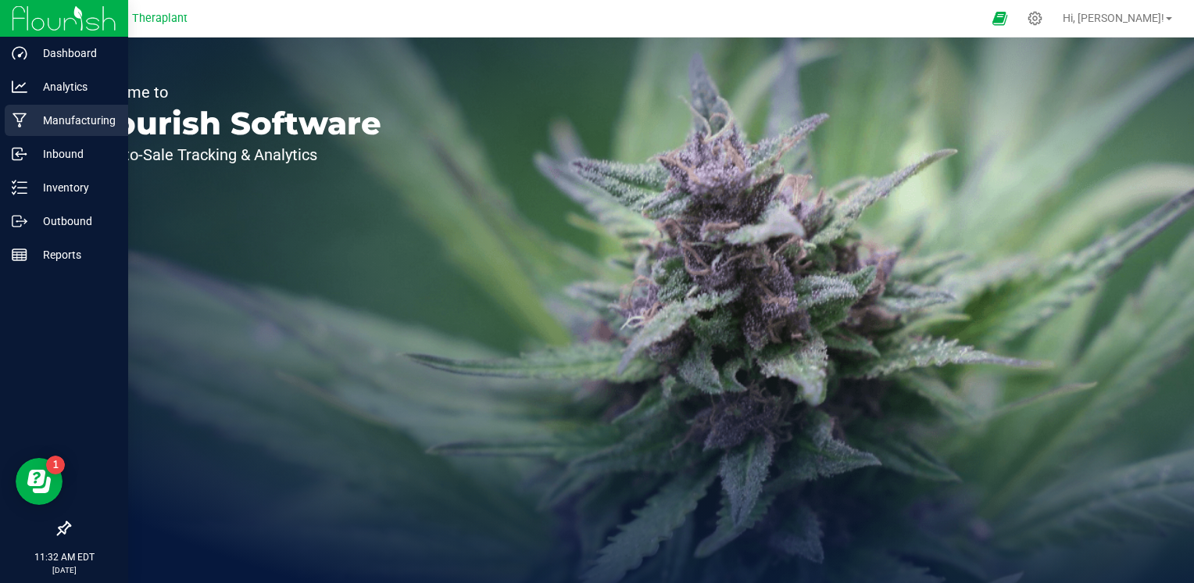
click at [73, 124] on p "Manufacturing" at bounding box center [74, 120] width 94 height 19
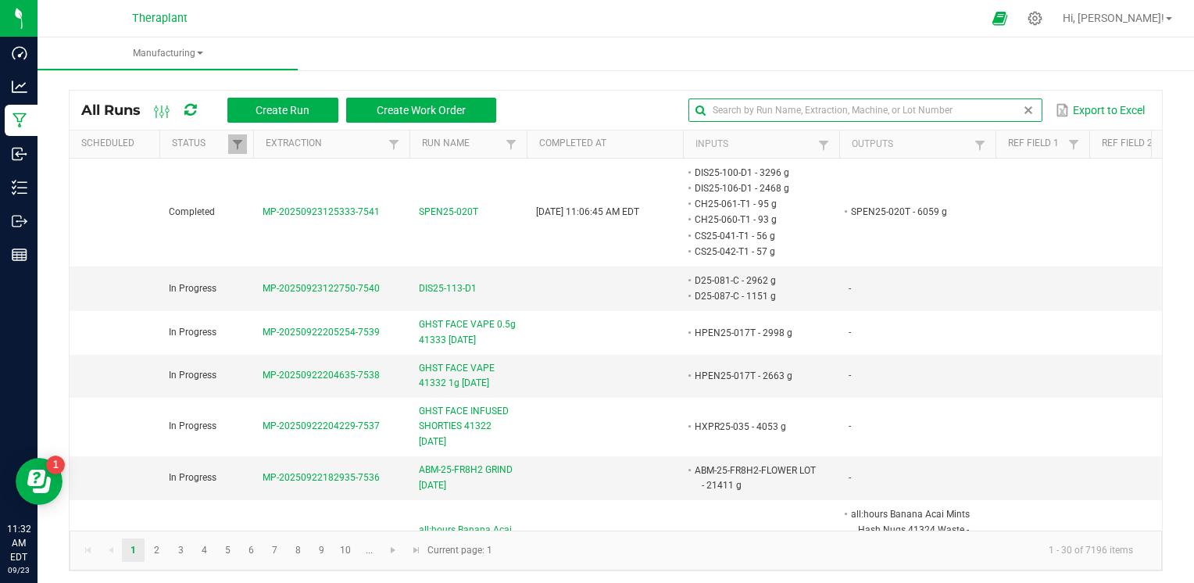
click at [1003, 105] on input "text" at bounding box center [864, 109] width 353 height 23
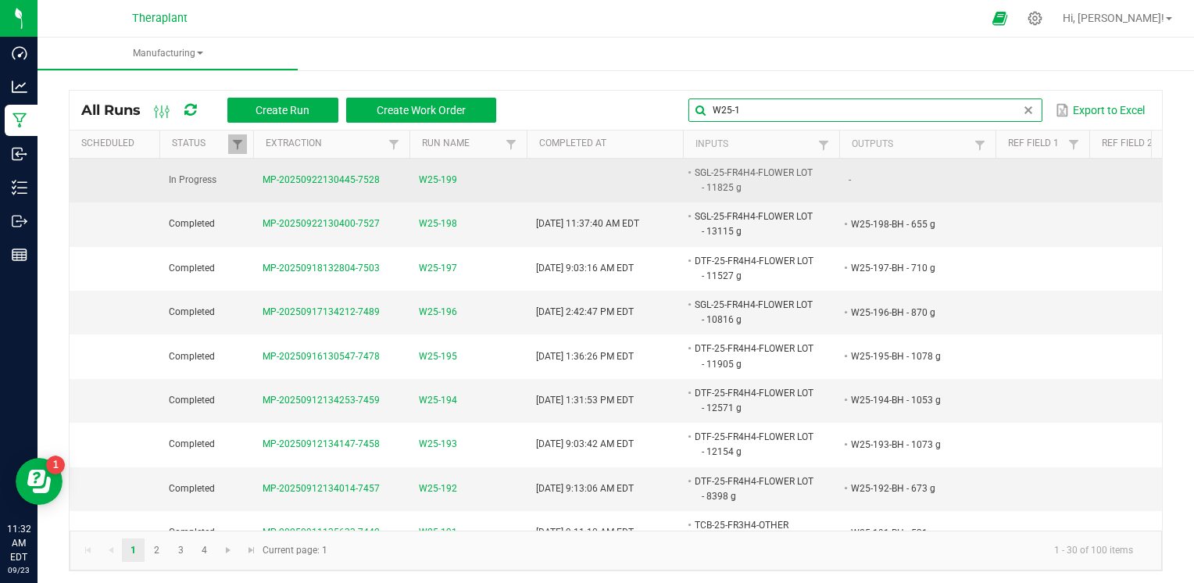
type input "W25-1"
click at [450, 175] on span "W25-199" at bounding box center [438, 180] width 38 height 15
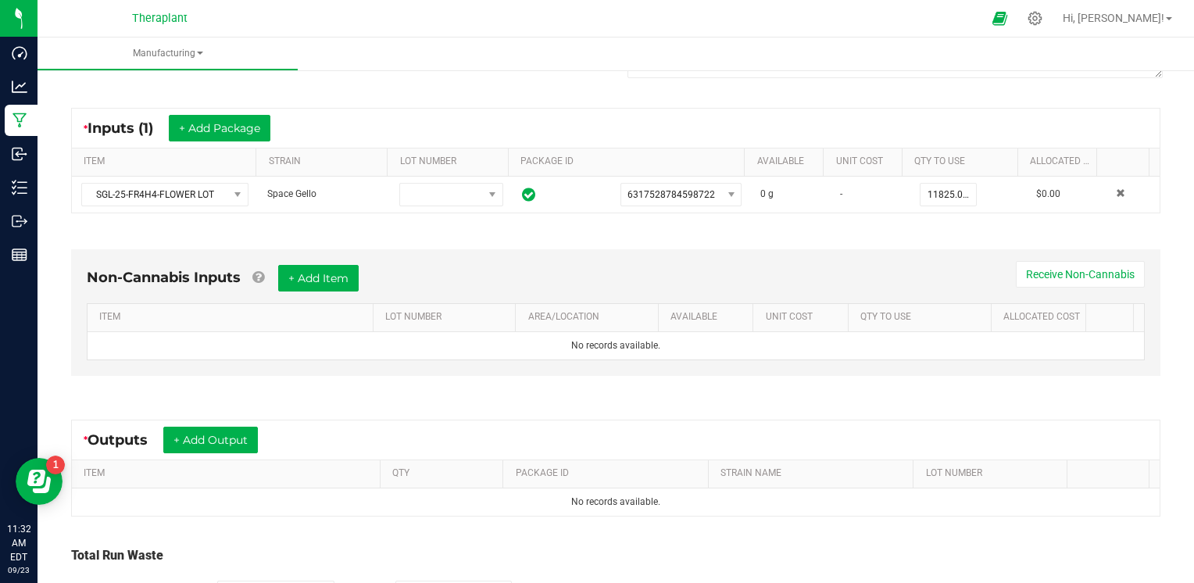
scroll to position [377, 0]
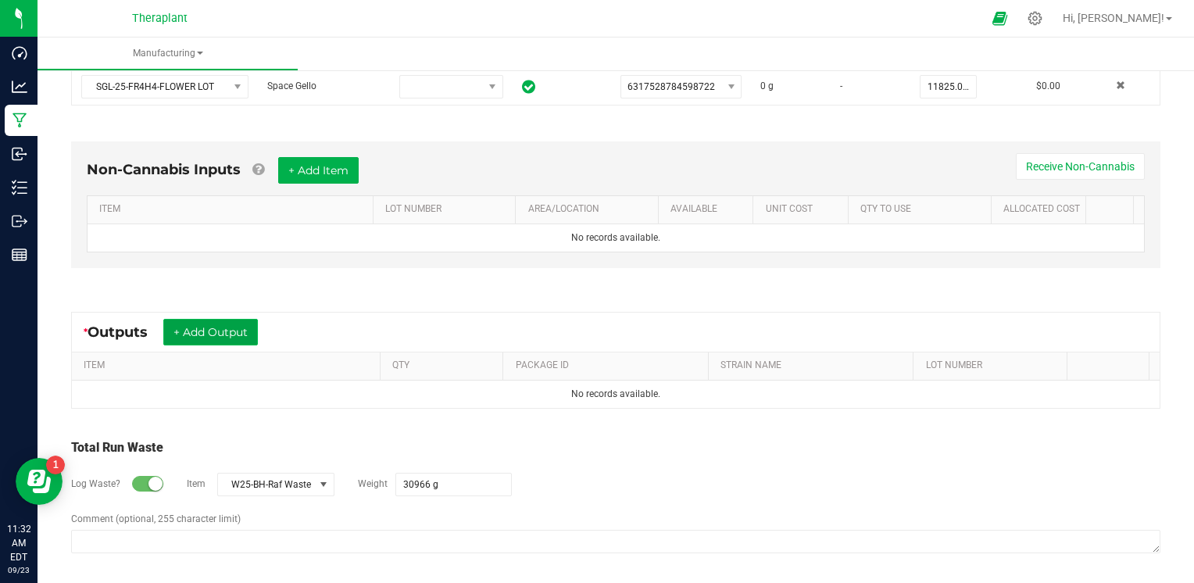
click at [249, 333] on button "+ Add Output" at bounding box center [210, 332] width 95 height 27
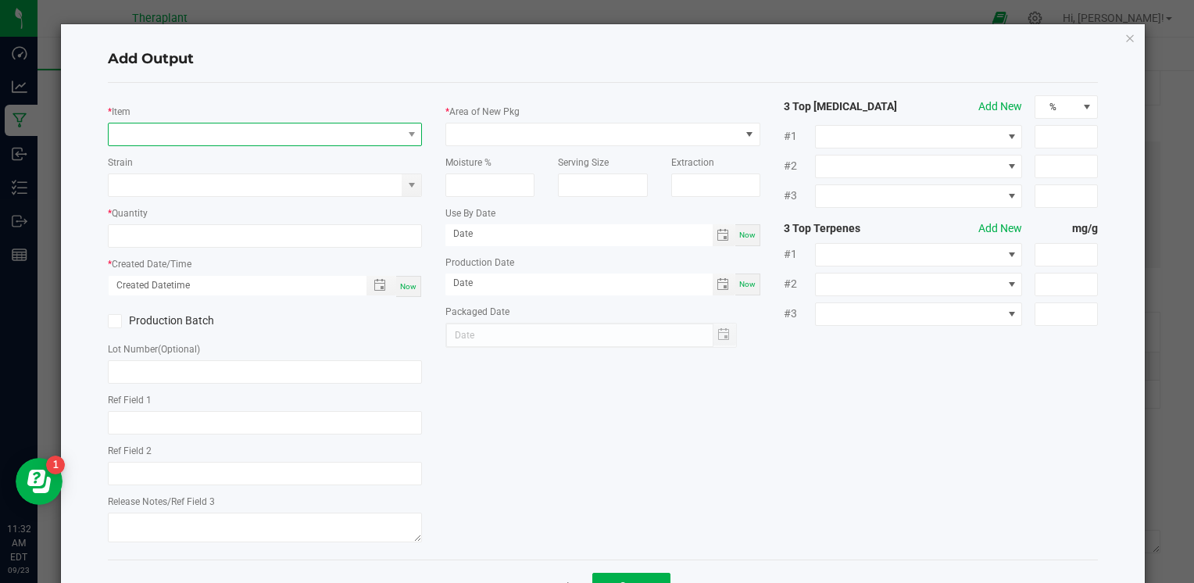
click at [374, 143] on span "NO DATA FOUND" at bounding box center [255, 134] width 293 height 22
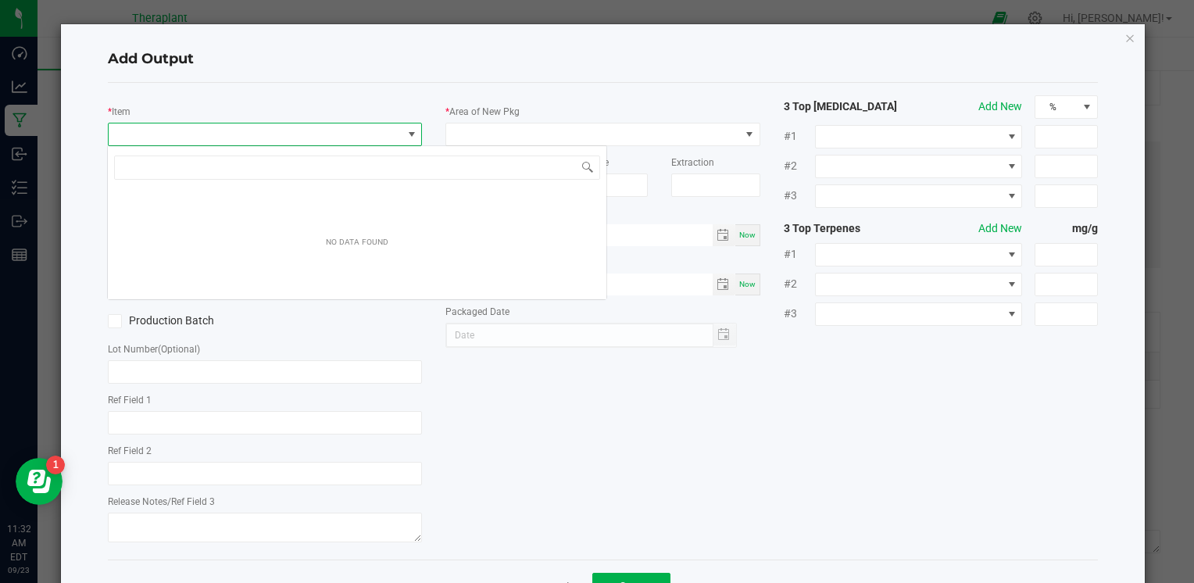
scroll to position [23, 311]
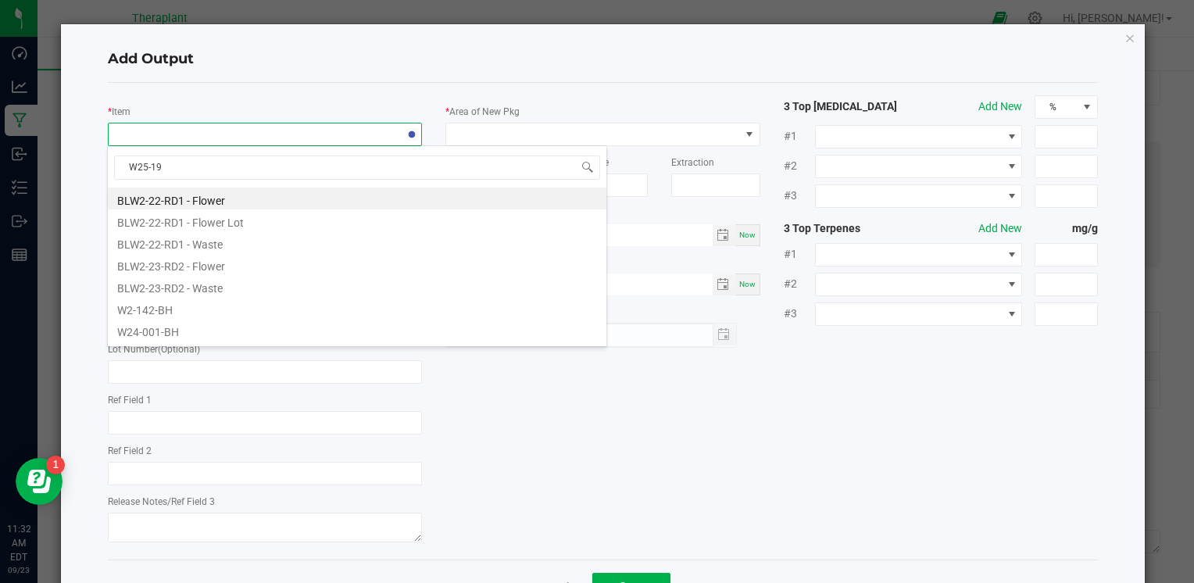
type input "W25-199"
drag, startPoint x: 259, startPoint y: 251, endPoint x: 113, endPoint y: 231, distance: 148.3
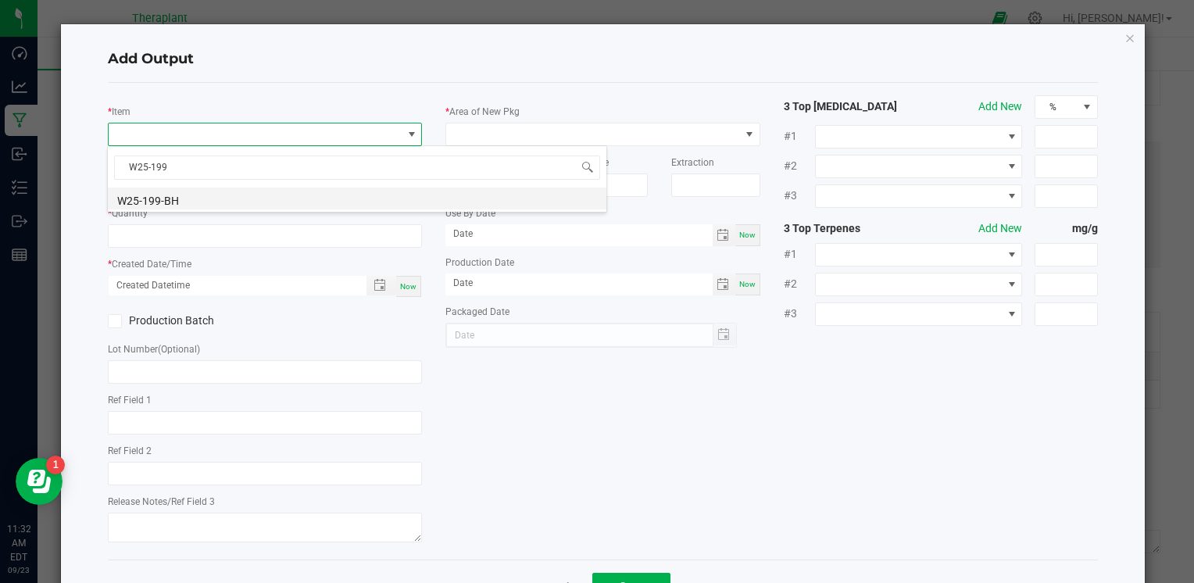
click at [183, 199] on li "W25-199-BH" at bounding box center [357, 199] width 499 height 22
type input "0.0000 g"
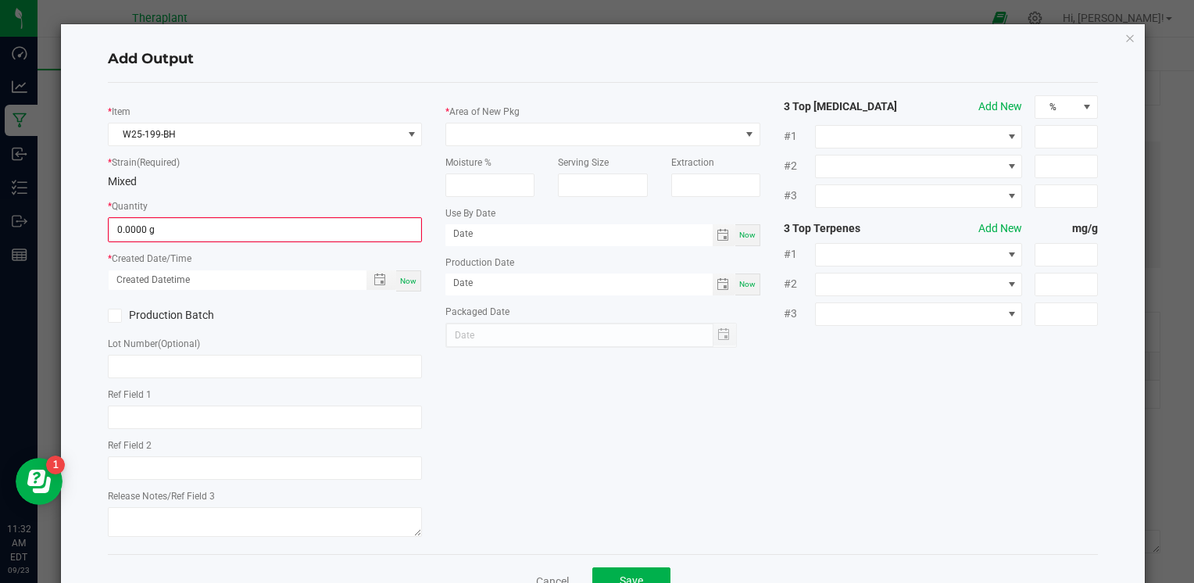
click at [409, 284] on span "Now" at bounding box center [408, 281] width 16 height 9
type input "09/23/2025 11:32 AM"
type input "[DATE]"
click at [646, 138] on span at bounding box center [592, 134] width 293 height 22
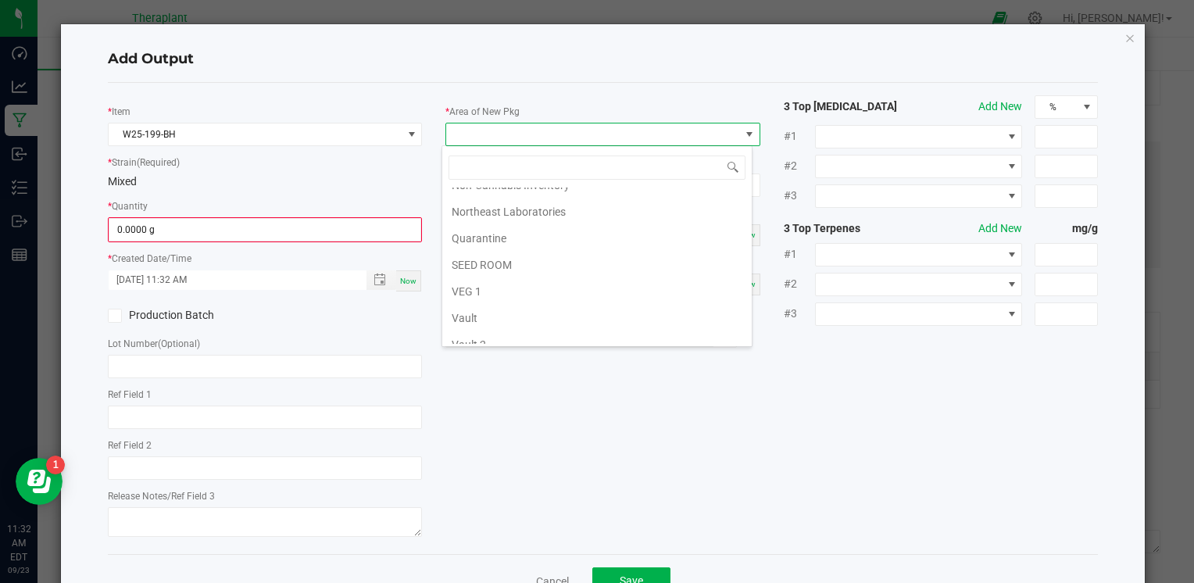
scroll to position [259, 0]
click at [591, 302] on li "Vault 2" at bounding box center [596, 314] width 309 height 27
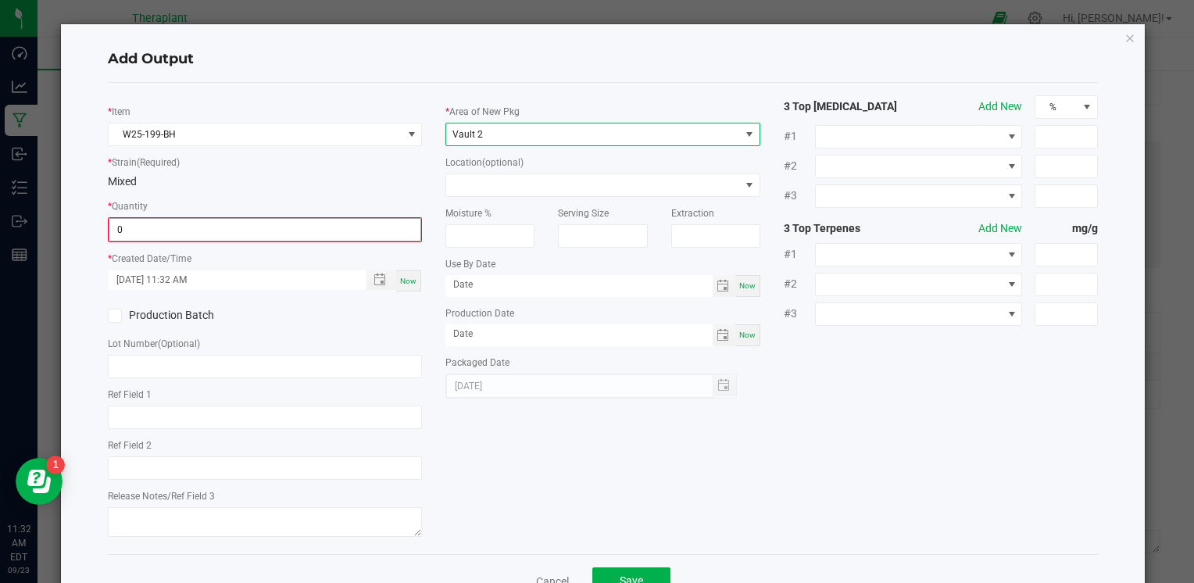
click at [127, 230] on input "0" at bounding box center [264, 230] width 311 height 22
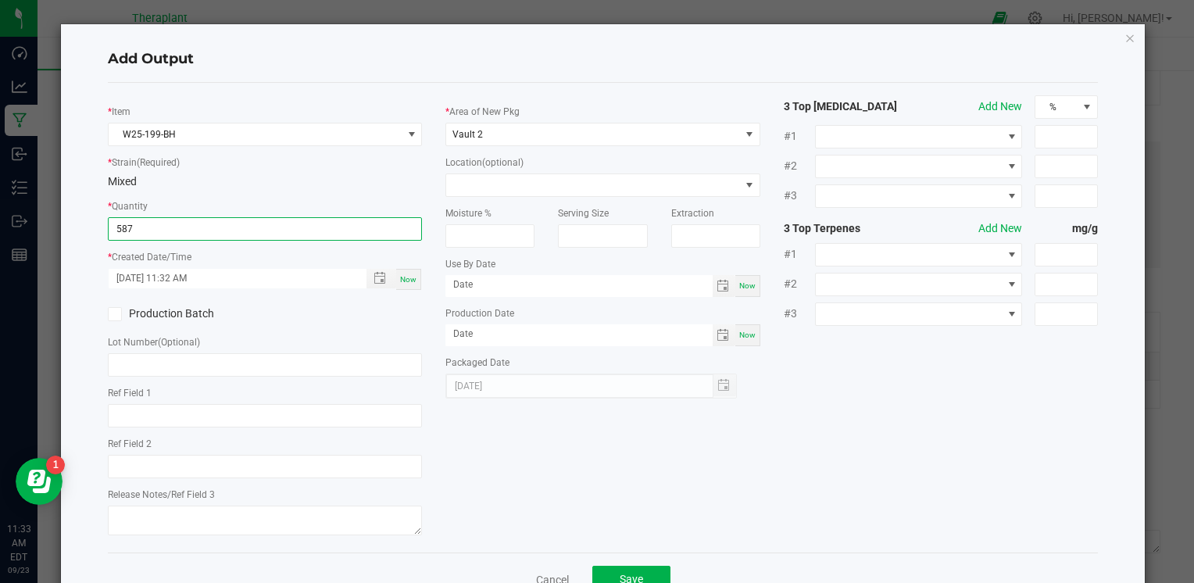
type input "587.0000 g"
click at [485, 447] on div "* Item W25-199-BH * Strain (Required) Mixed * Quantity 587.0000 g * Created Dat…" at bounding box center [603, 317] width 1014 height 445
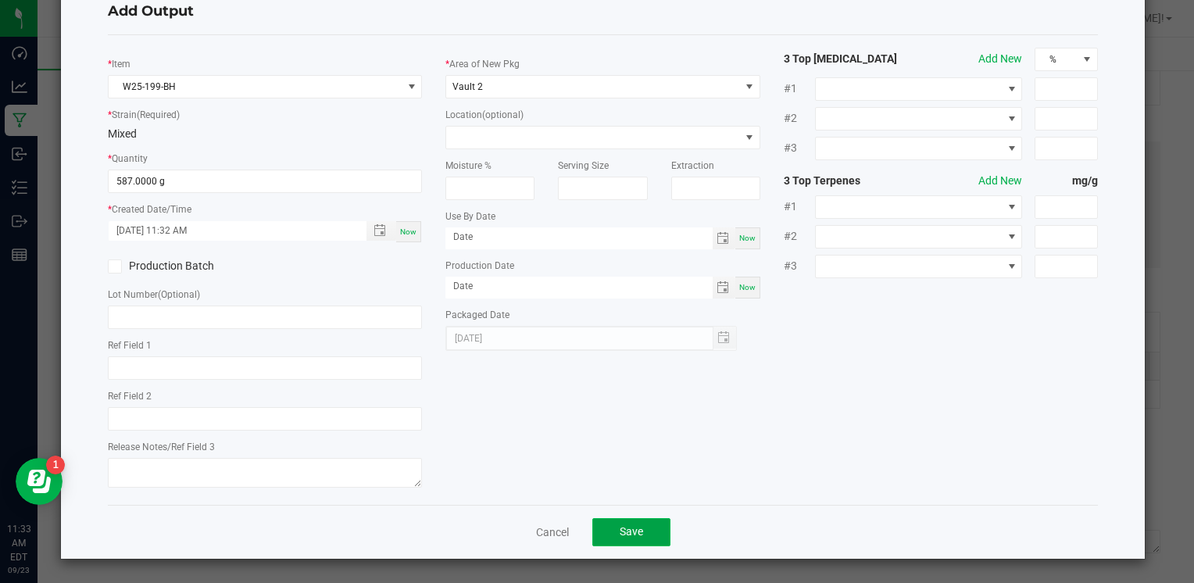
click at [647, 530] on button "Save" at bounding box center [631, 532] width 78 height 28
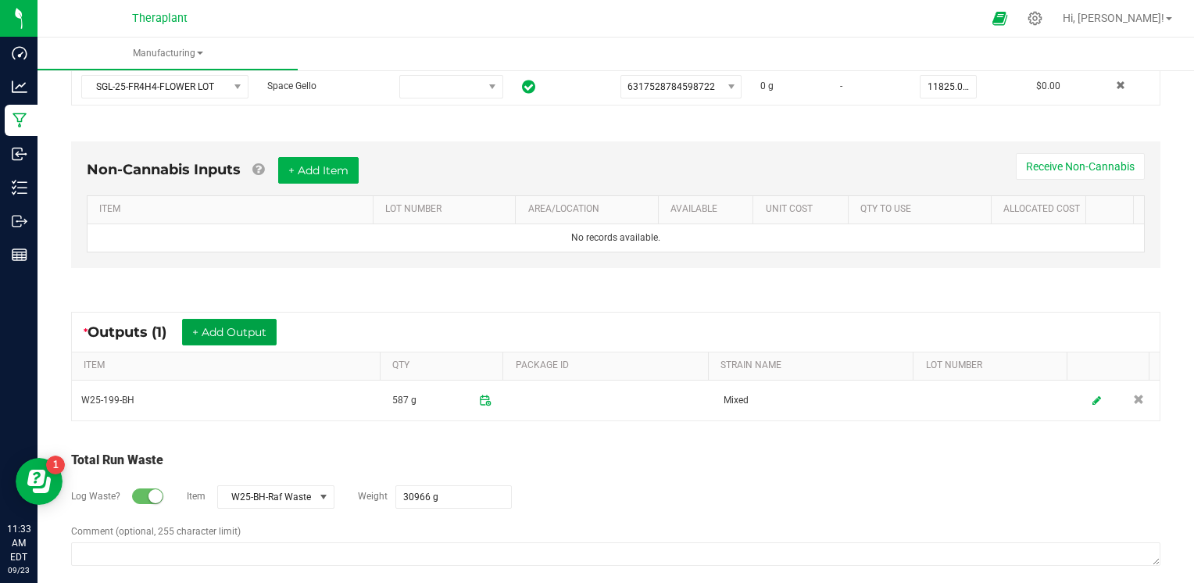
scroll to position [203, 0]
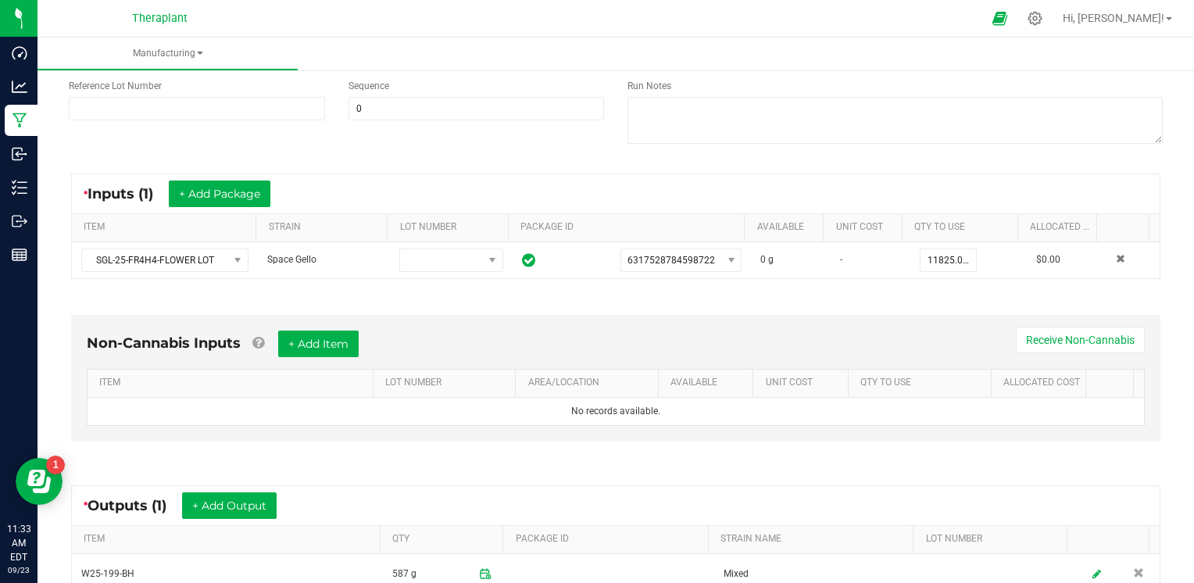
click at [892, 486] on div "* Outputs (1) + Add Output" at bounding box center [616, 505] width 1088 height 39
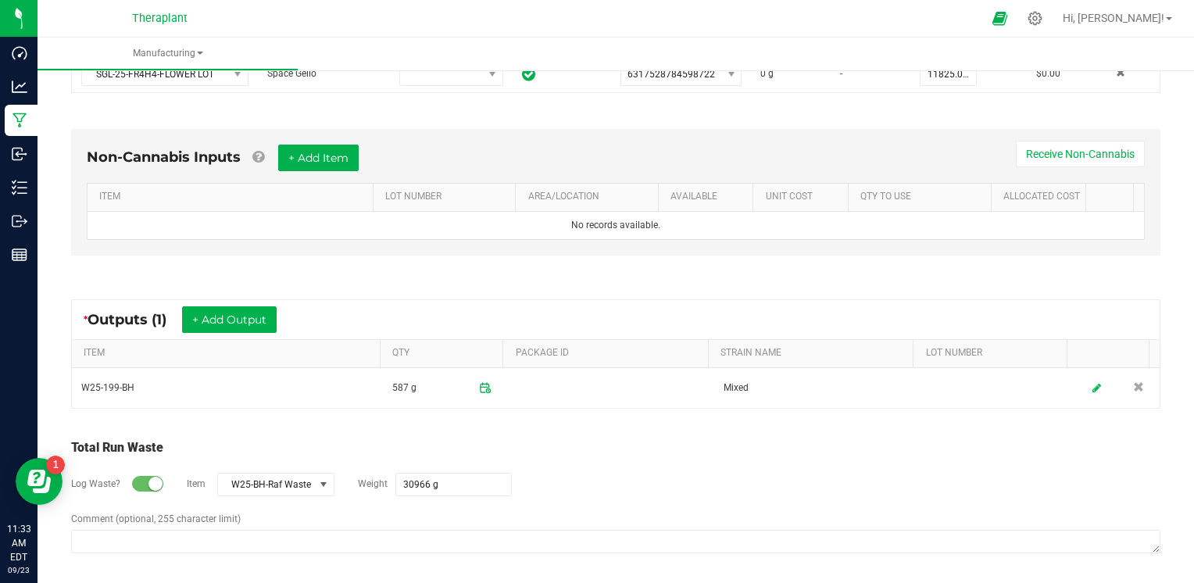
scroll to position [0, 0]
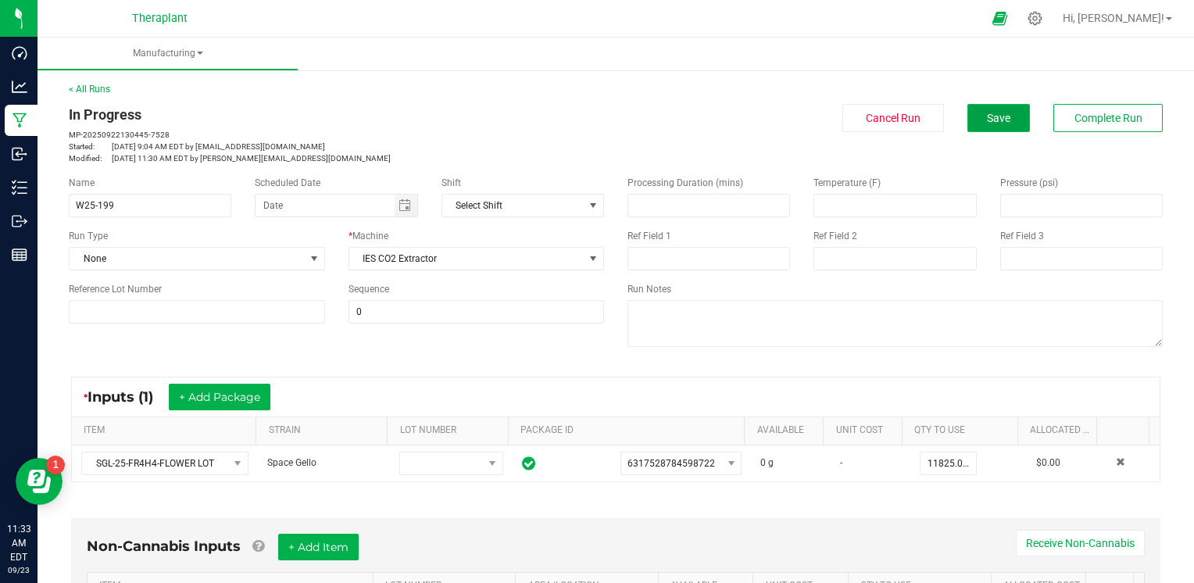
click at [989, 105] on button "Save" at bounding box center [998, 118] width 63 height 28
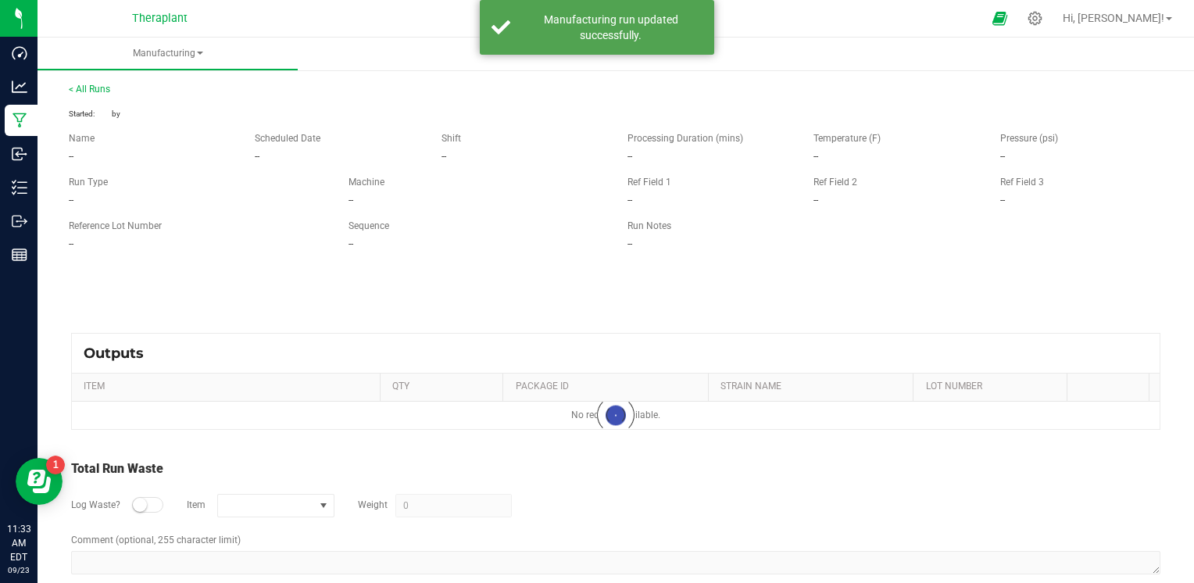
type input "30966 g"
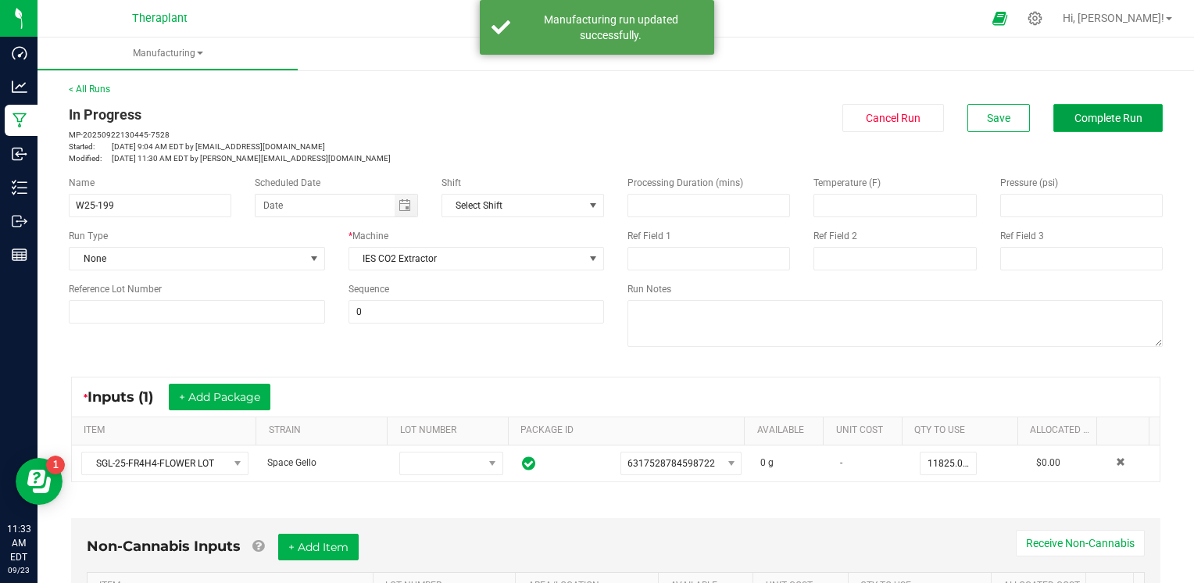
click at [1135, 114] on button "Complete Run" at bounding box center [1107, 118] width 109 height 28
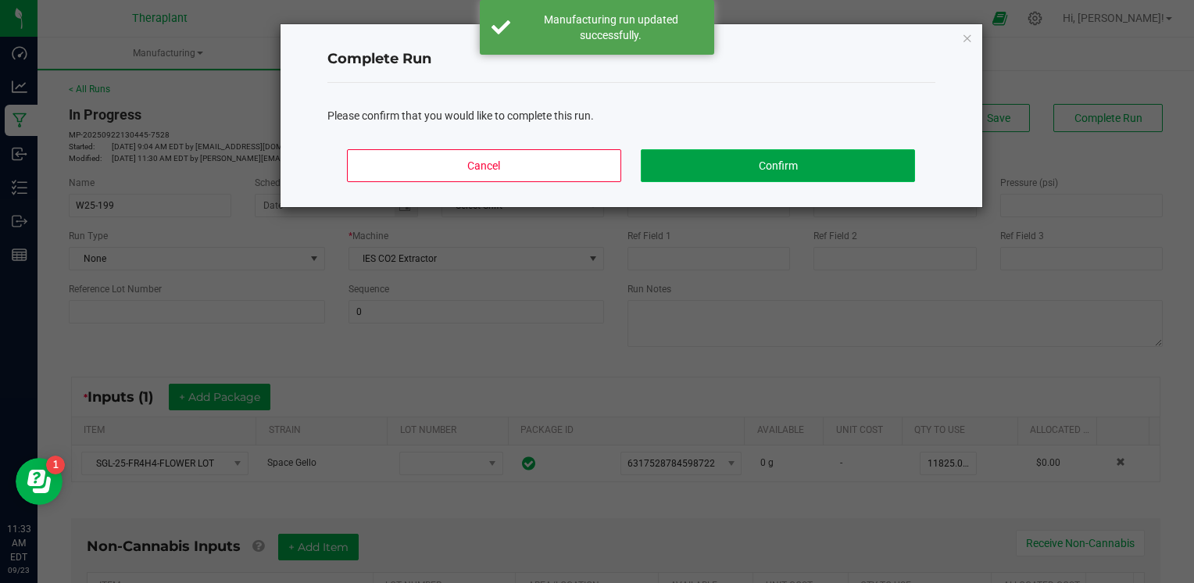
click at [816, 161] on button "Confirm" at bounding box center [778, 165] width 274 height 33
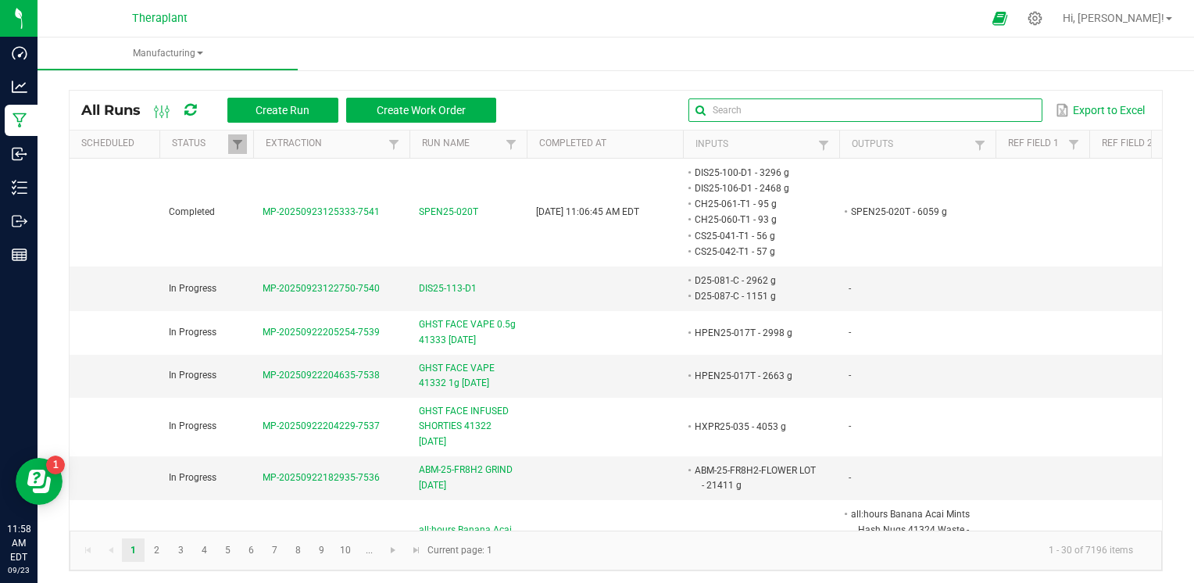
click at [1008, 109] on input "text" at bounding box center [864, 109] width 353 height 23
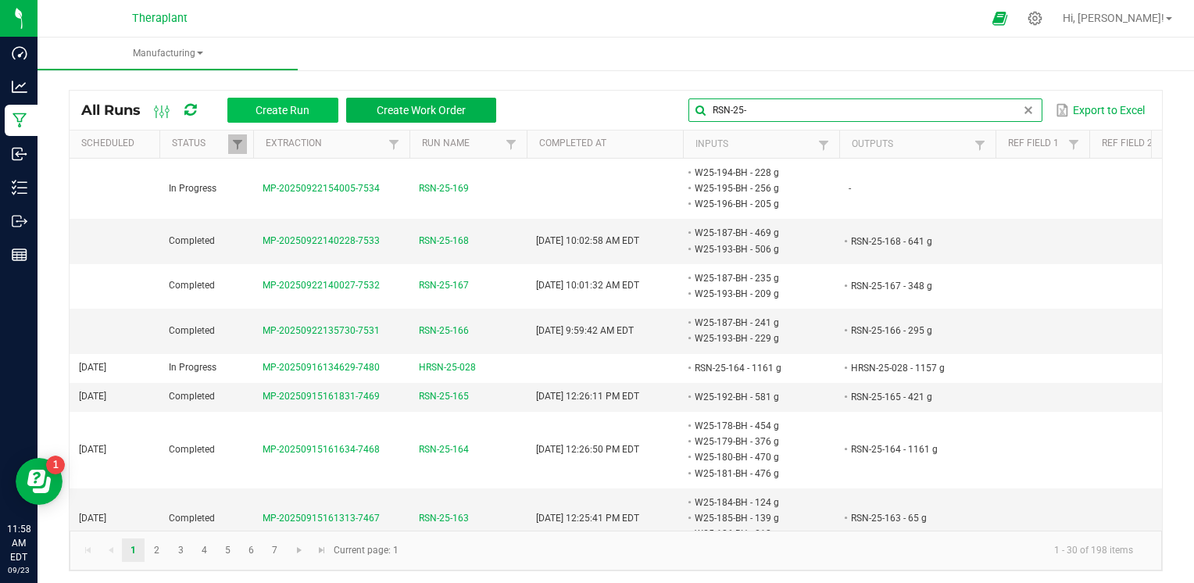
type input "RSN-25-"
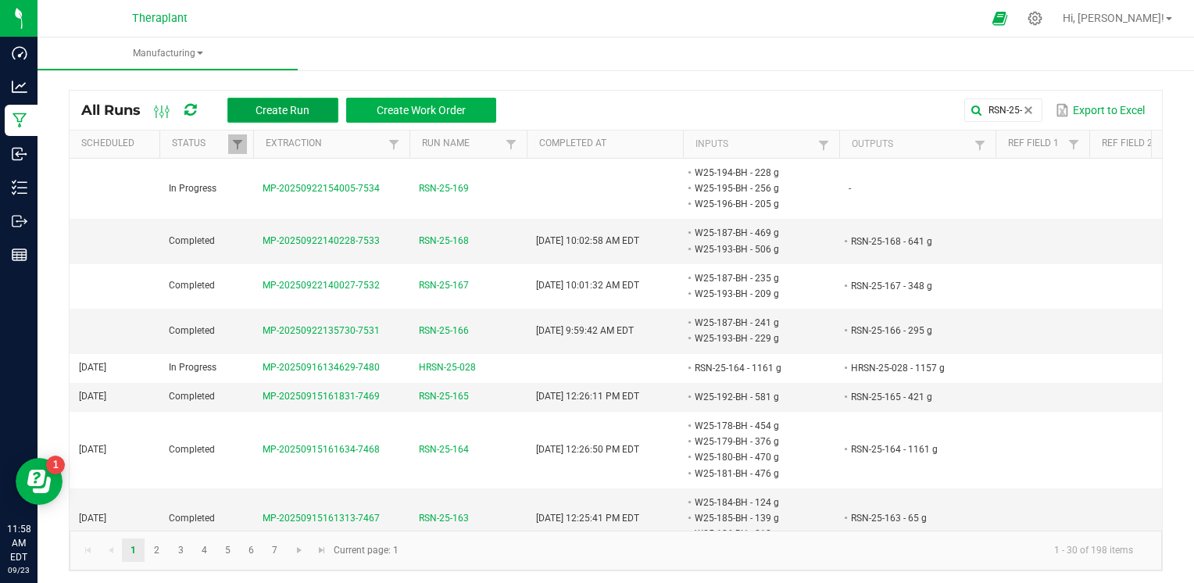
click at [320, 105] on button "Create Run" at bounding box center [282, 110] width 111 height 25
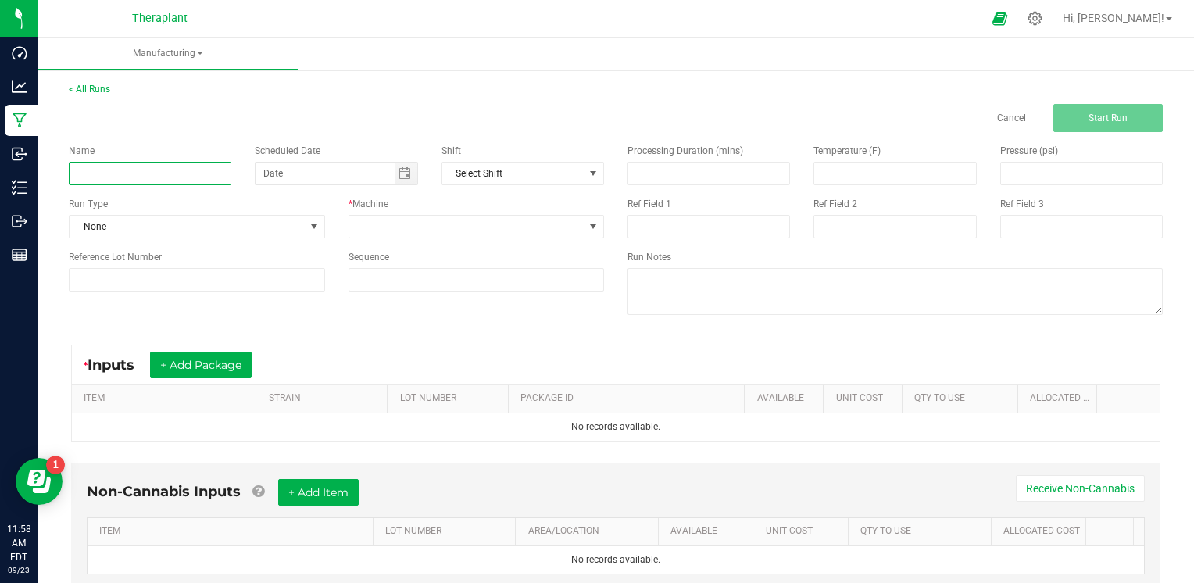
click at [195, 175] on input at bounding box center [150, 173] width 163 height 23
type input "RSN-25-170"
click at [587, 167] on span "NO DATA FOUND" at bounding box center [593, 173] width 13 height 13
click at [594, 134] on div "Name RSN-25-170 Scheduled Date Shift Select Shift Run Type None * Machine Refer…" at bounding box center [336, 217] width 559 height 171
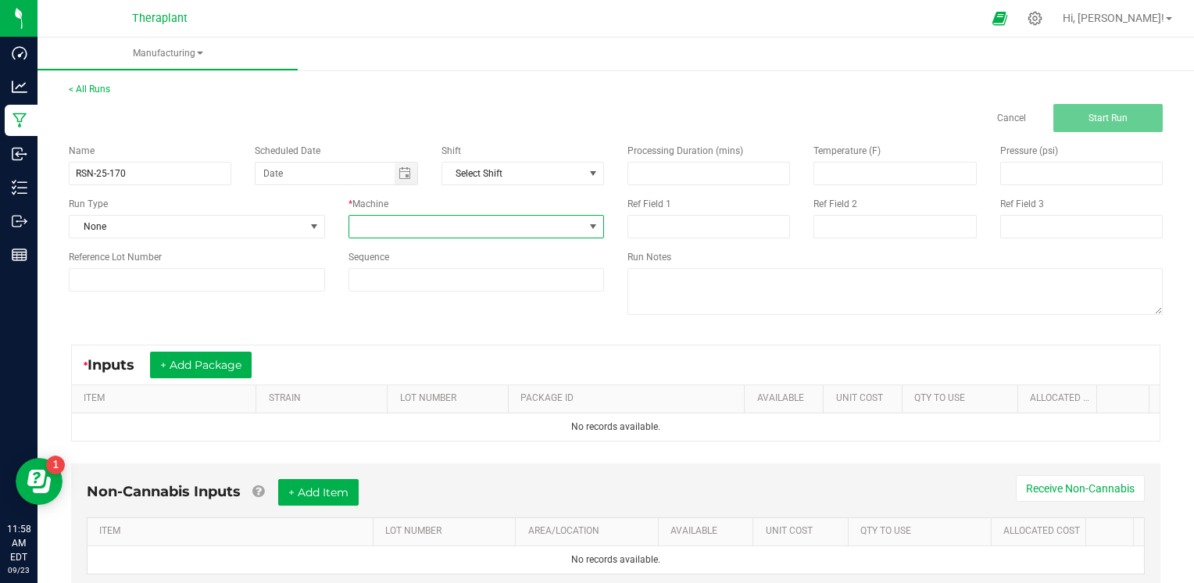
click at [574, 228] on span at bounding box center [466, 227] width 235 height 22
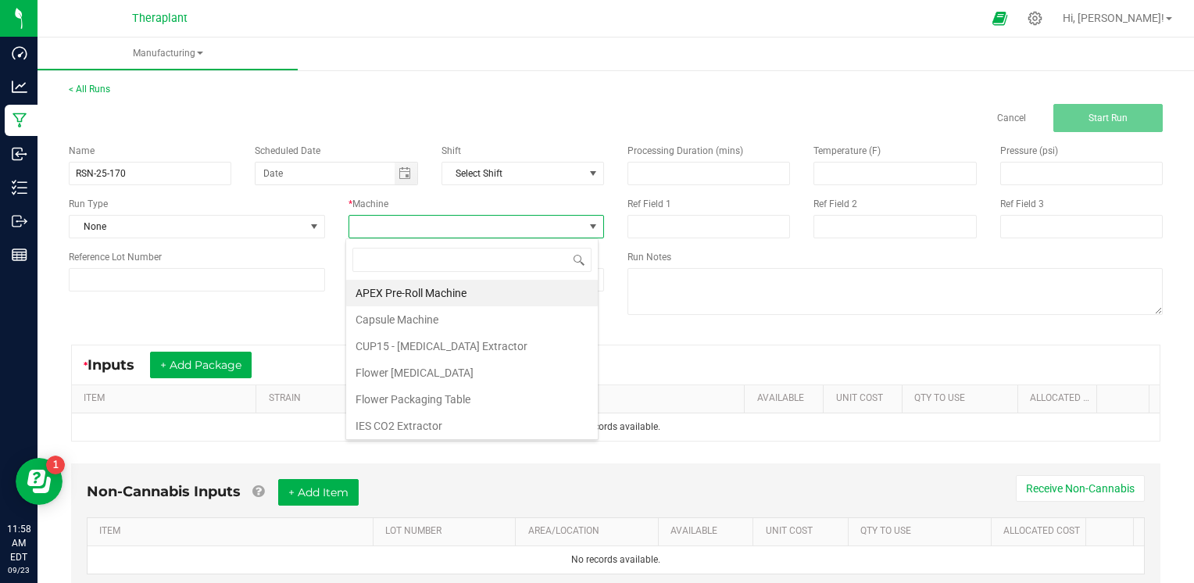
scroll to position [23, 252]
click at [493, 423] on li "IES CO2 Extractor" at bounding box center [472, 426] width 252 height 27
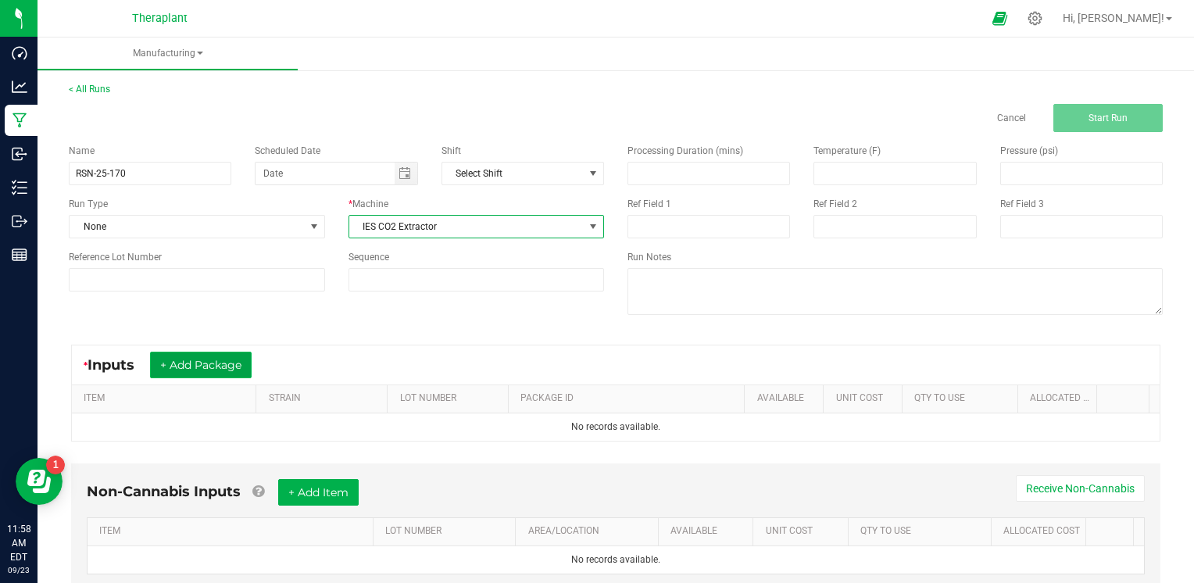
click at [250, 367] on button "+ Add Package" at bounding box center [201, 365] width 102 height 27
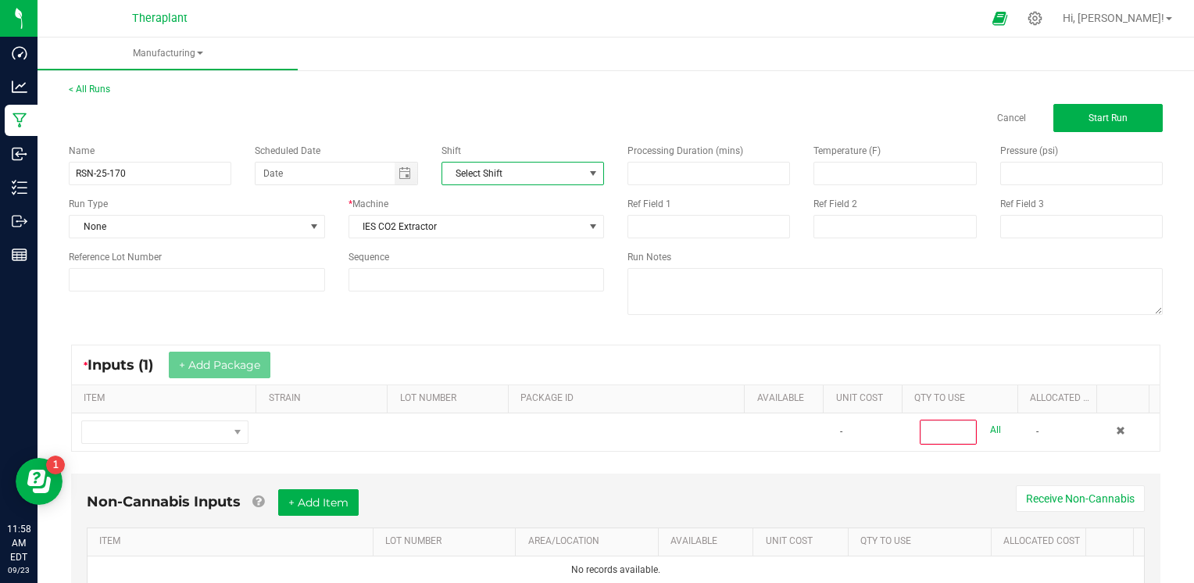
click at [528, 171] on span "Select Shift" at bounding box center [512, 174] width 141 height 22
type input "N"
type input "D"
click at [343, 370] on div "* Inputs (1) + Add Package" at bounding box center [616, 364] width 1088 height 39
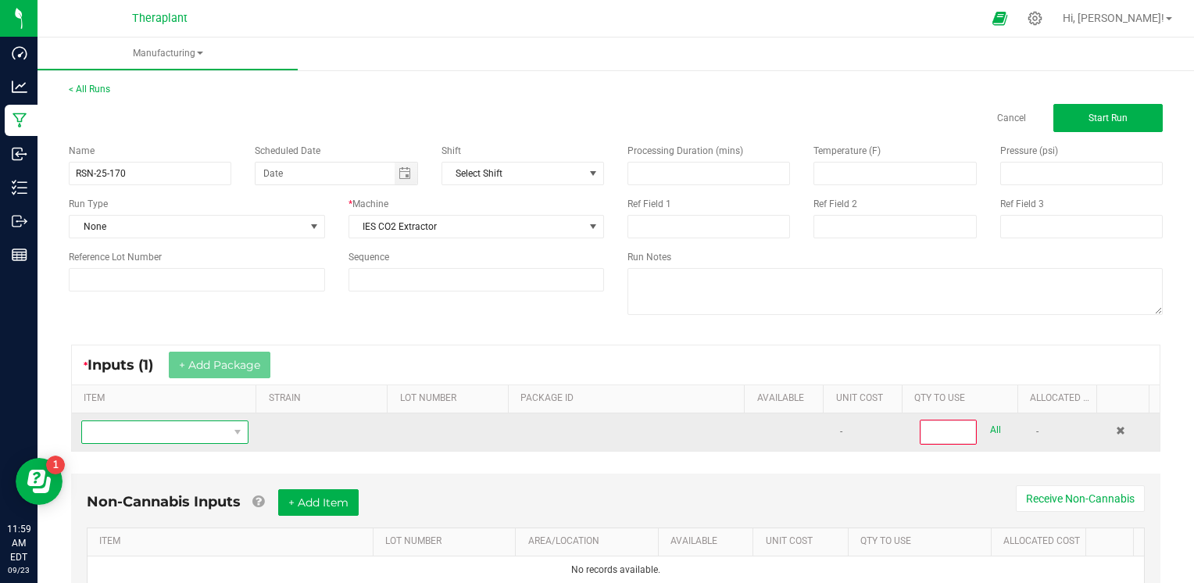
click at [192, 430] on span "NO DATA FOUND" at bounding box center [155, 432] width 146 height 22
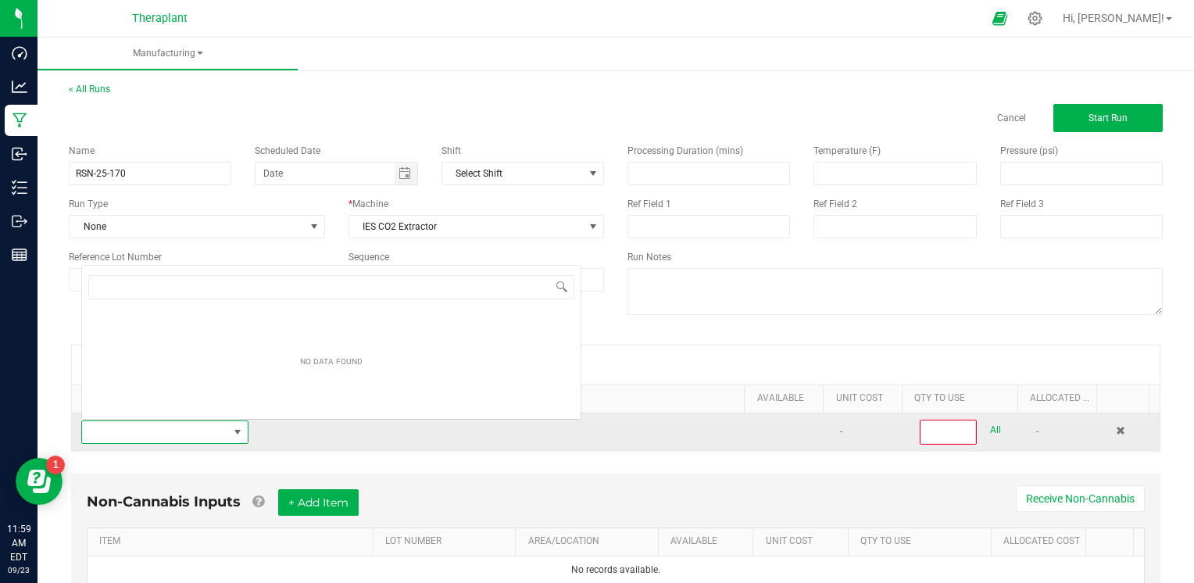
scroll to position [23, 161]
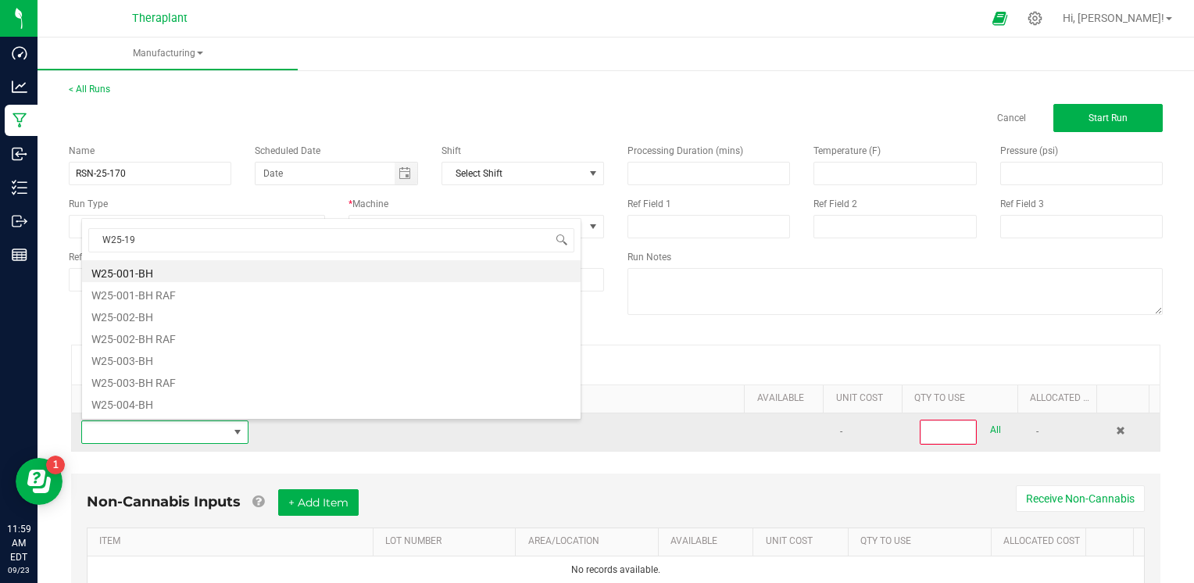
type input "W25-194"
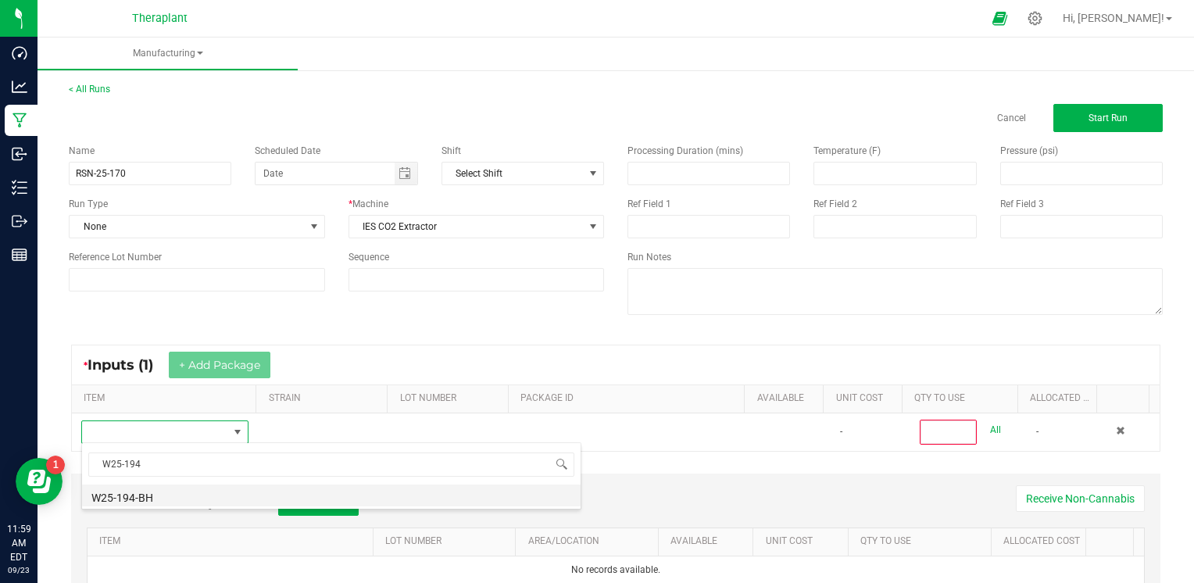
click at [144, 498] on li "W25-194-BH" at bounding box center [331, 496] width 499 height 22
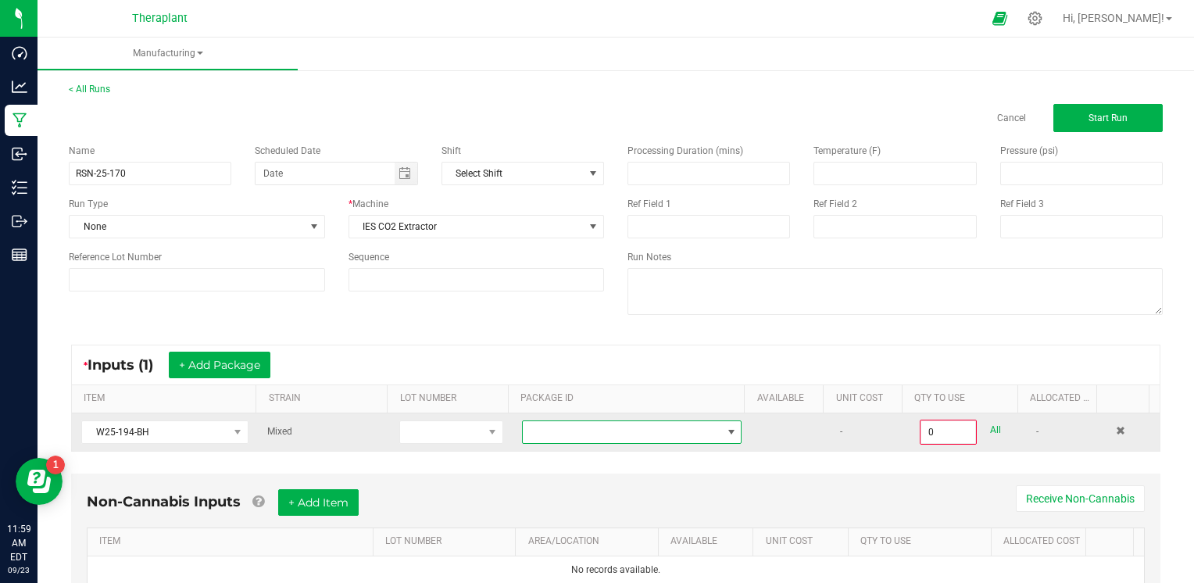
click at [597, 433] on span at bounding box center [622, 432] width 199 height 22
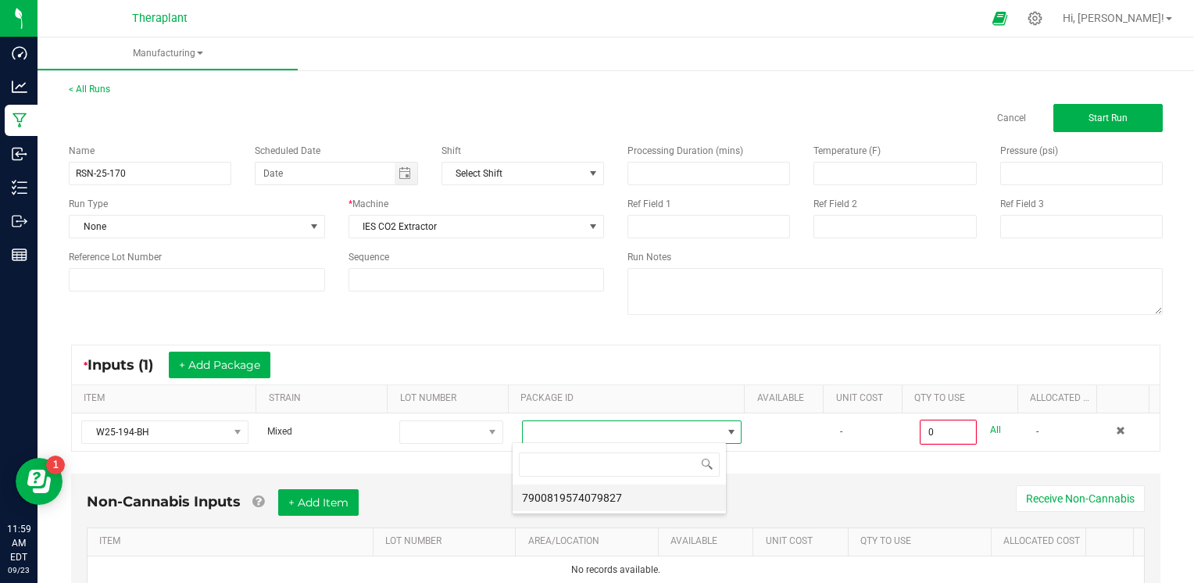
scroll to position [23, 214]
click at [584, 495] on li "7900819574079827" at bounding box center [619, 498] width 213 height 27
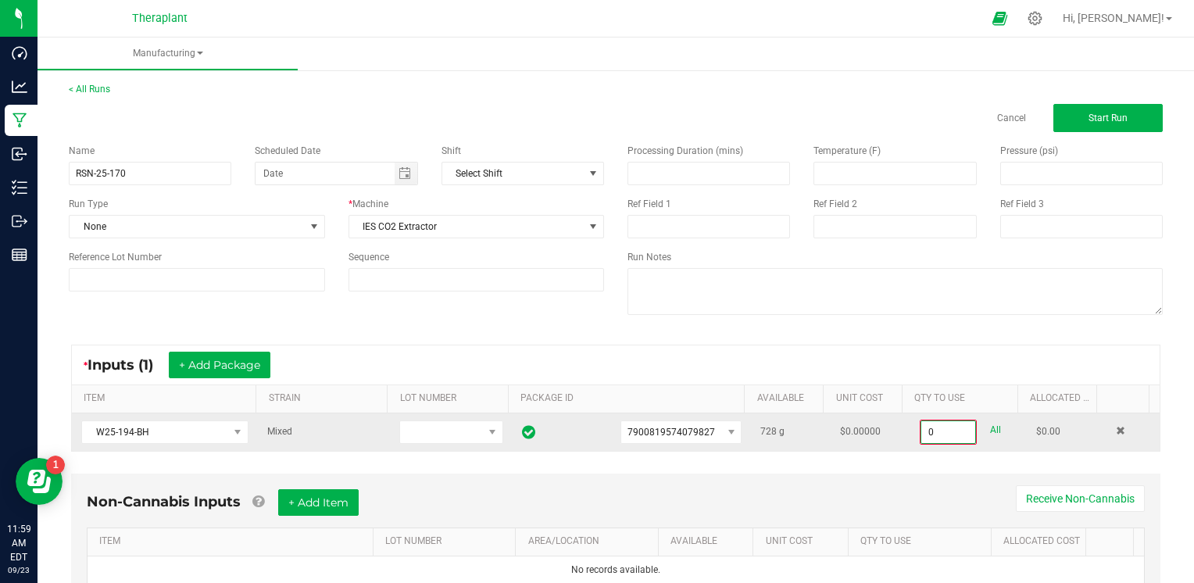
click at [921, 430] on input "0" at bounding box center [948, 432] width 54 height 22
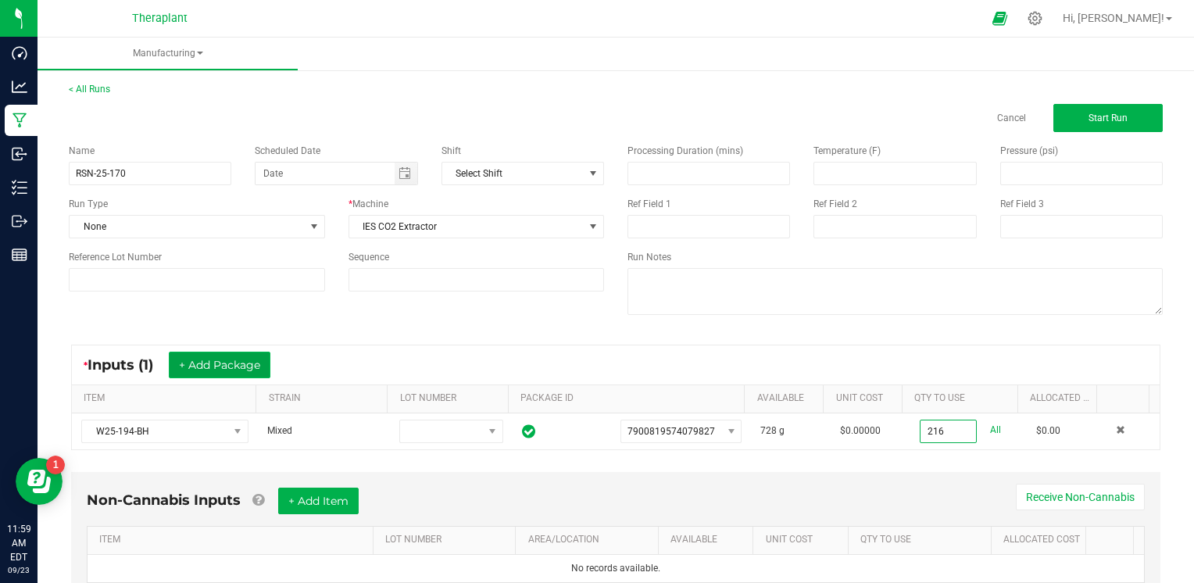
type input "216.0000 g"
click at [258, 367] on button "+ Add Package" at bounding box center [220, 365] width 102 height 27
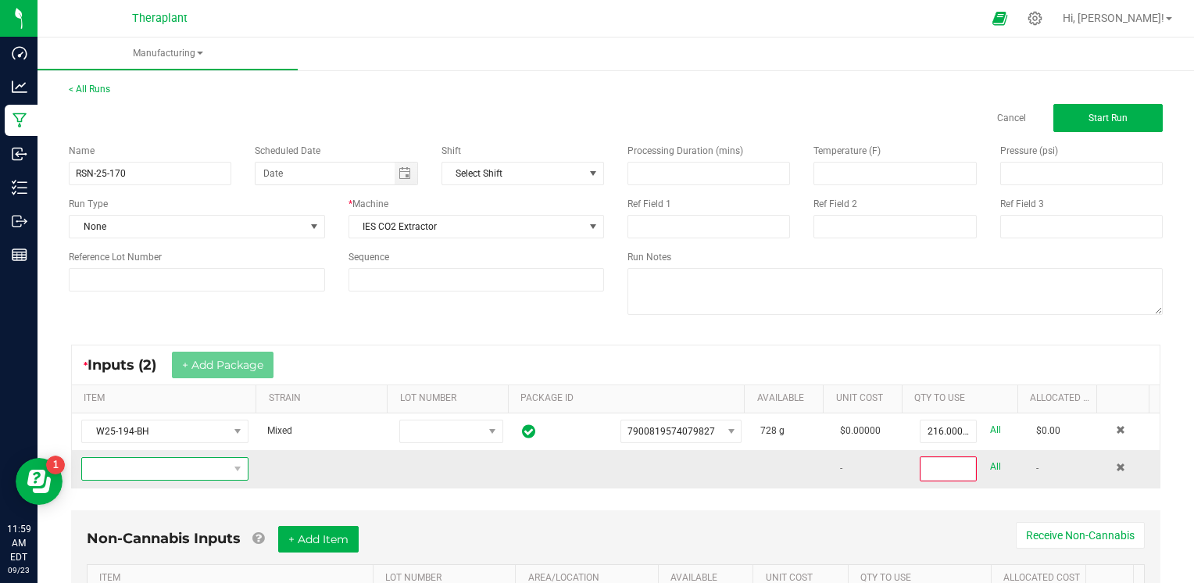
click at [187, 471] on span "NO DATA FOUND" at bounding box center [155, 469] width 146 height 22
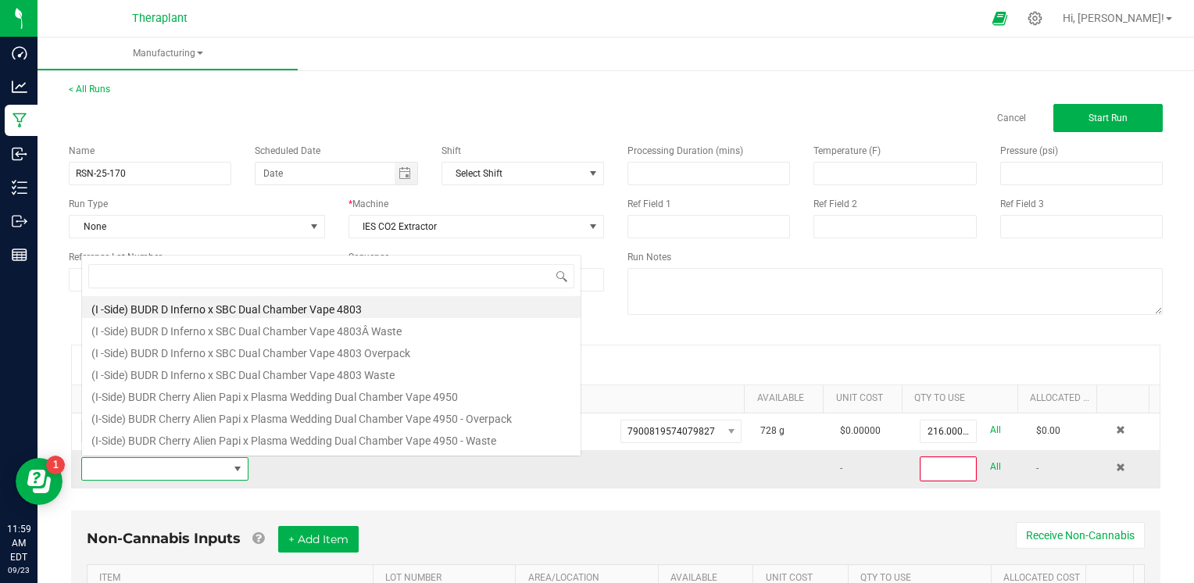
scroll to position [23, 161]
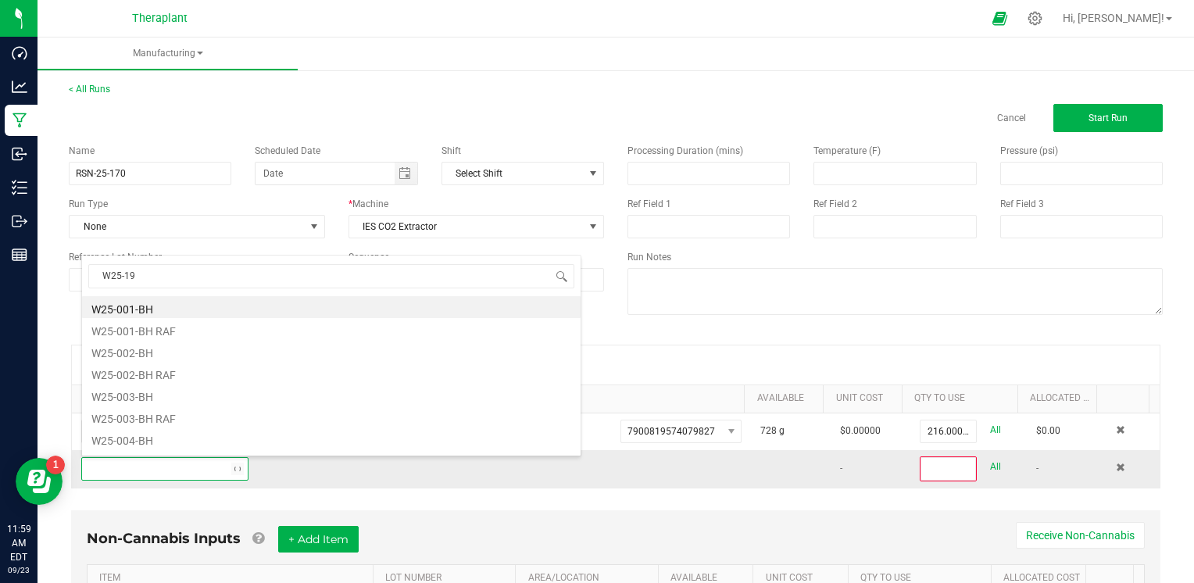
type input "W25-195"
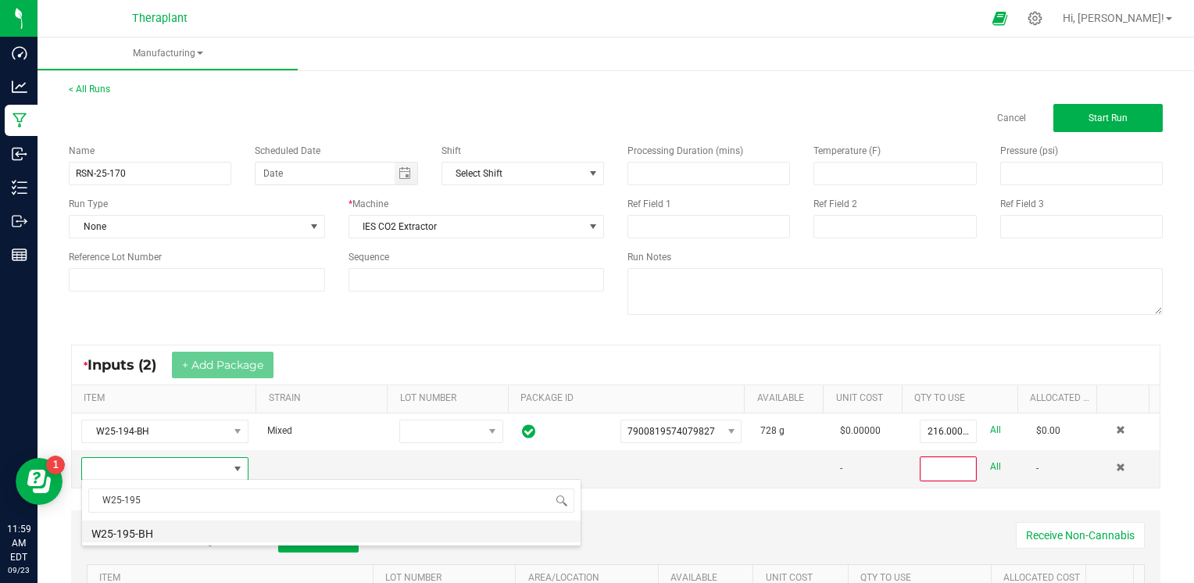
click at [147, 527] on li "W25-195-BH" at bounding box center [331, 531] width 499 height 22
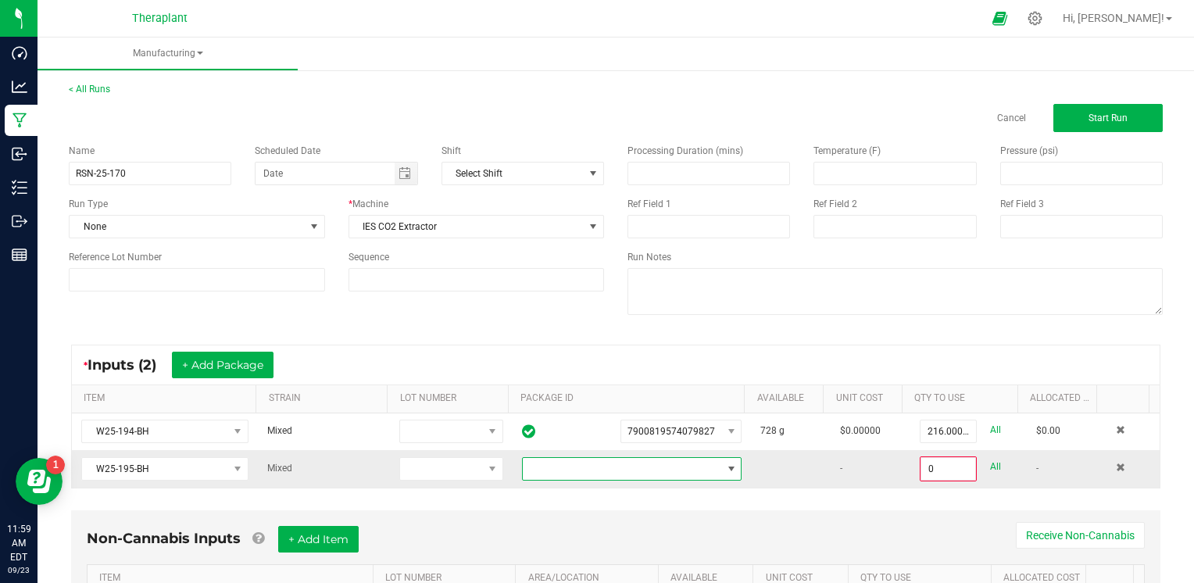
click at [593, 462] on span at bounding box center [622, 469] width 199 height 22
click at [567, 533] on li "2127712831706177" at bounding box center [619, 533] width 213 height 27
click at [921, 467] on input "0" at bounding box center [948, 469] width 54 height 22
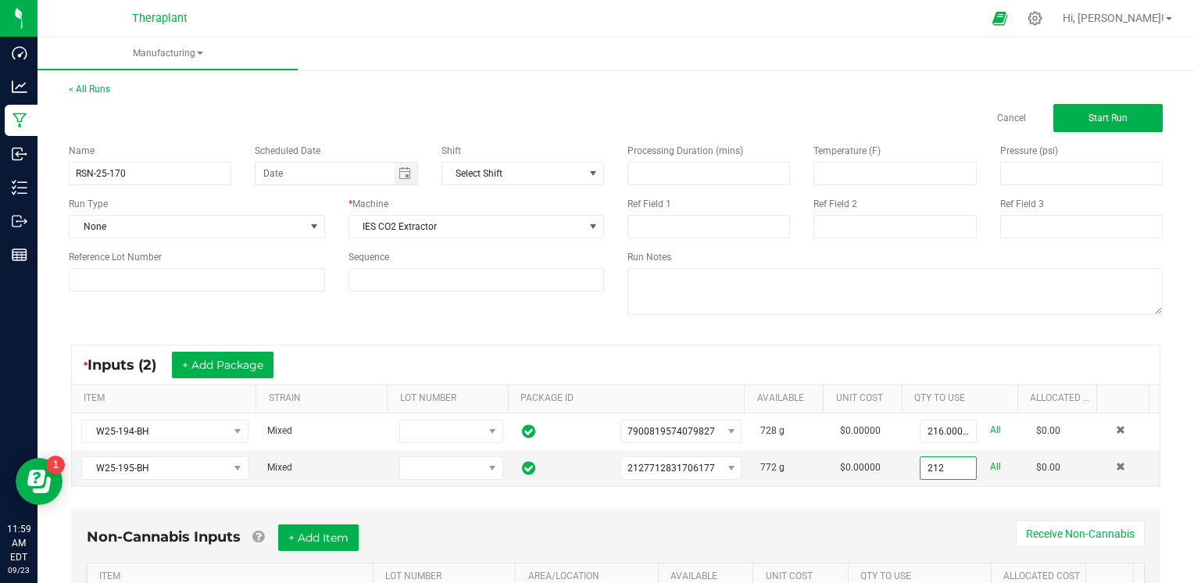
type input "212.0000 g"
click at [889, 492] on div "* Inputs (2) + Add Package ITEM STRAIN LOT NUMBER PACKAGE ID AVAILABLE Unit Cos…" at bounding box center [615, 416] width 1117 height 170
click at [254, 358] on button "+ Add Package" at bounding box center [223, 365] width 102 height 27
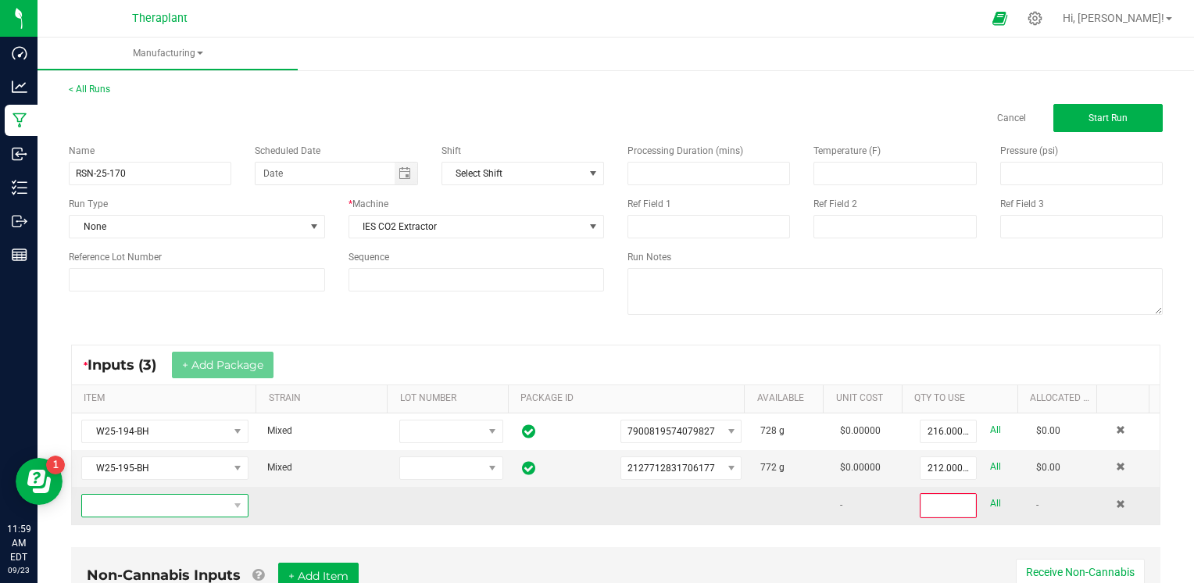
click at [206, 508] on span "NO DATA FOUND" at bounding box center [155, 506] width 146 height 22
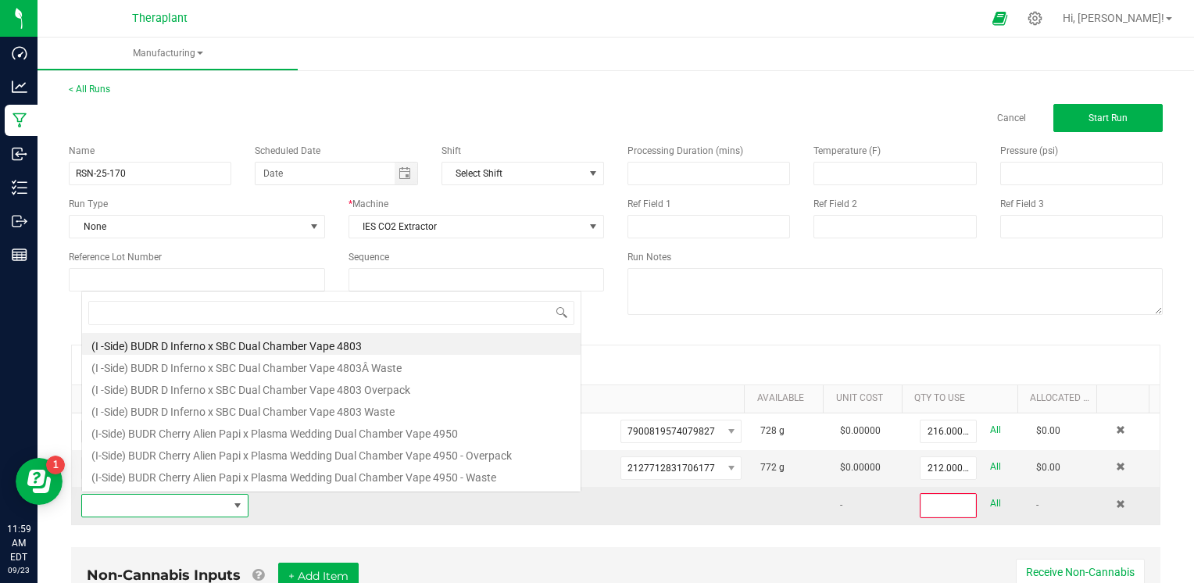
scroll to position [23, 161]
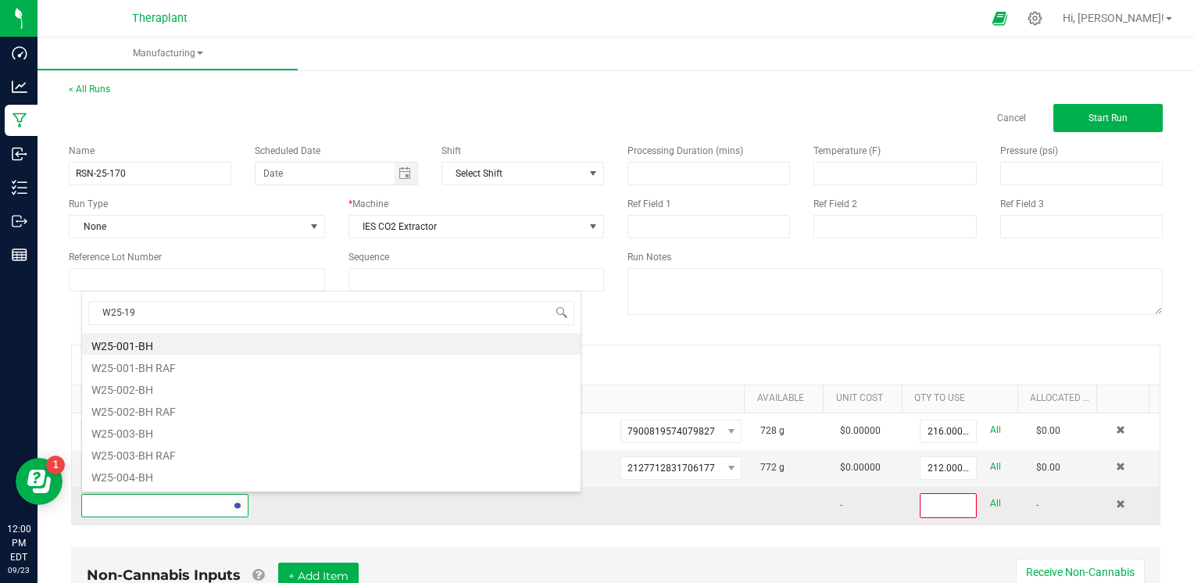
type input "W25-196"
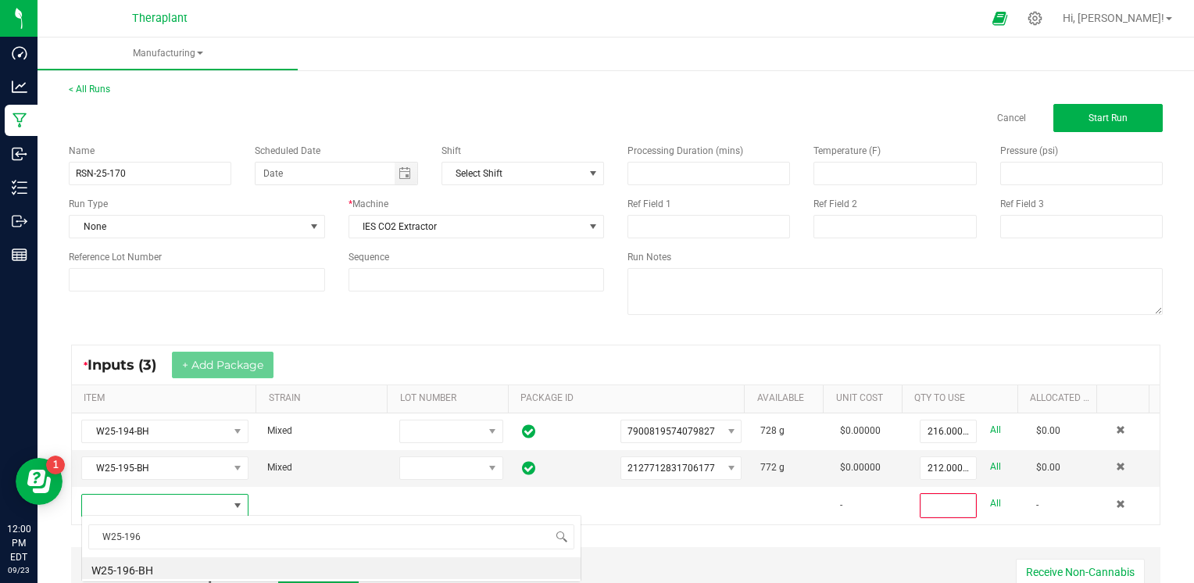
scroll to position [0, 0]
click at [142, 563] on li "W25-196-BH" at bounding box center [331, 568] width 499 height 22
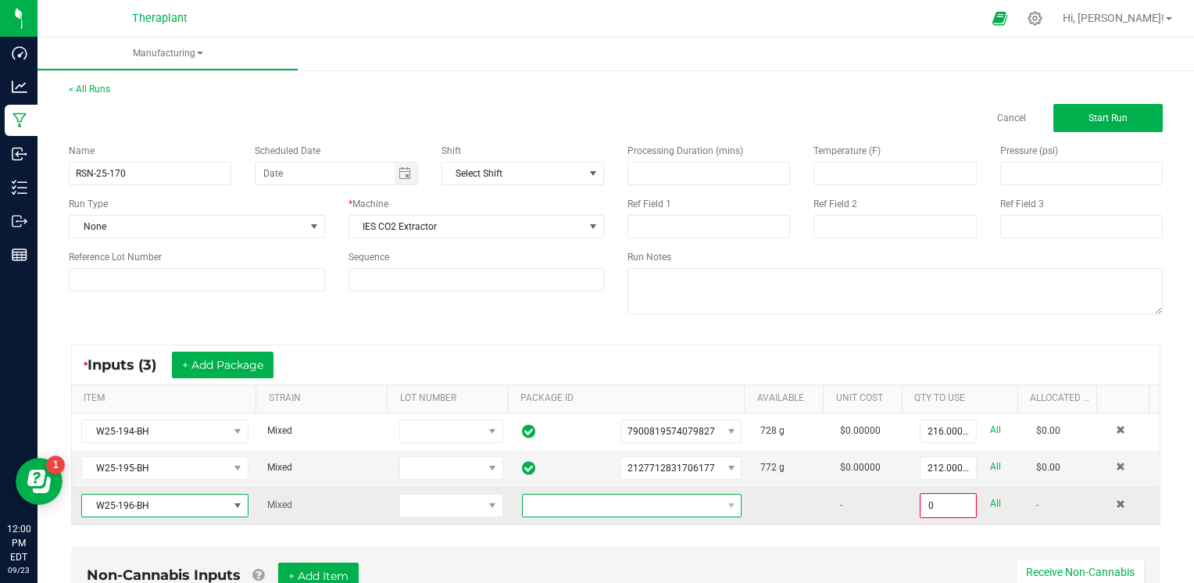
click at [567, 504] on span at bounding box center [622, 506] width 199 height 22
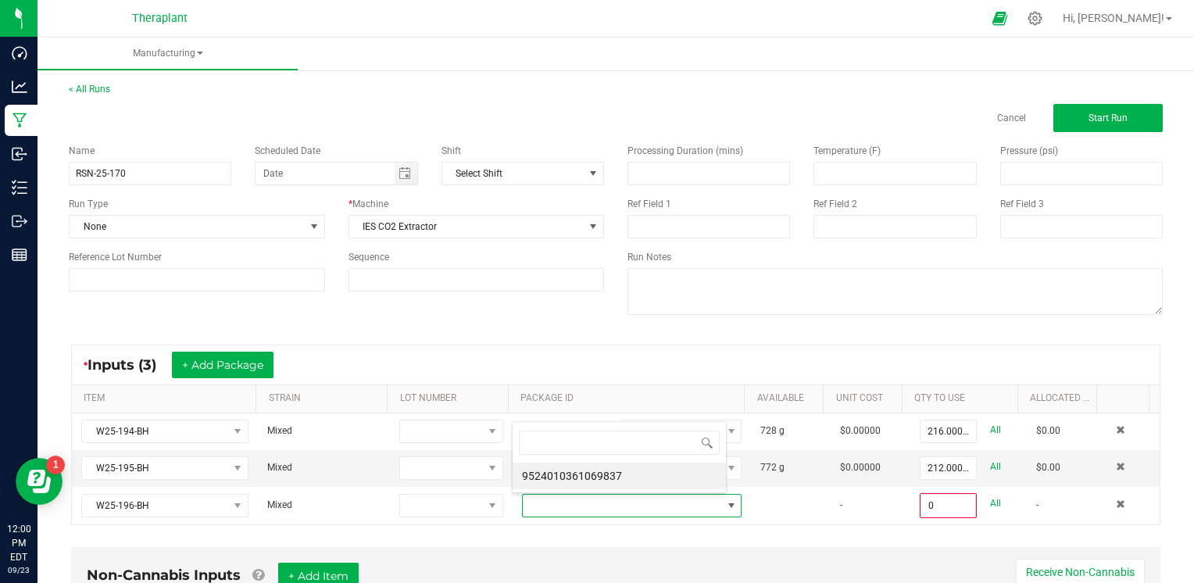
scroll to position [23, 212]
click at [590, 474] on li "9524010361069837" at bounding box center [619, 476] width 213 height 27
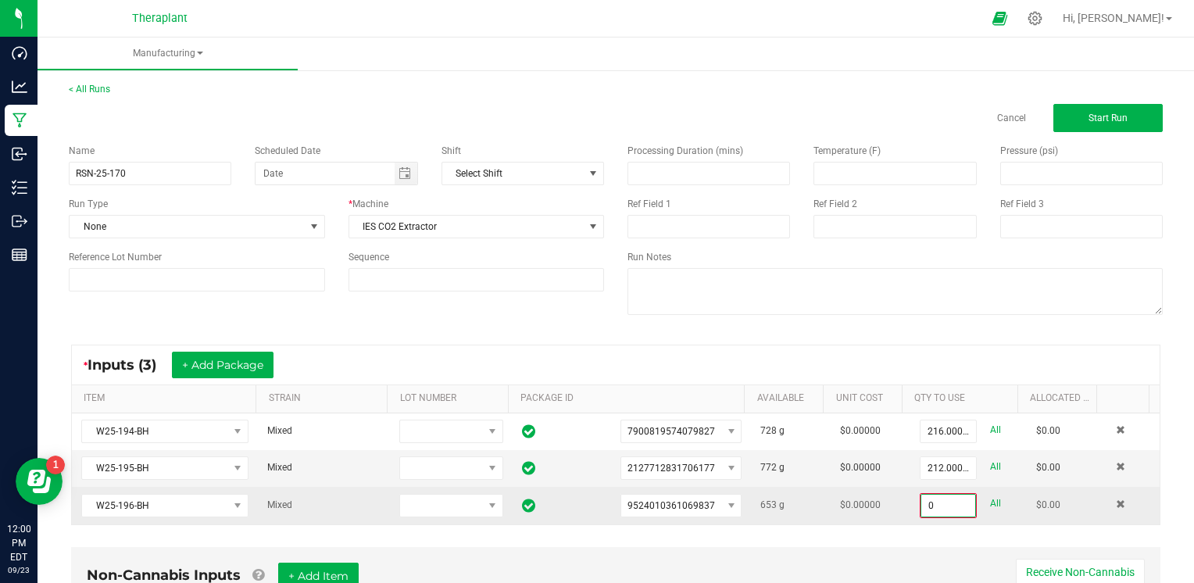
click at [922, 499] on input "0" at bounding box center [948, 506] width 54 height 22
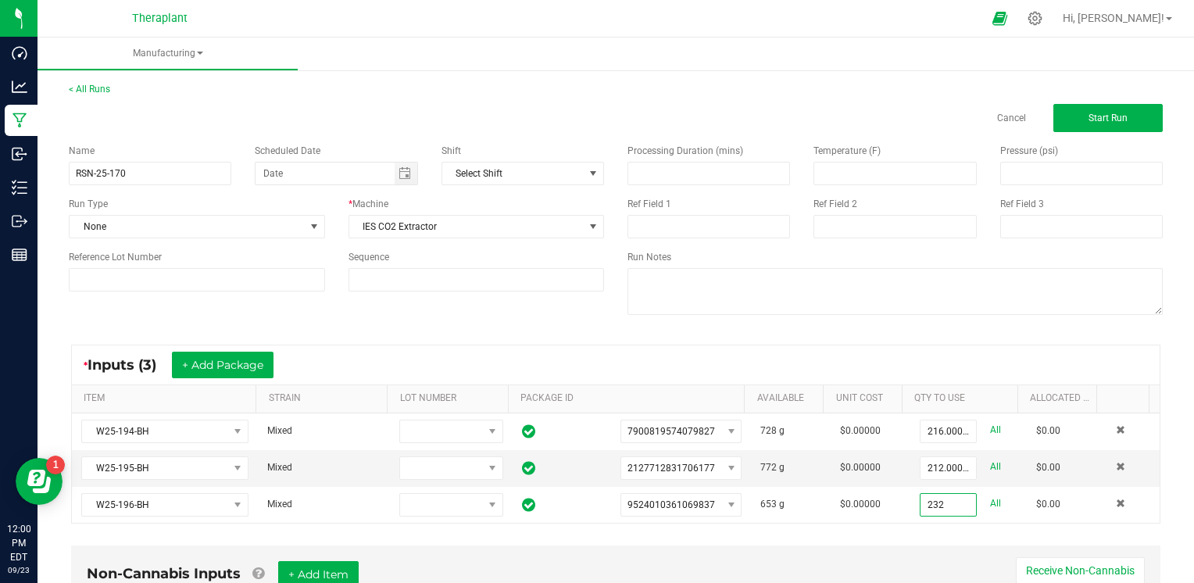
type input "232.0000 g"
click at [1131, 114] on button "Start Run" at bounding box center [1107, 118] width 109 height 28
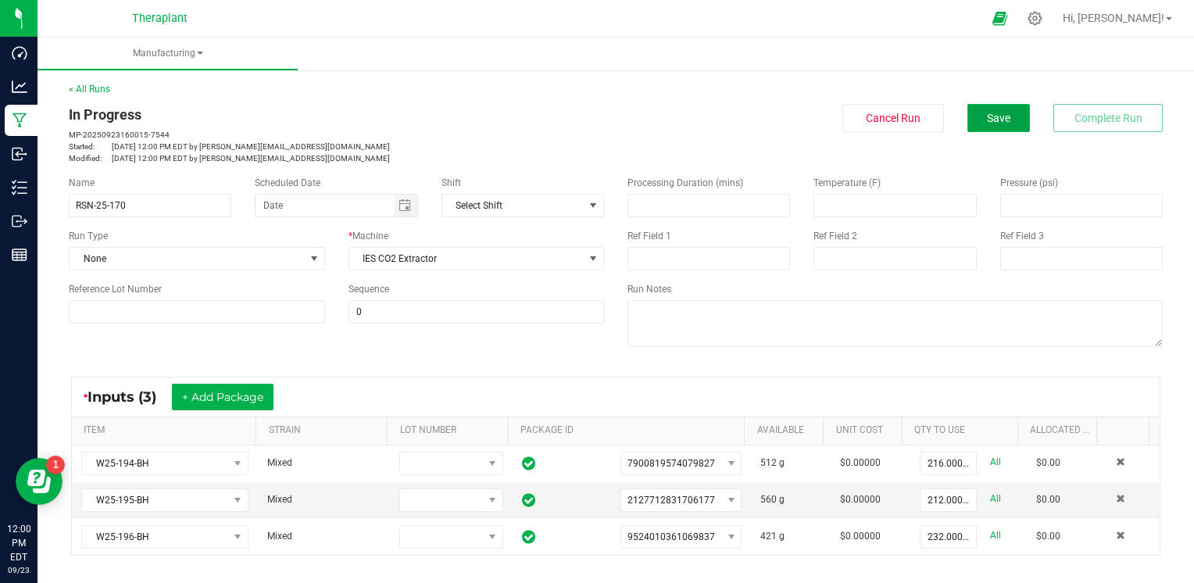
click at [1007, 111] on button "Save" at bounding box center [998, 118] width 63 height 28
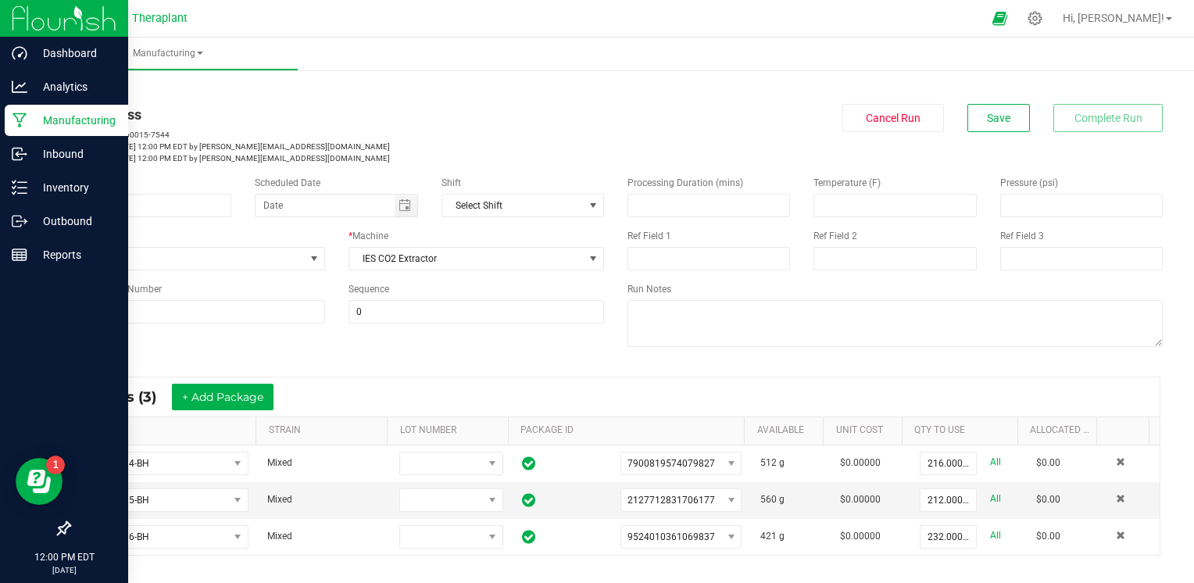
click at [66, 118] on p "Manufacturing" at bounding box center [74, 120] width 94 height 19
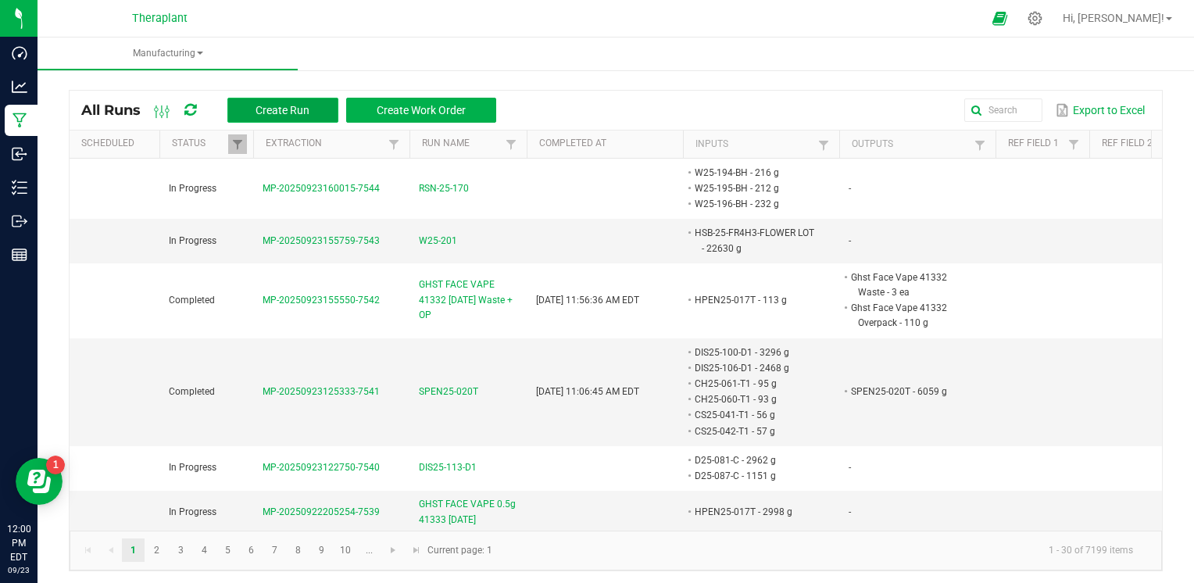
click at [287, 98] on button "Create Run" at bounding box center [282, 110] width 111 height 25
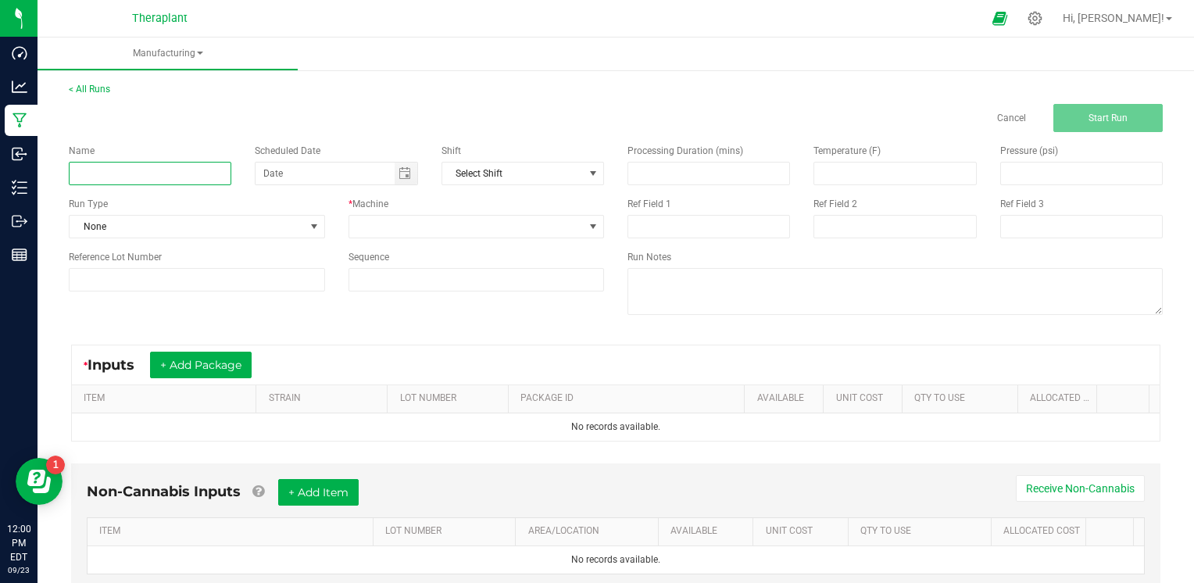
click at [196, 171] on input at bounding box center [150, 173] width 163 height 23
type input "RSN-25-171"
click at [441, 225] on span at bounding box center [466, 227] width 235 height 22
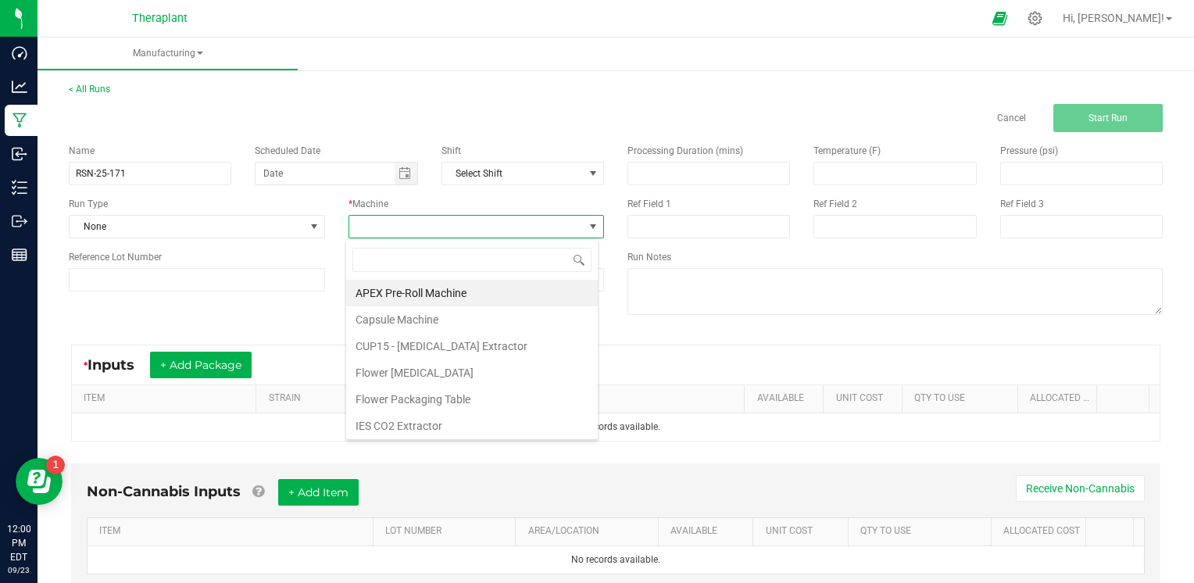
scroll to position [23, 252]
click at [410, 424] on li "IES CO2 Extractor" at bounding box center [472, 426] width 252 height 27
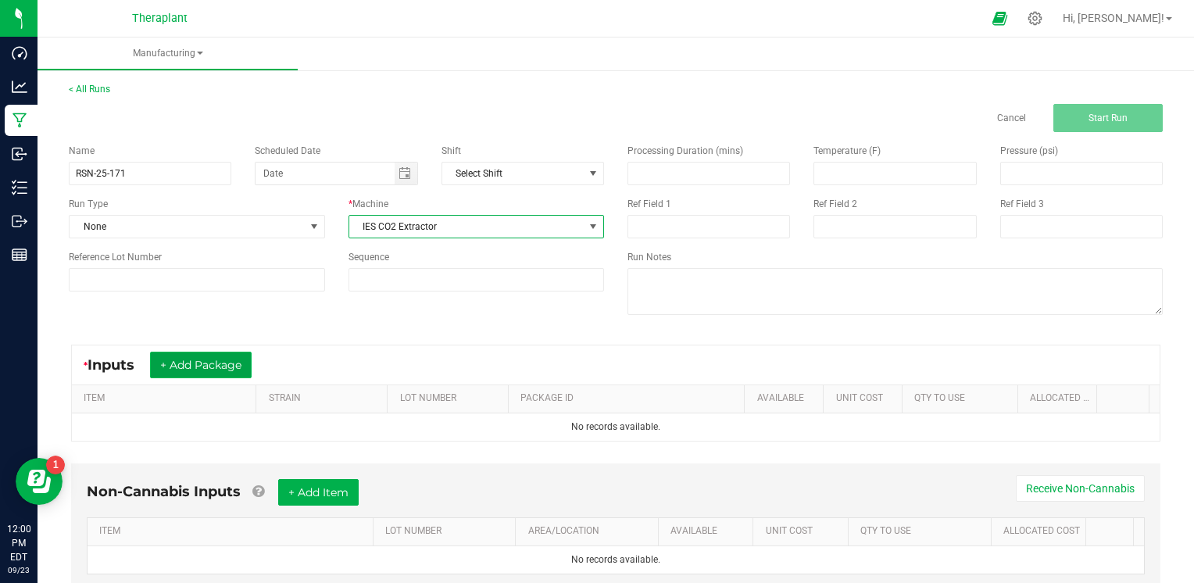
click at [248, 369] on button "+ Add Package" at bounding box center [201, 365] width 102 height 27
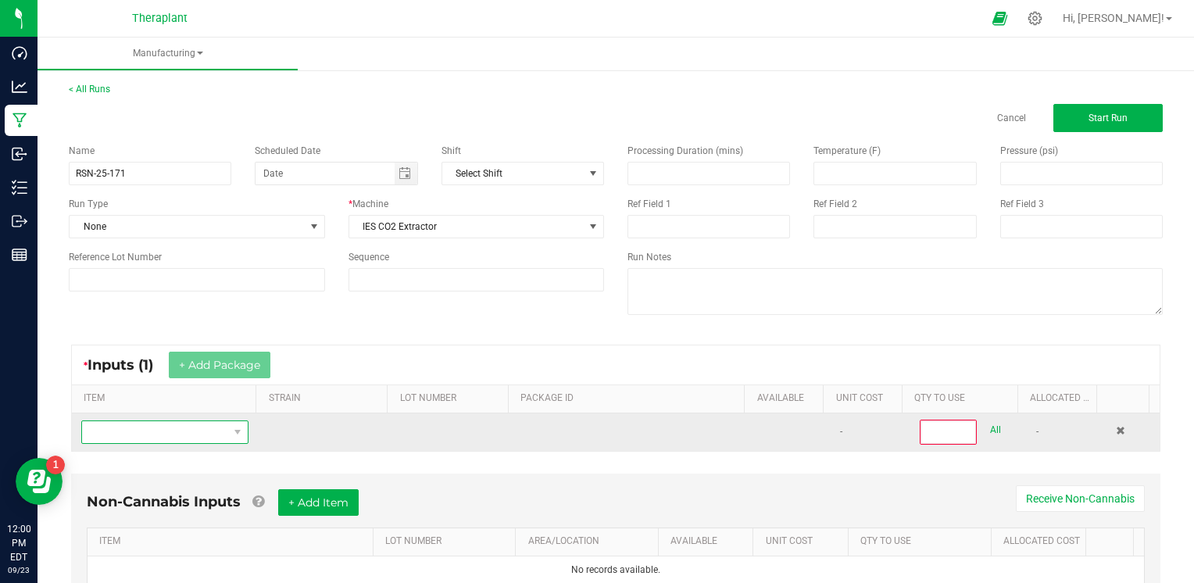
click at [182, 437] on span "NO DATA FOUND" at bounding box center [155, 432] width 146 height 22
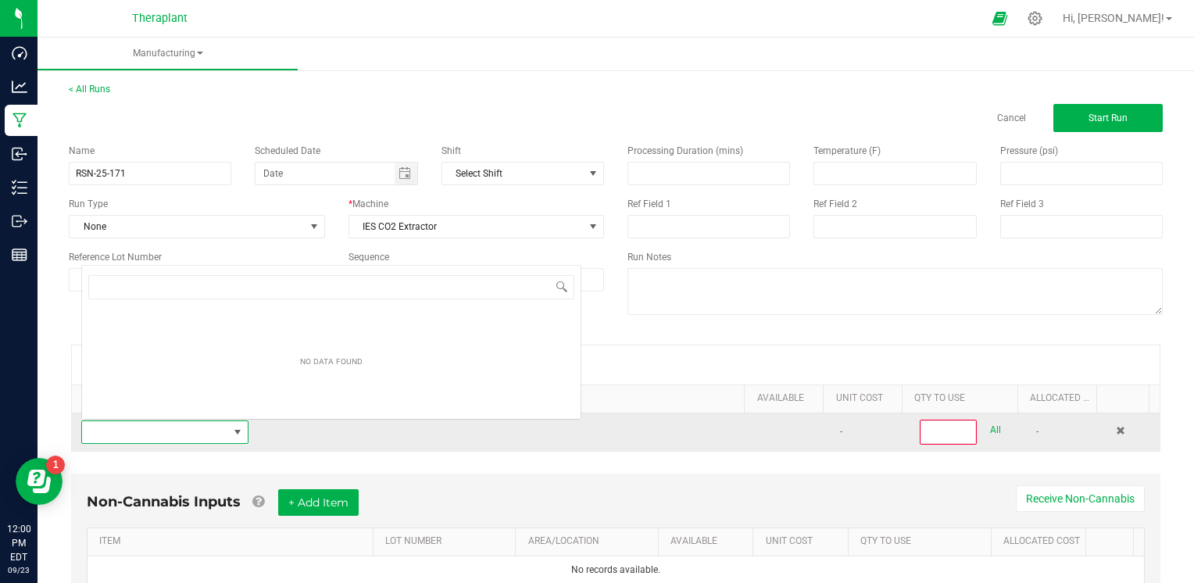
scroll to position [23, 161]
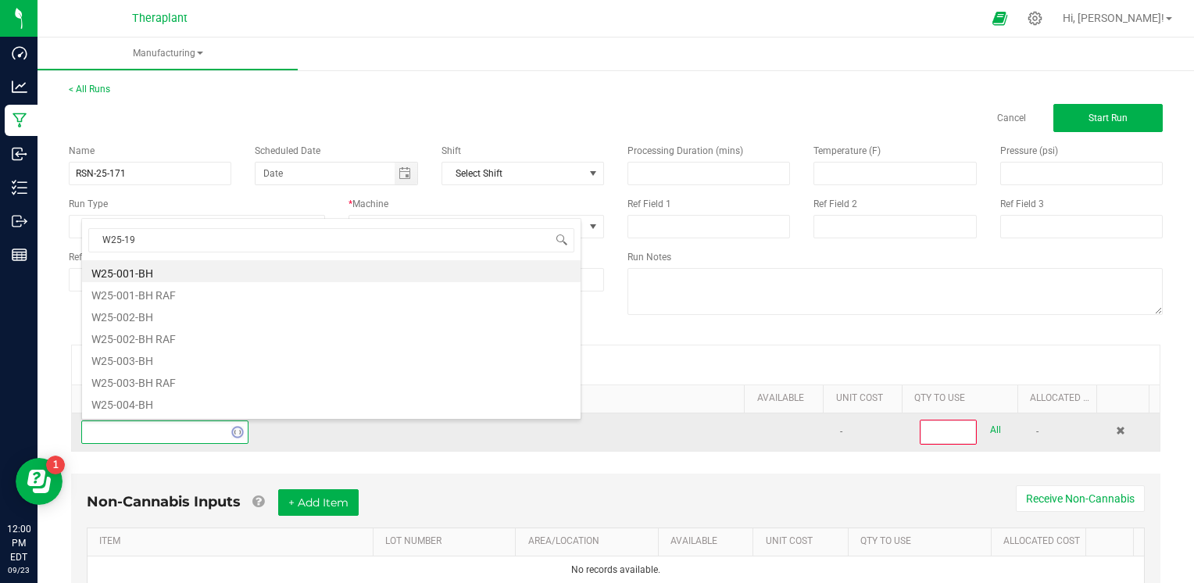
type input "W25-197"
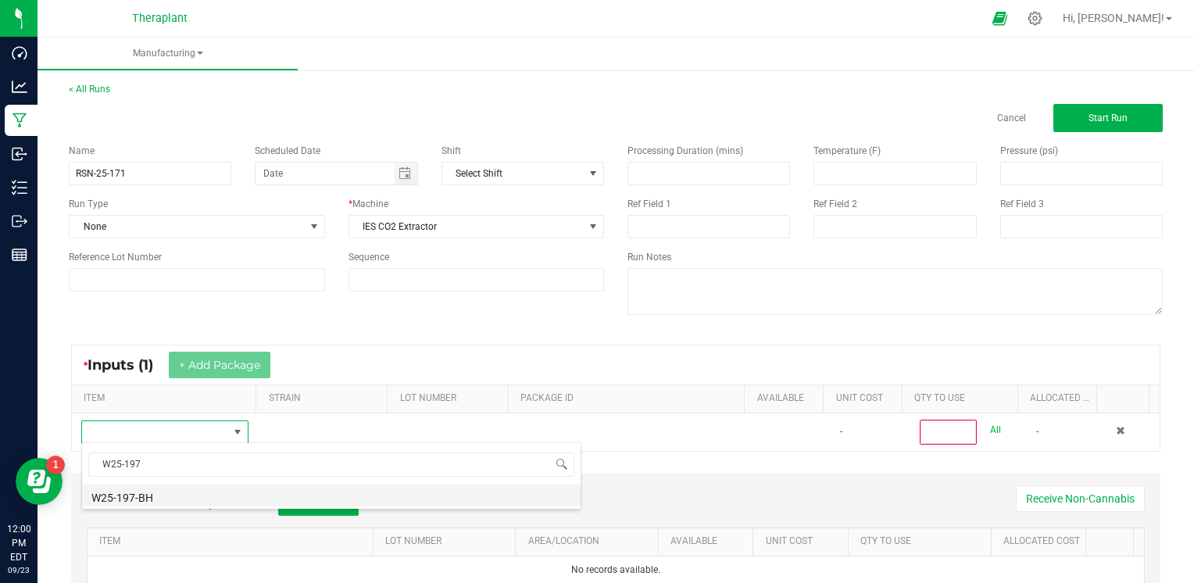
click at [124, 502] on li "W25-197-BH" at bounding box center [331, 496] width 499 height 22
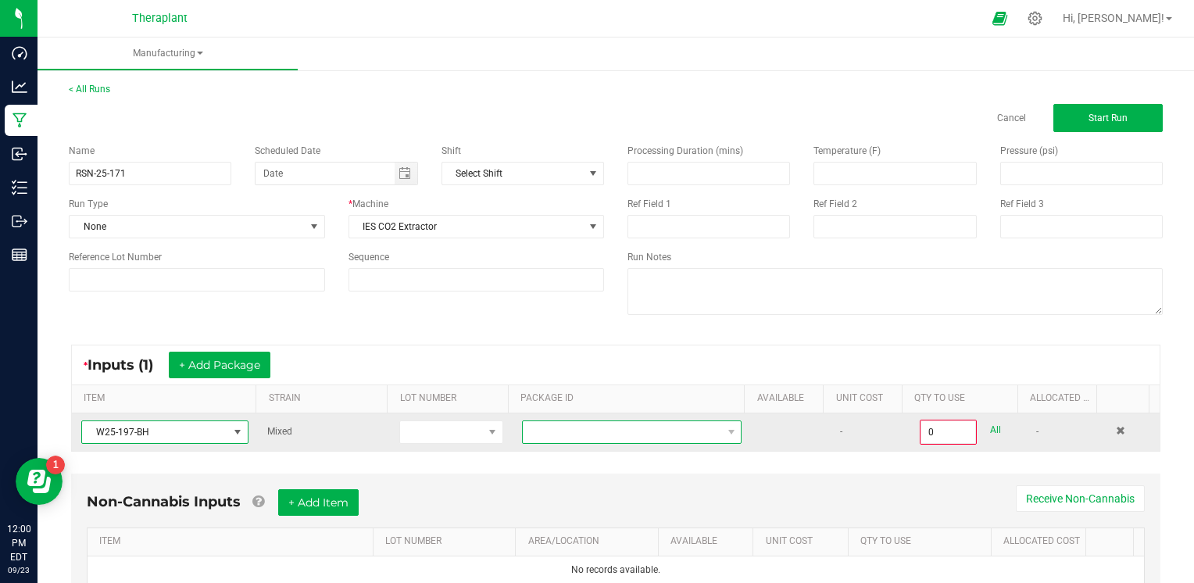
click at [572, 431] on span at bounding box center [622, 432] width 199 height 22
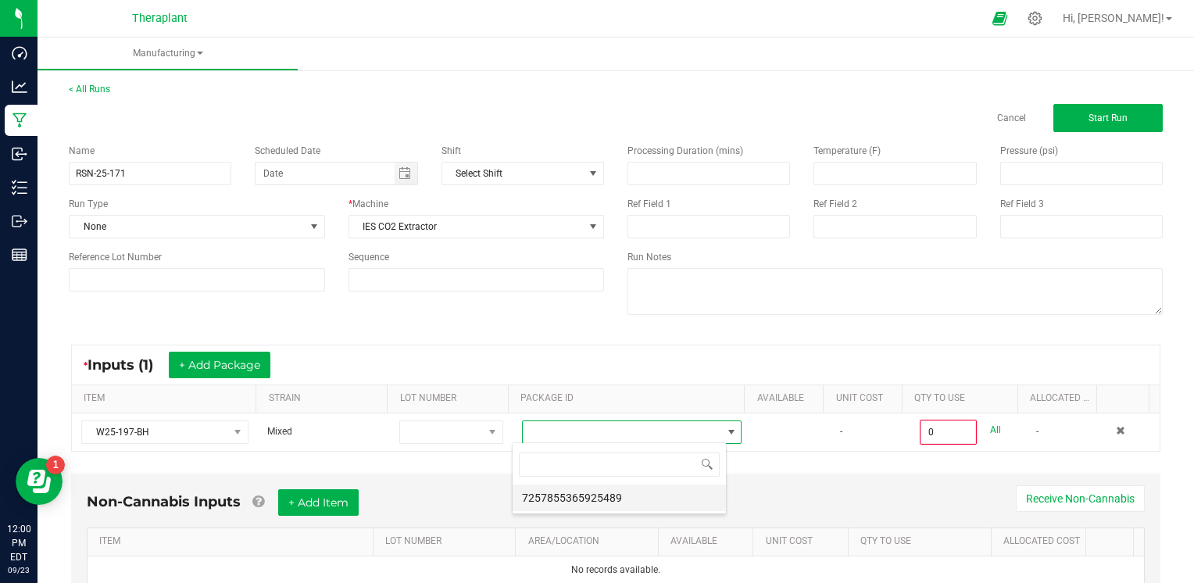
click at [561, 496] on li "7257855365925489" at bounding box center [619, 498] width 213 height 27
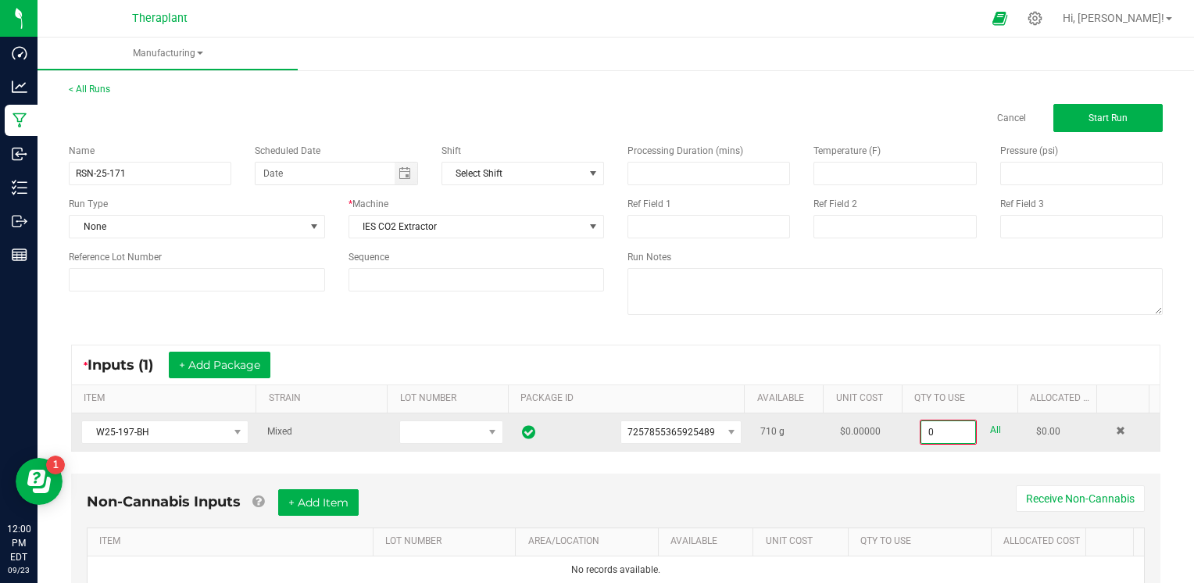
click at [921, 431] on input "0" at bounding box center [948, 432] width 54 height 22
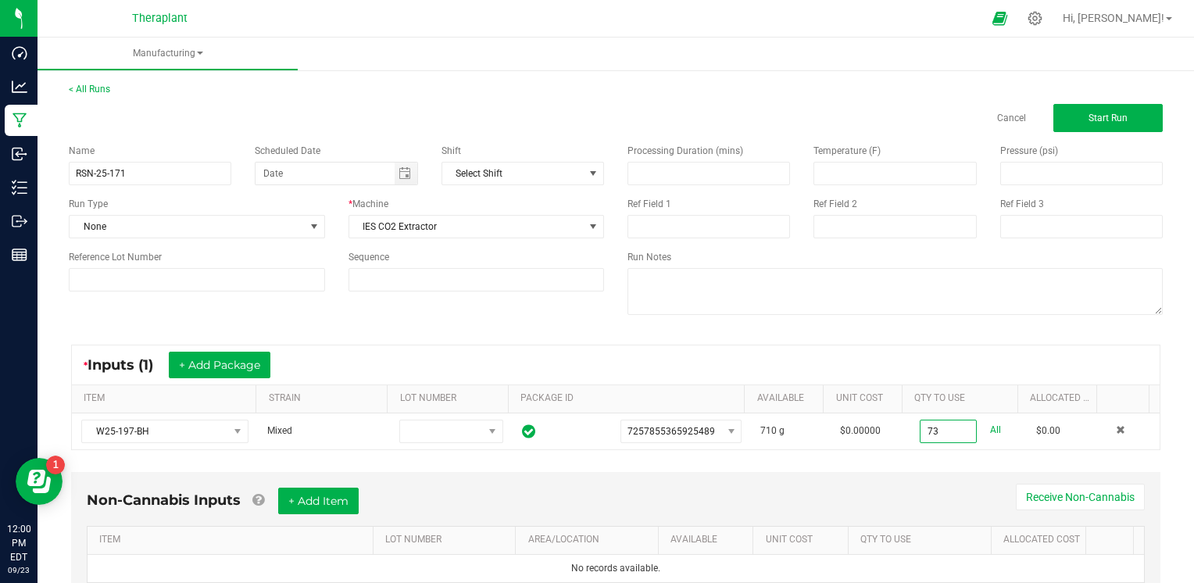
type input "73.0000 g"
click at [982, 464] on div "Non-Cannabis Inputs + Add Item Receive Non-Cannabis ITEM LOT NUMBER AREA/LOCATI…" at bounding box center [615, 546] width 1117 height 164
click at [1137, 117] on button "Start Run" at bounding box center [1107, 118] width 109 height 28
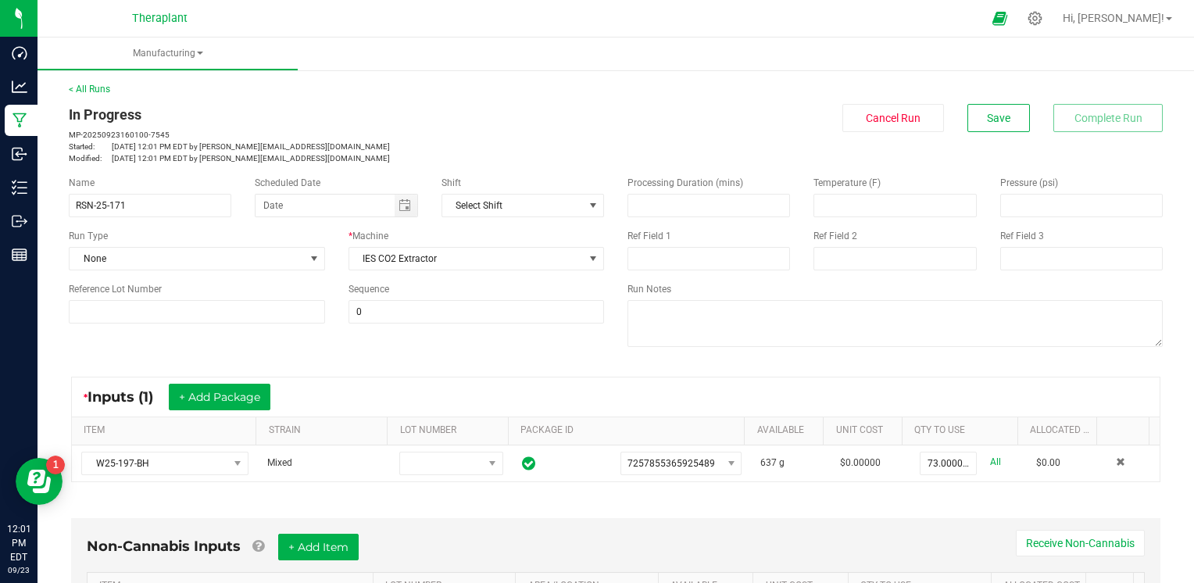
click at [980, 101] on div "< All Runs In Progress MP-20250923160100-7545 Started: Sep 23, 2025 12:01 PM ED…" at bounding box center [616, 123] width 1094 height 82
click at [987, 120] on span "Save" at bounding box center [998, 118] width 23 height 13
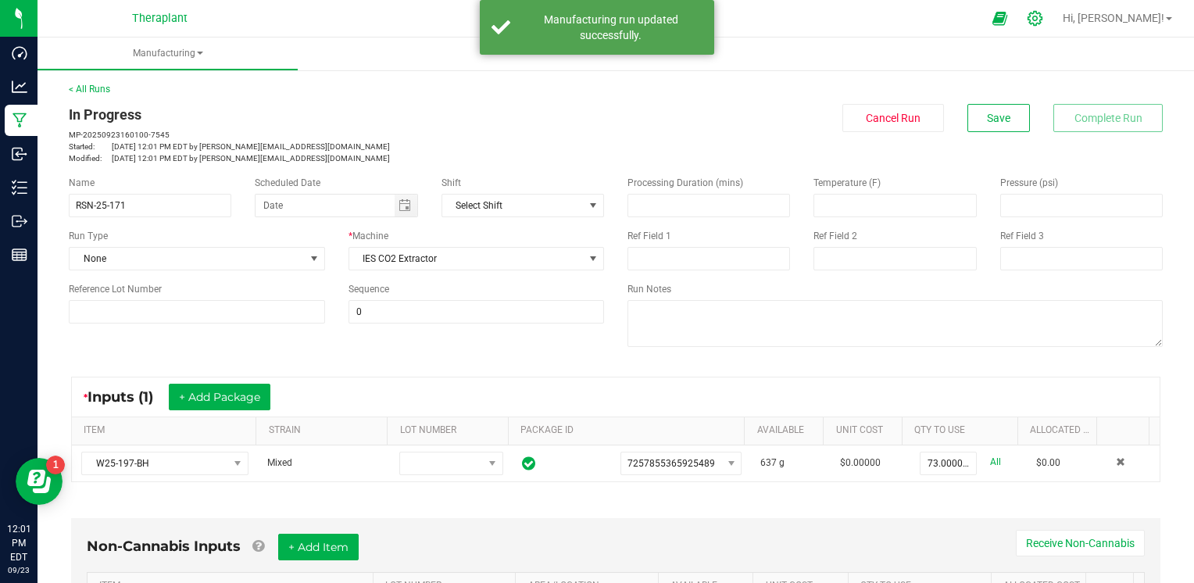
click at [1043, 24] on icon at bounding box center [1035, 18] width 16 height 16
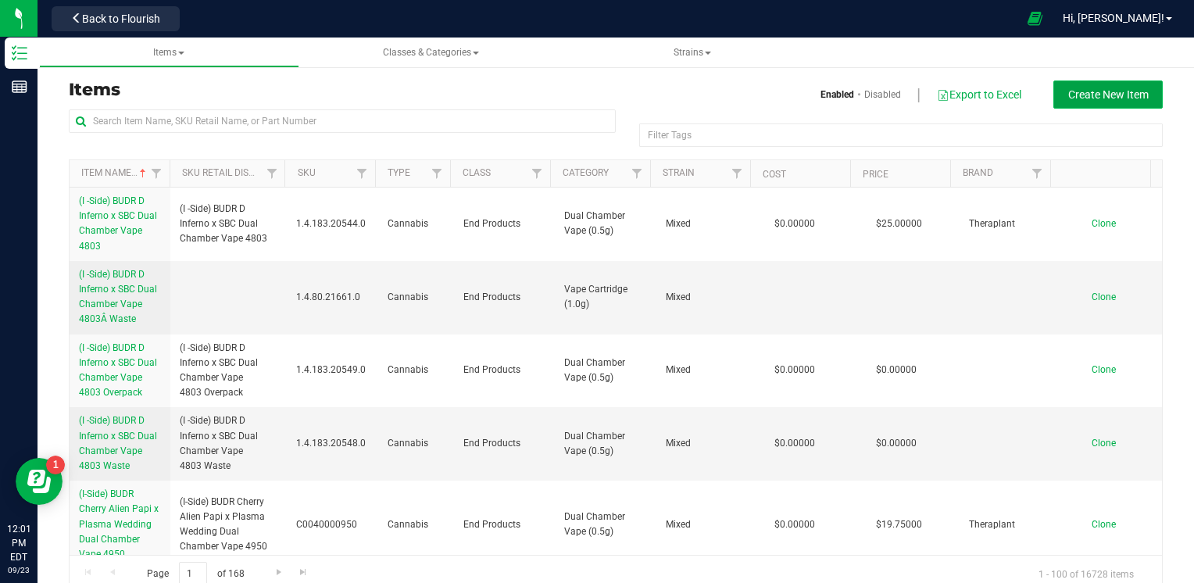
click at [1138, 93] on button "Create New Item" at bounding box center [1107, 94] width 109 height 28
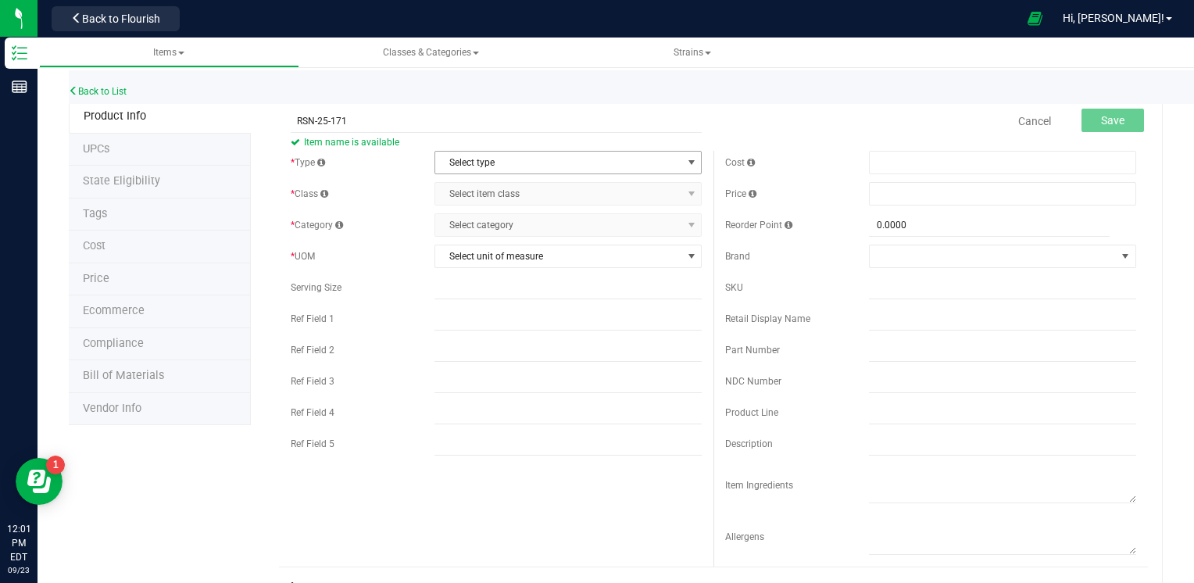
type input "RSN-25-171"
click at [527, 167] on span "Select type" at bounding box center [558, 163] width 246 height 22
click at [505, 189] on li "Cannabis" at bounding box center [563, 188] width 263 height 23
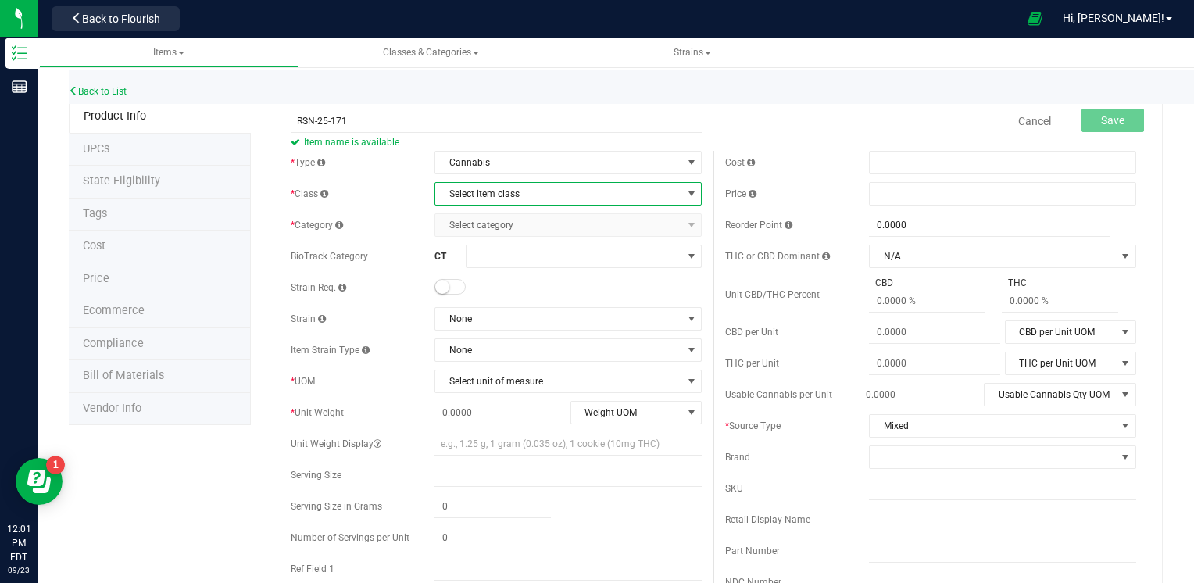
click at [527, 198] on span "Select item class" at bounding box center [558, 194] width 246 height 22
click at [506, 263] on li "Intermediate Products" at bounding box center [563, 267] width 263 height 23
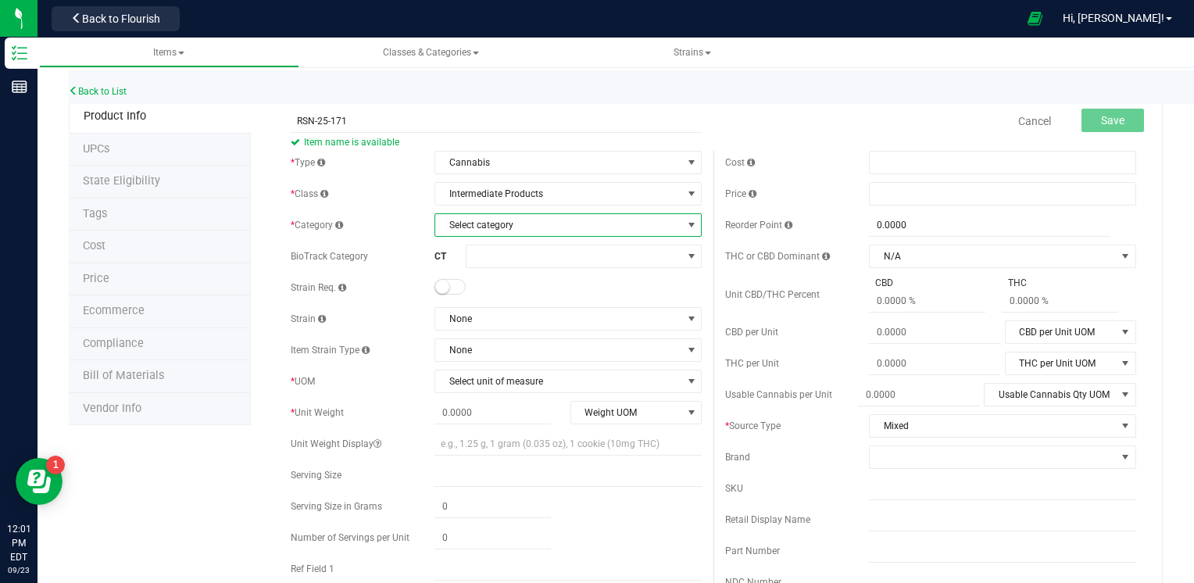
click at [547, 222] on span "Select category" at bounding box center [558, 225] width 246 height 22
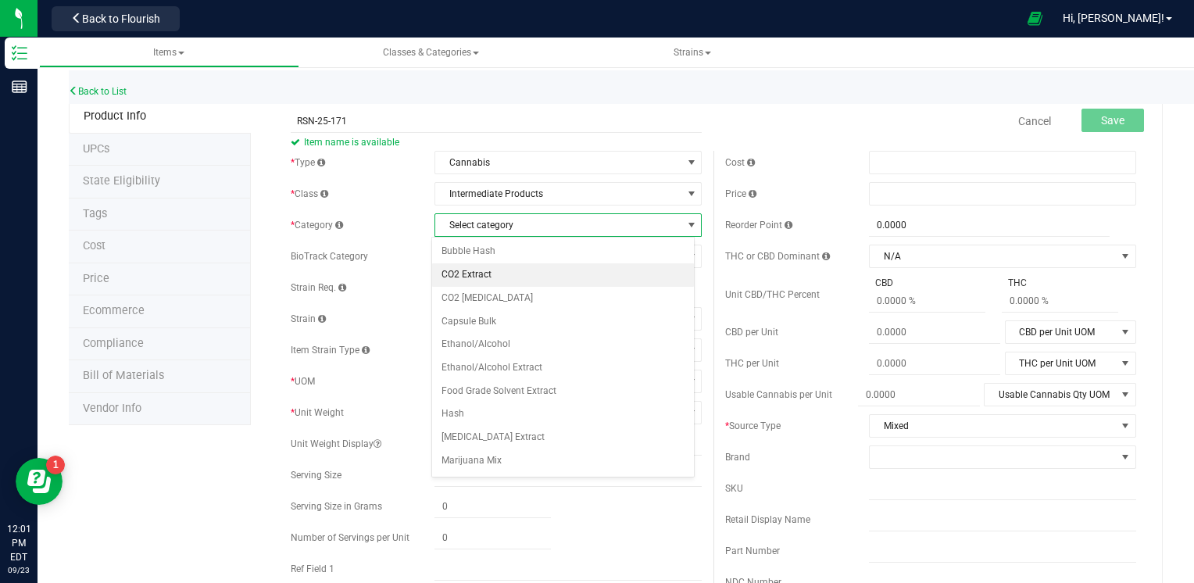
click at [537, 265] on li "CO2 Extract" at bounding box center [563, 274] width 263 height 23
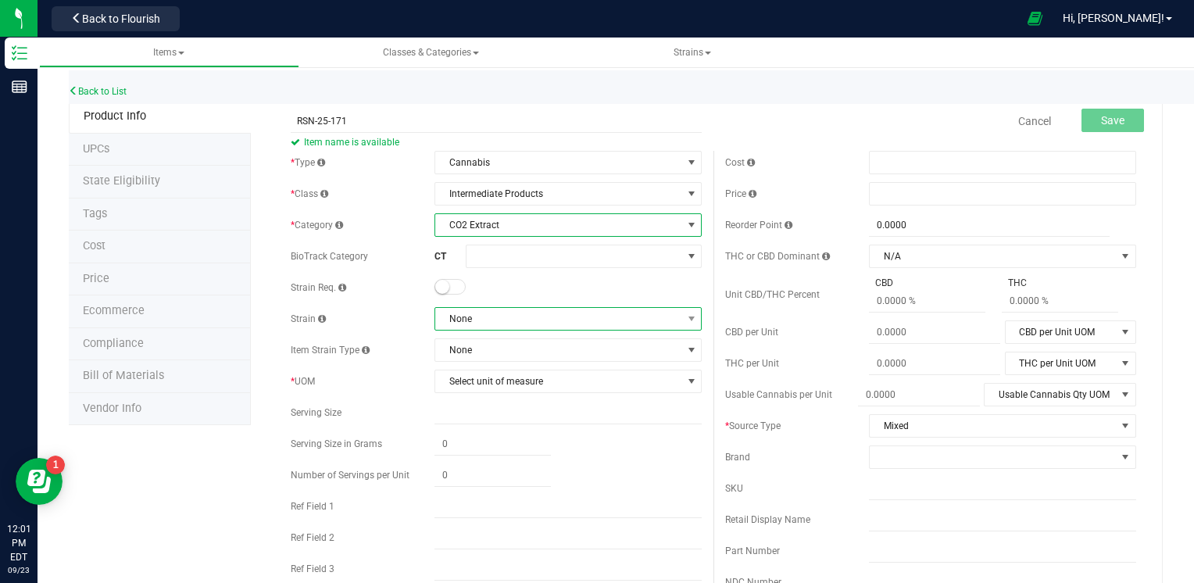
click at [524, 323] on span "None" at bounding box center [558, 319] width 246 height 22
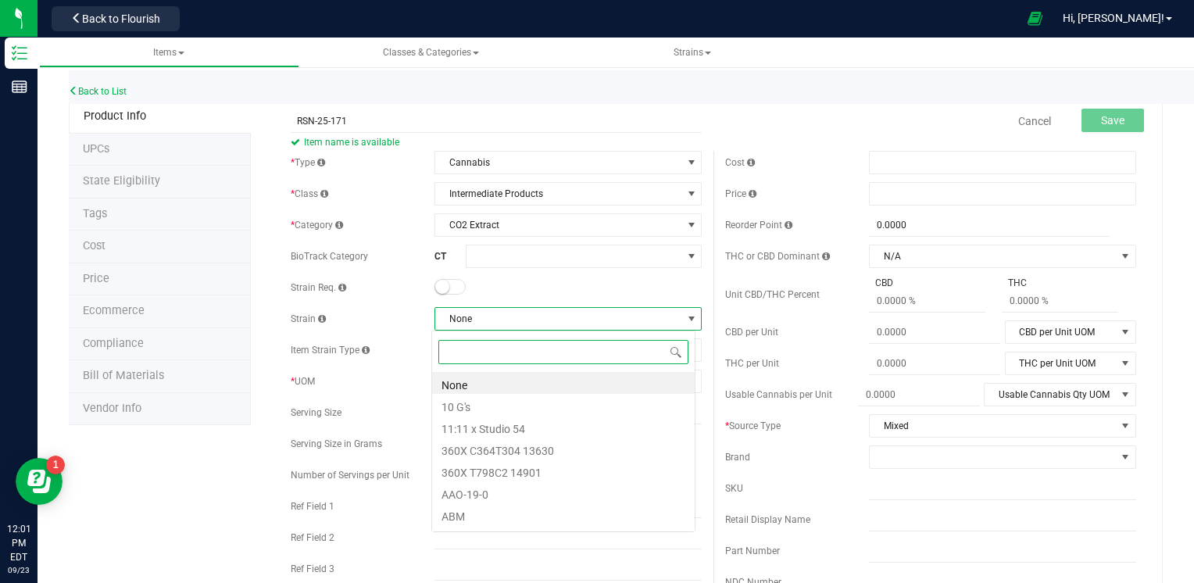
scroll to position [23, 263]
type input "MIXED"
click at [514, 387] on li "Mixed" at bounding box center [563, 383] width 263 height 22
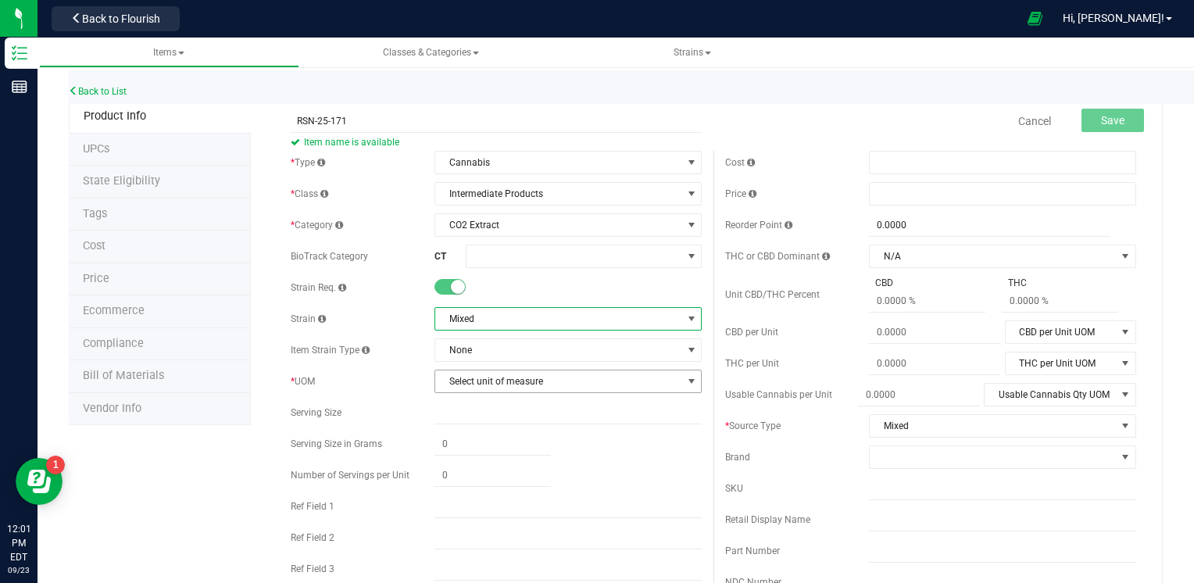
click at [527, 383] on span "Select unit of measure" at bounding box center [558, 381] width 246 height 22
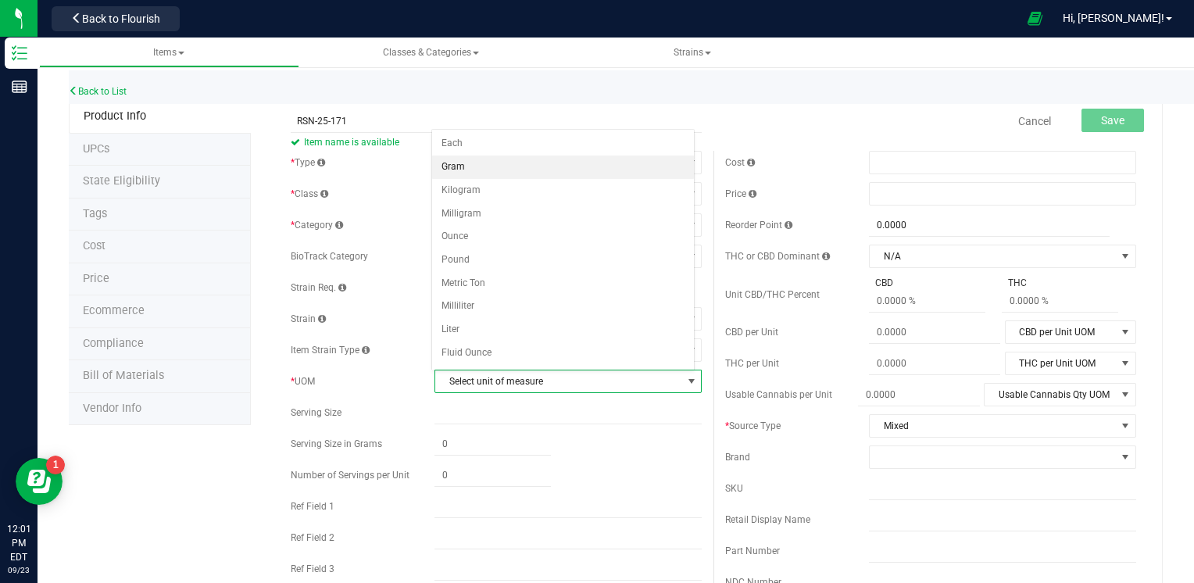
click at [575, 166] on li "Gram" at bounding box center [563, 167] width 263 height 23
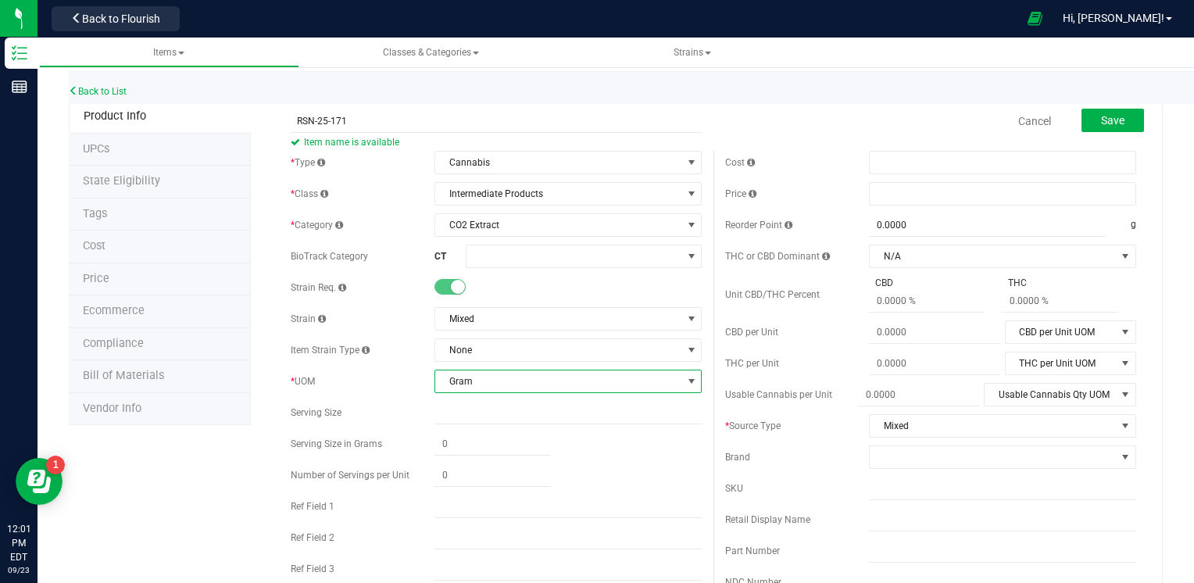
click at [722, 128] on div "Cancel Save" at bounding box center [930, 121] width 434 height 39
click at [1119, 120] on button "Save" at bounding box center [1113, 120] width 63 height 23
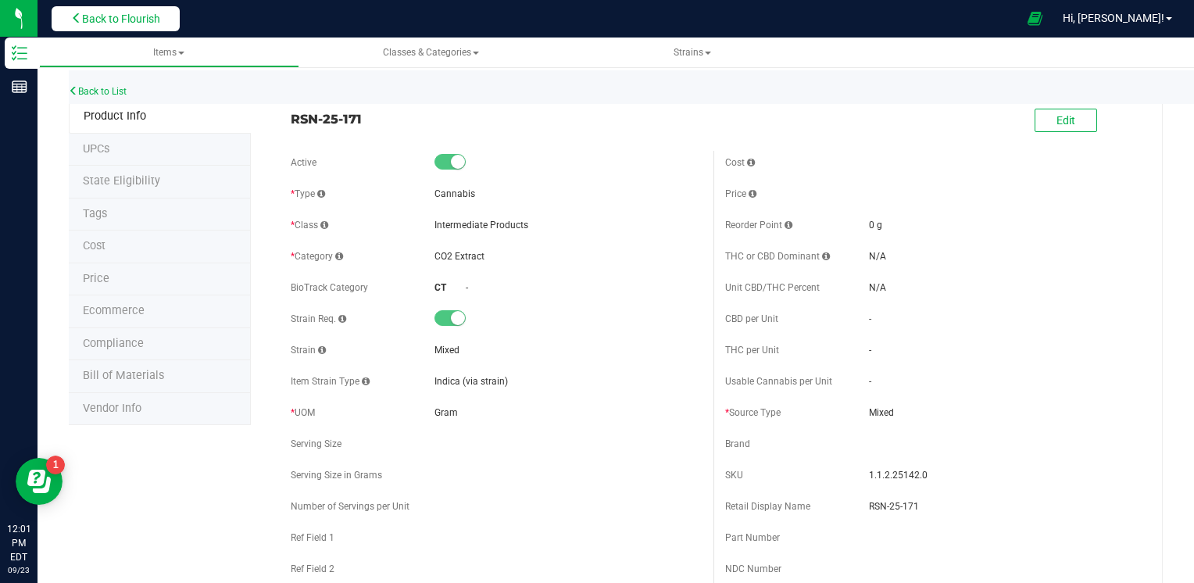
click at [160, 20] on span "Back to Flourish" at bounding box center [121, 19] width 78 height 13
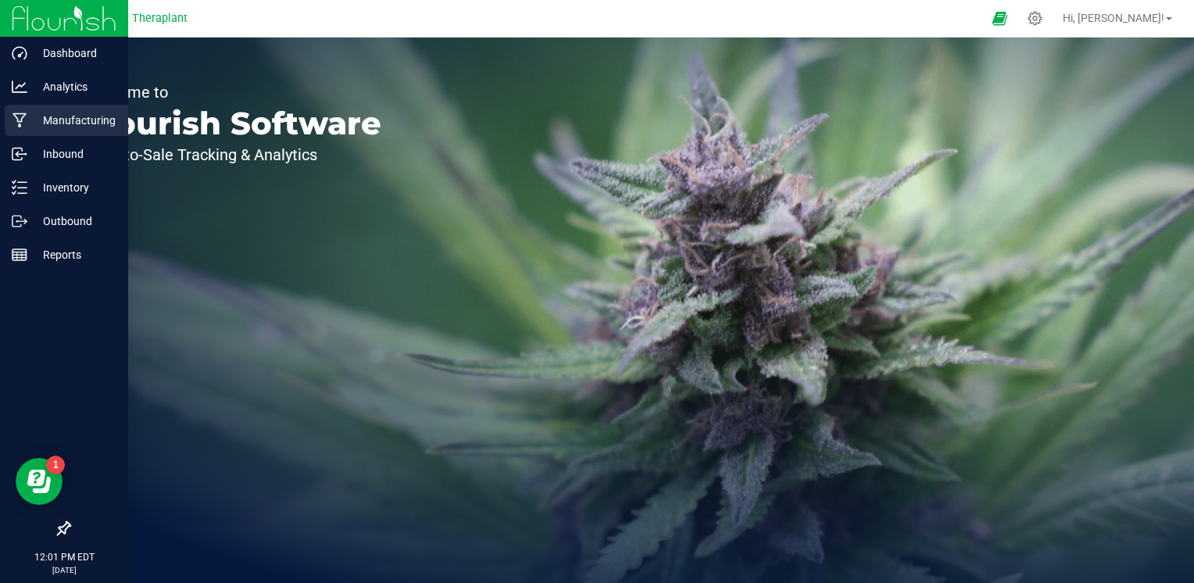
click at [69, 126] on p "Manufacturing" at bounding box center [74, 120] width 94 height 19
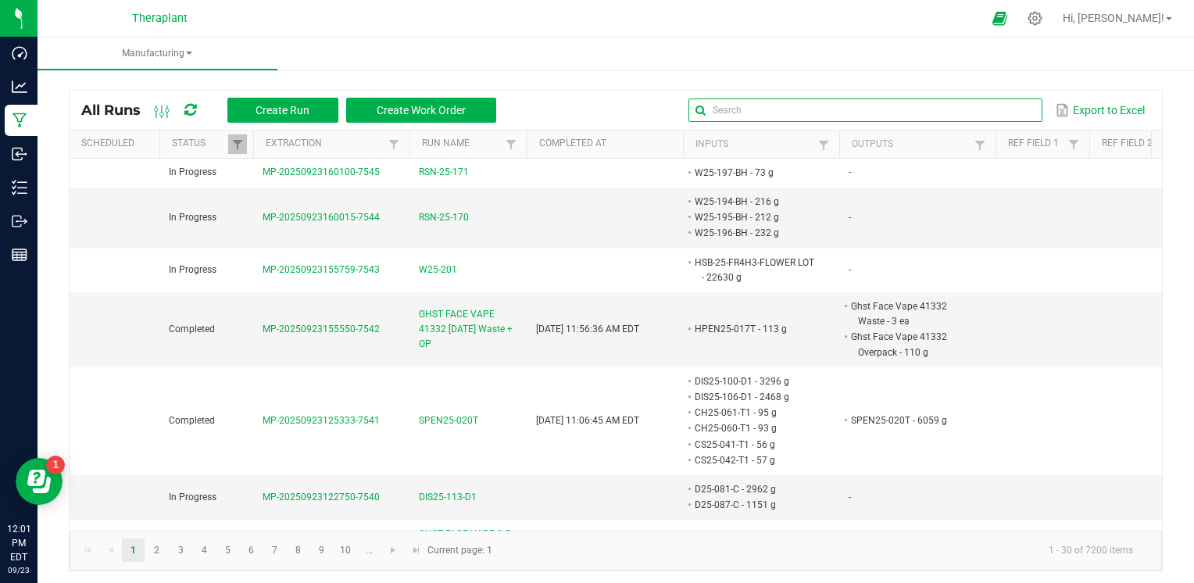
click at [999, 119] on input "text" at bounding box center [864, 109] width 353 height 23
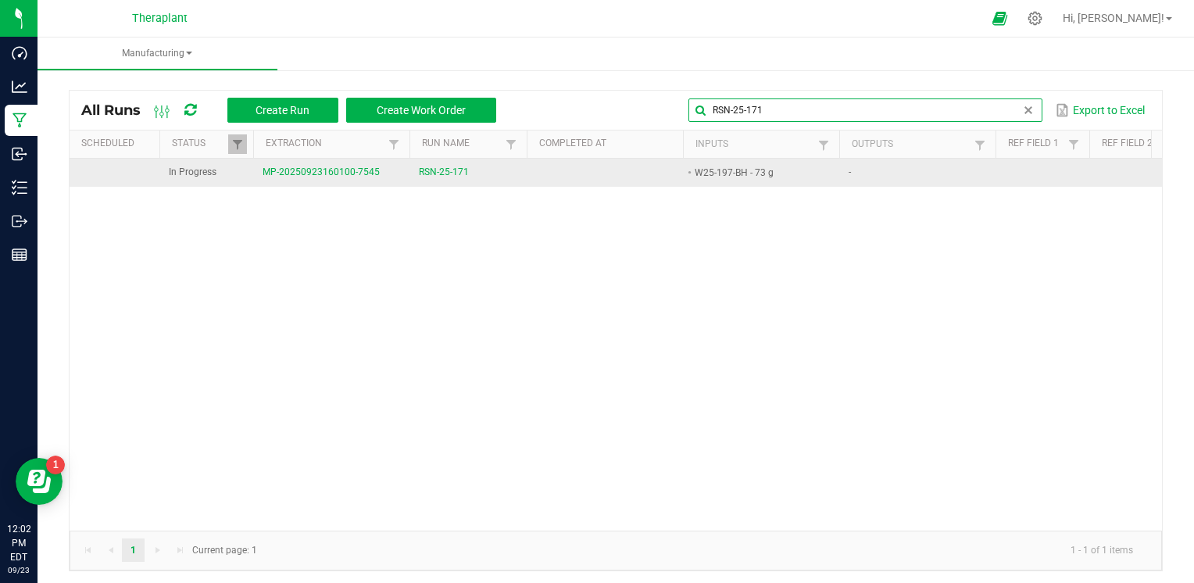
type input "RSN-25-171"
click at [456, 176] on span "RSN-25-171" at bounding box center [444, 172] width 50 height 15
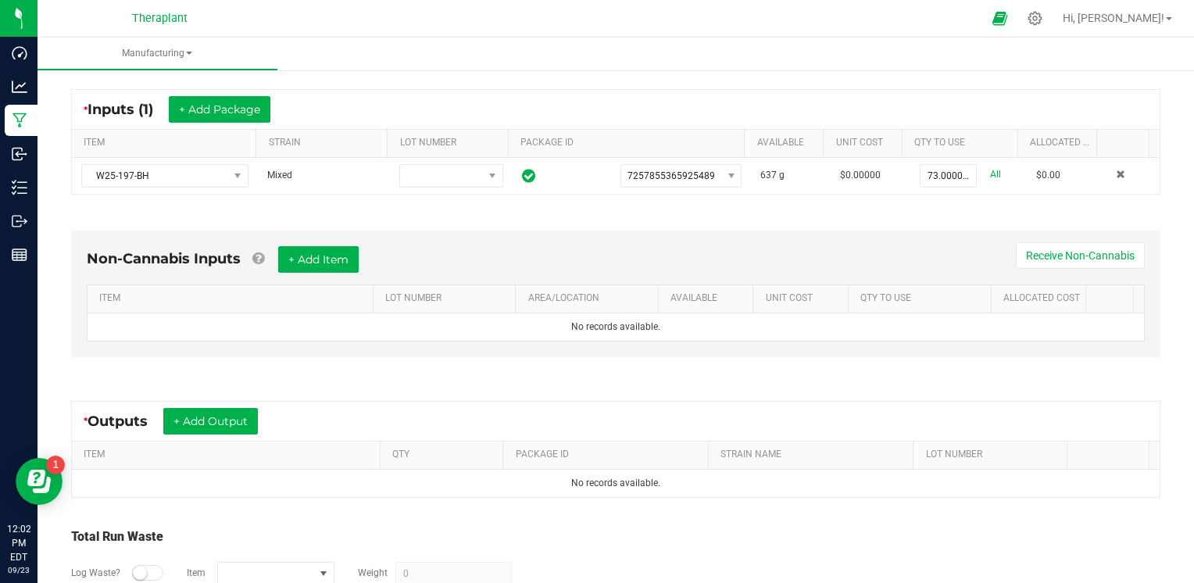
scroll to position [377, 0]
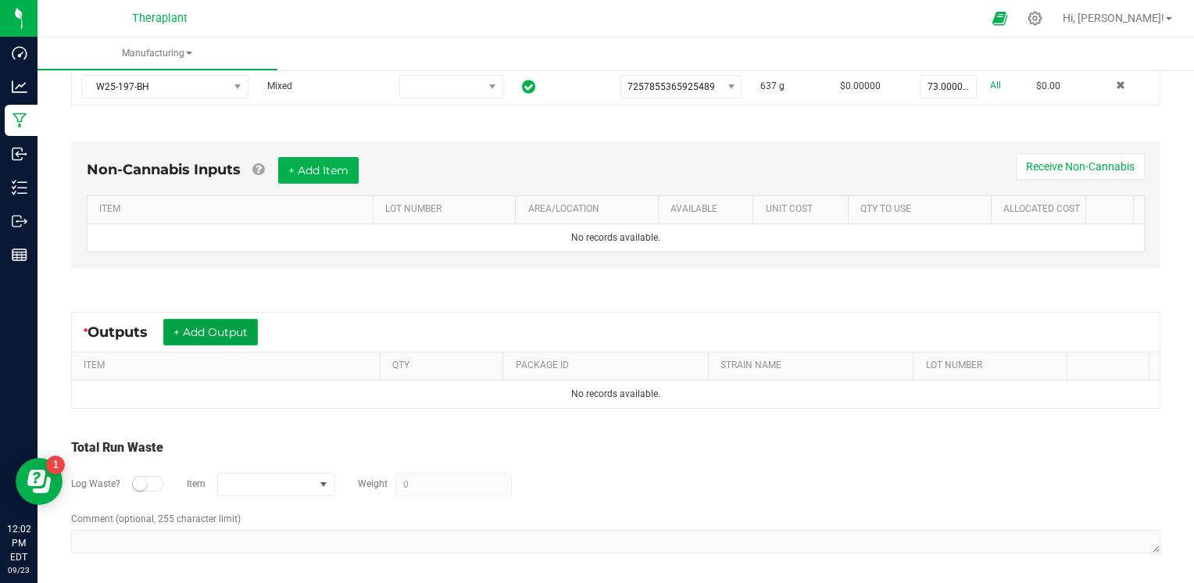
click at [258, 327] on button "+ Add Output" at bounding box center [210, 332] width 95 height 27
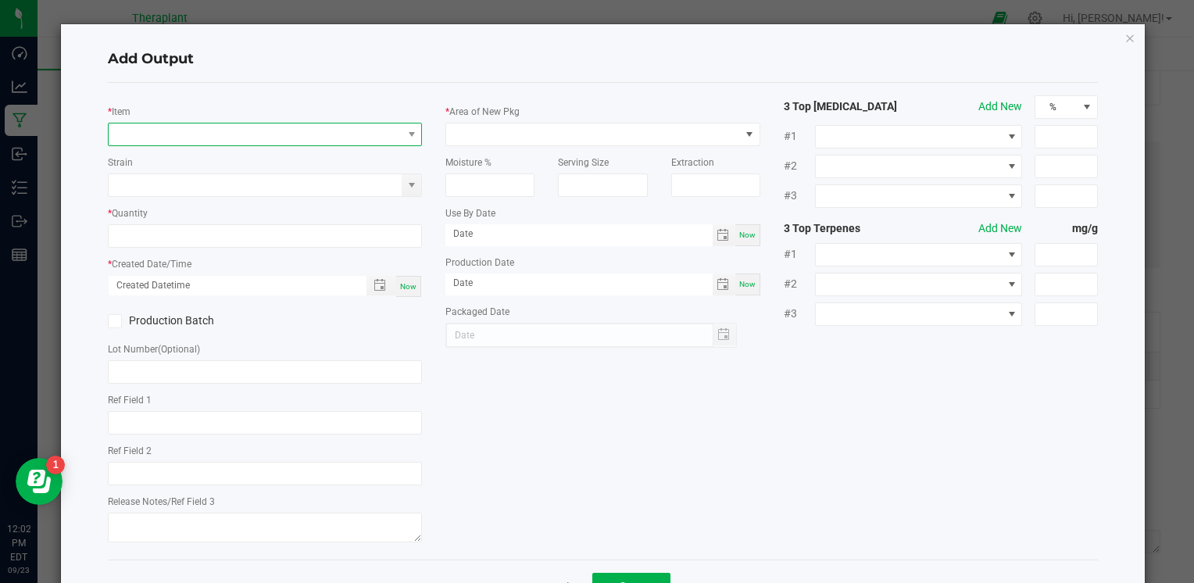
click at [259, 142] on span "NO DATA FOUND" at bounding box center [255, 134] width 293 height 22
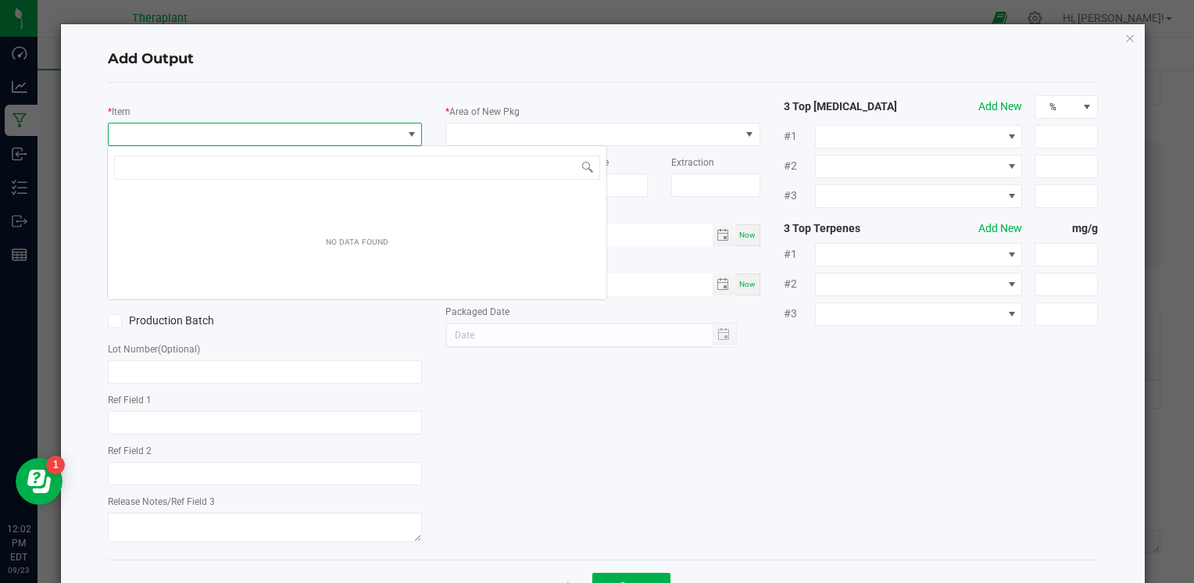
scroll to position [23, 311]
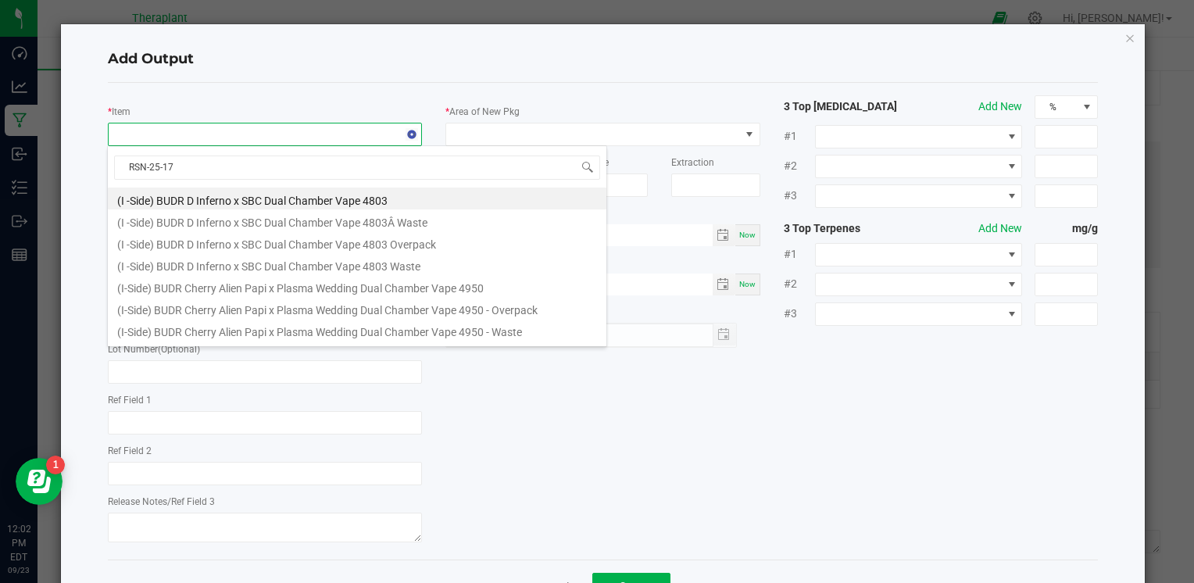
type input "RSN-25-171"
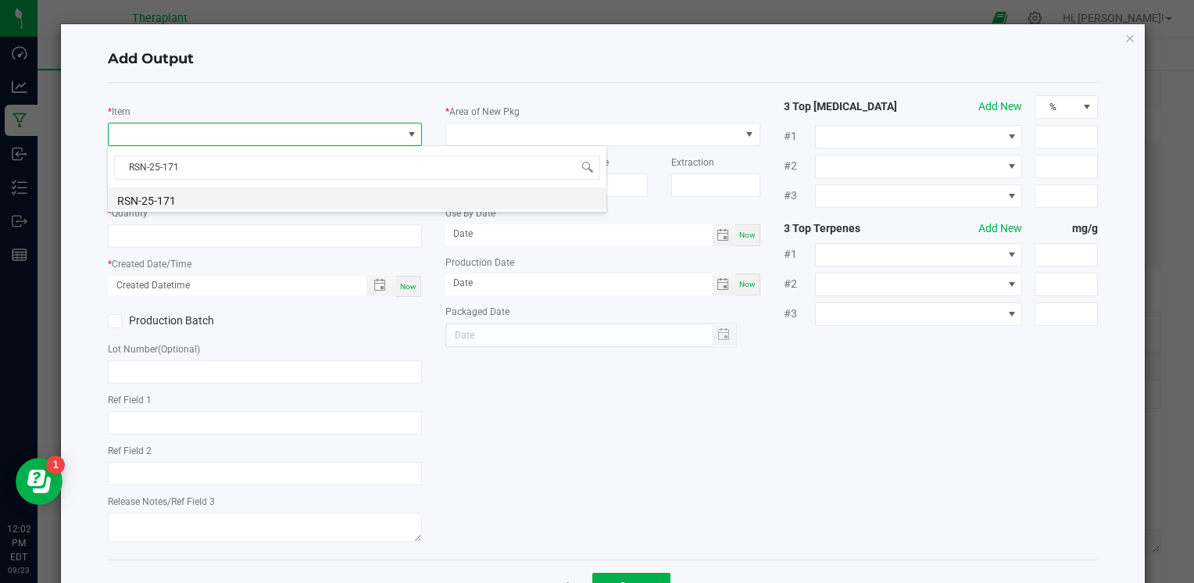
click at [181, 198] on li "RSN-25-171" at bounding box center [357, 199] width 499 height 22
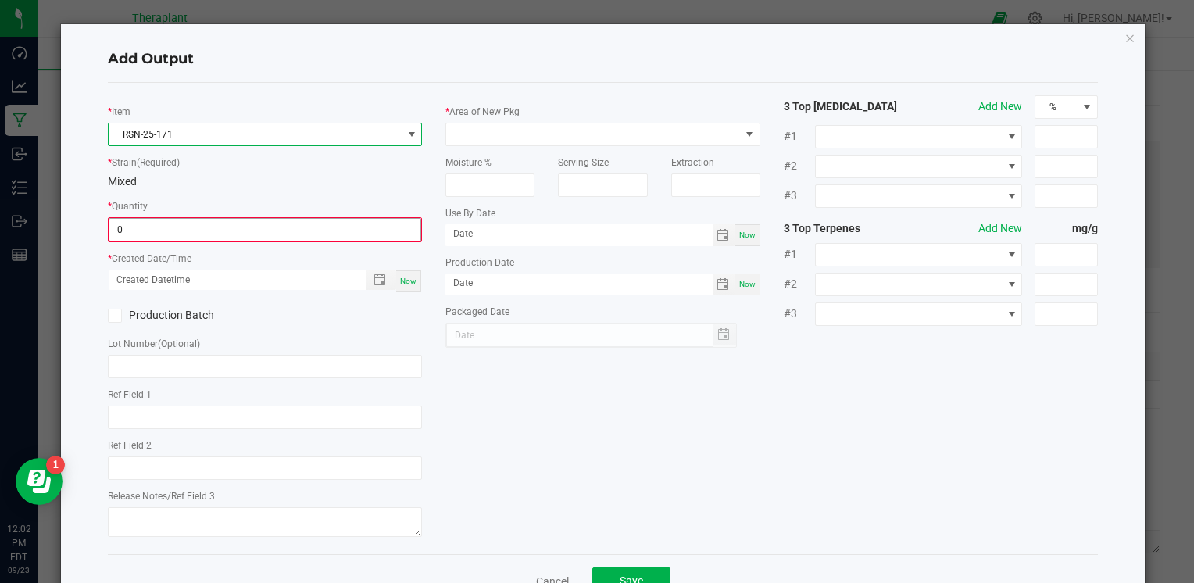
click at [137, 231] on input "0" at bounding box center [264, 230] width 311 height 22
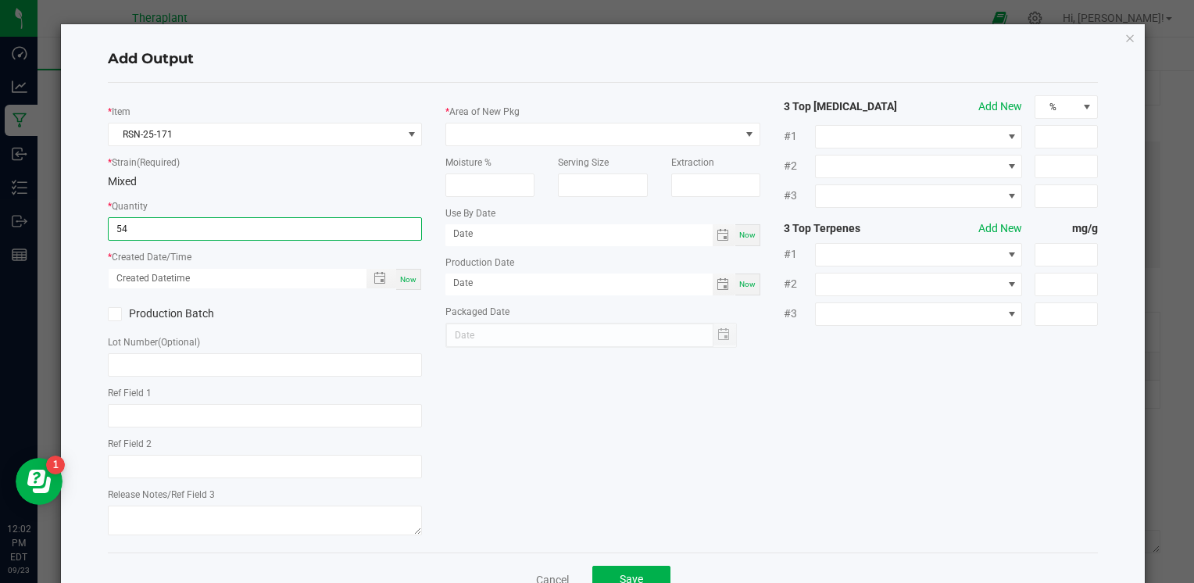
type input "54.0000 g"
click at [403, 282] on span "Now" at bounding box center [408, 279] width 16 height 9
type input "09/23/2025 12:02 PM"
type input "[DATE]"
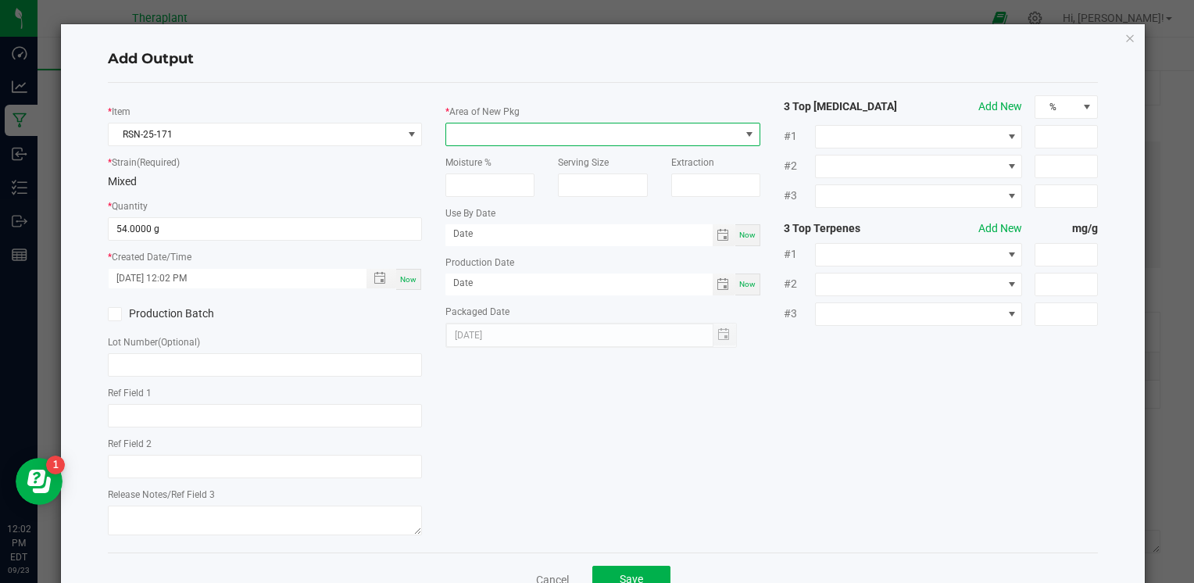
click at [588, 139] on span at bounding box center [592, 134] width 293 height 22
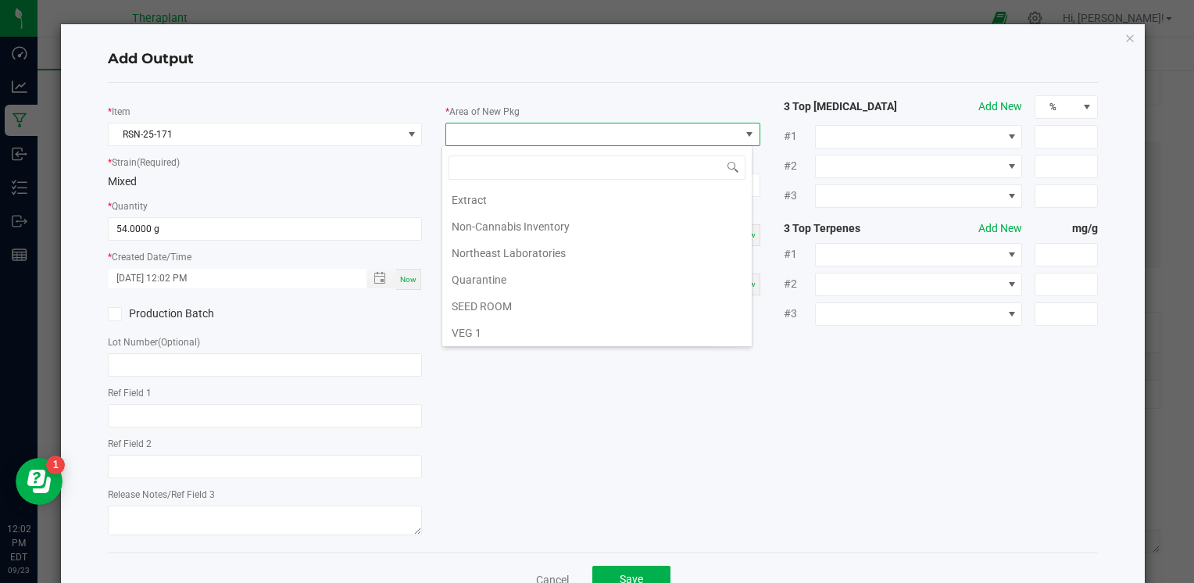
scroll to position [252, 0]
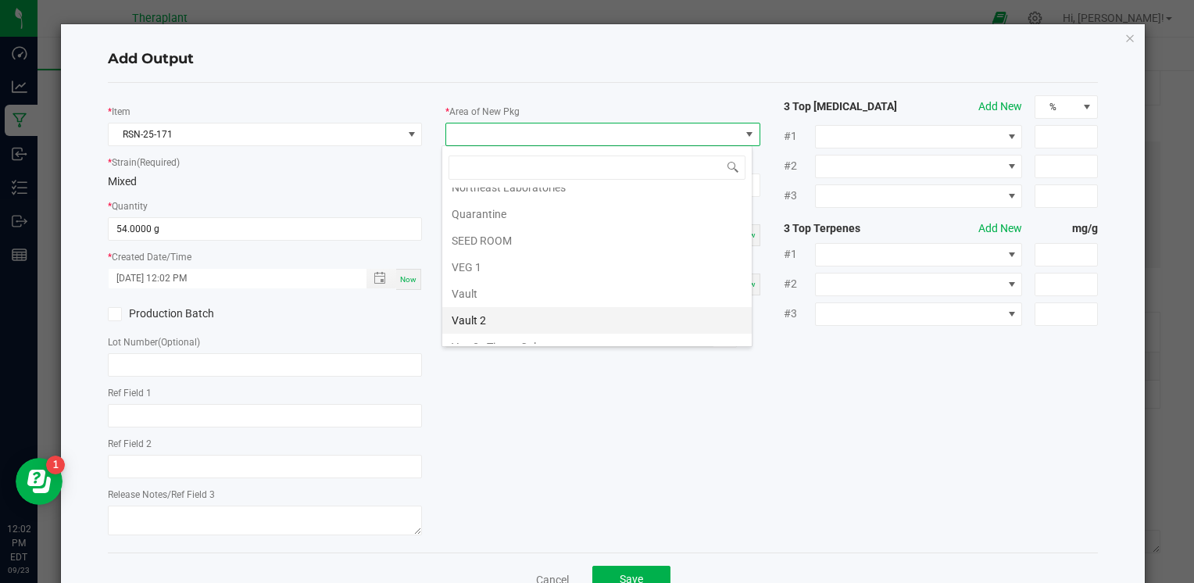
click at [540, 316] on li "Vault 2" at bounding box center [596, 320] width 309 height 27
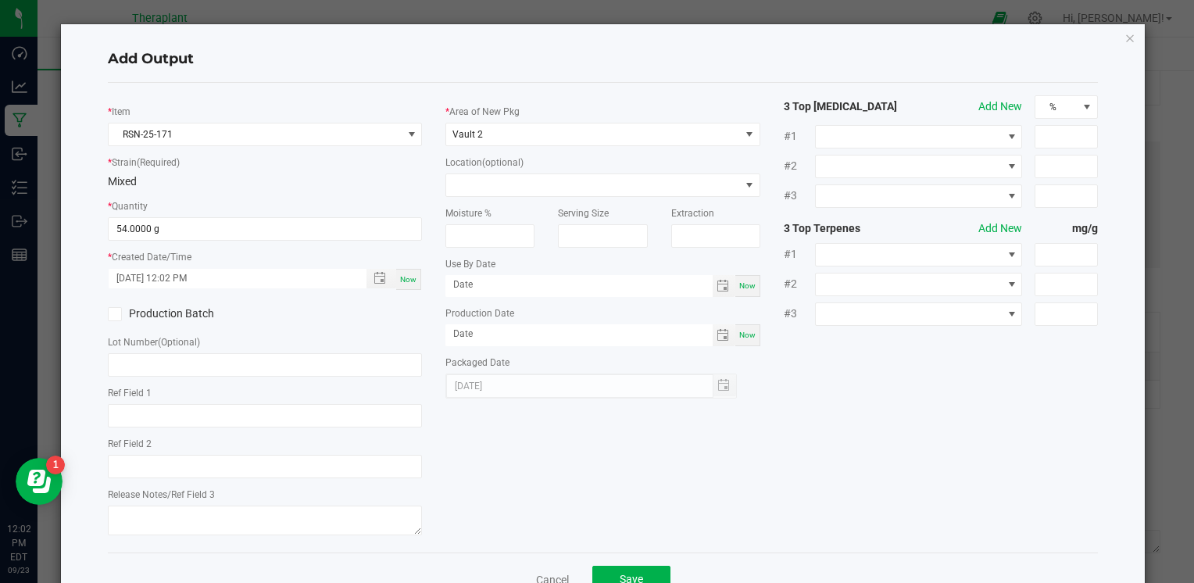
click at [553, 483] on div "* Item RSN-25-171 * Strain (Required) Mixed * Quantity 54.0000 g * Created Date…" at bounding box center [603, 317] width 1014 height 445
click at [628, 570] on button "Save" at bounding box center [631, 580] width 78 height 28
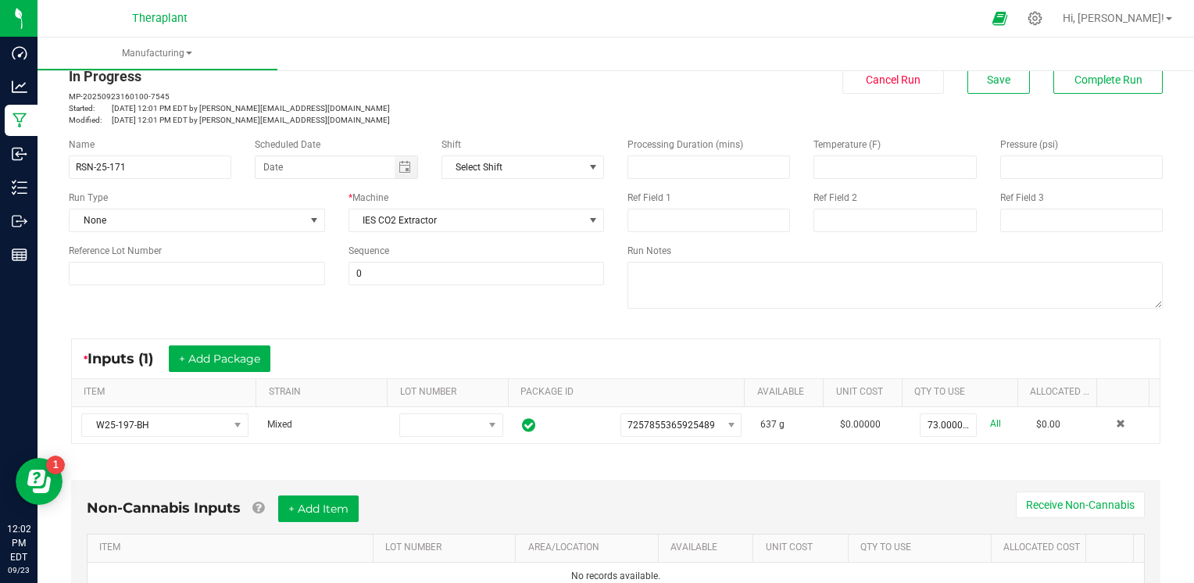
scroll to position [0, 0]
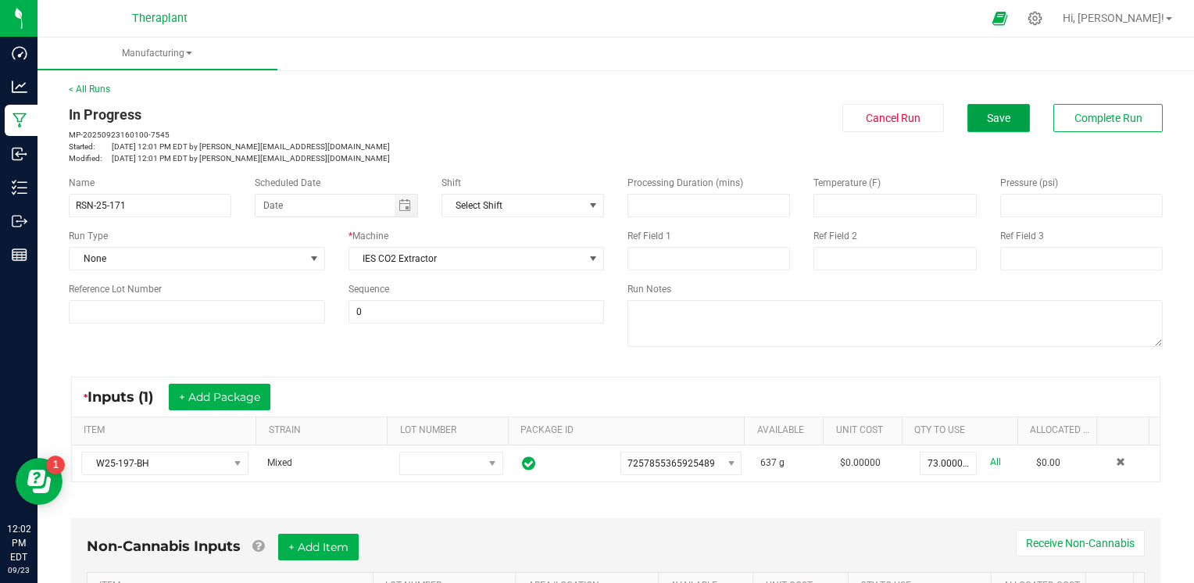
click at [999, 120] on button "Save" at bounding box center [998, 118] width 63 height 28
click at [1124, 112] on span "Complete Run" at bounding box center [1109, 118] width 68 height 13
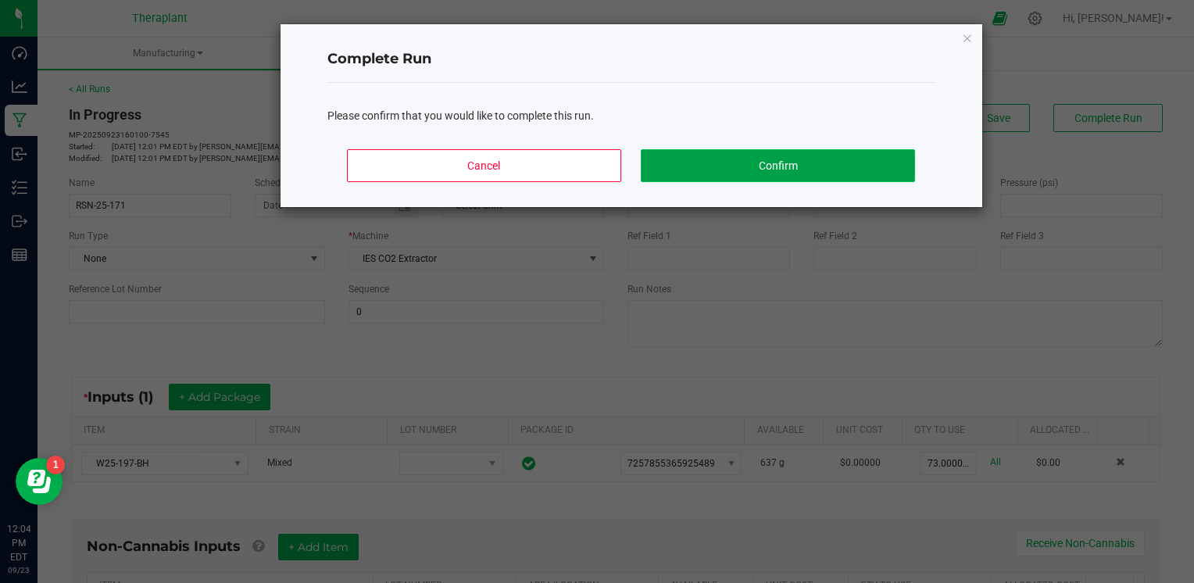
click at [803, 165] on button "Confirm" at bounding box center [778, 165] width 274 height 33
